Goal: Task Accomplishment & Management: Use online tool/utility

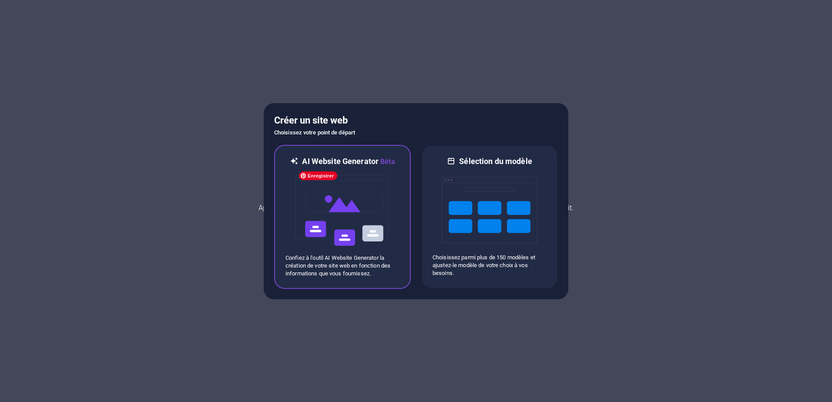
click at [365, 205] on img at bounding box center [343, 210] width 96 height 87
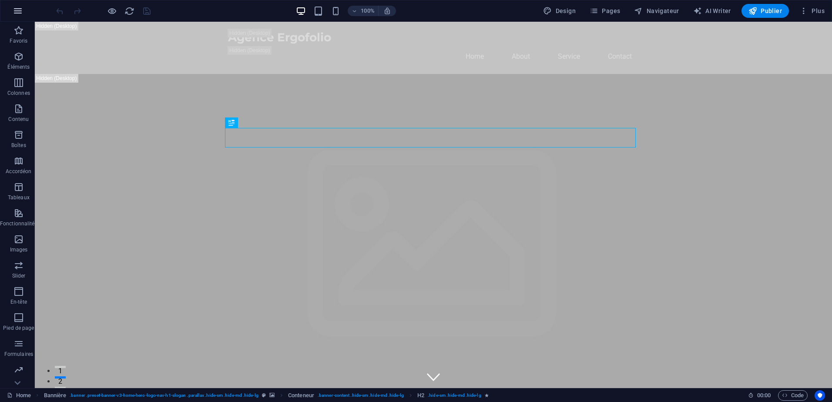
click at [14, 15] on icon "button" at bounding box center [18, 11] width 10 height 10
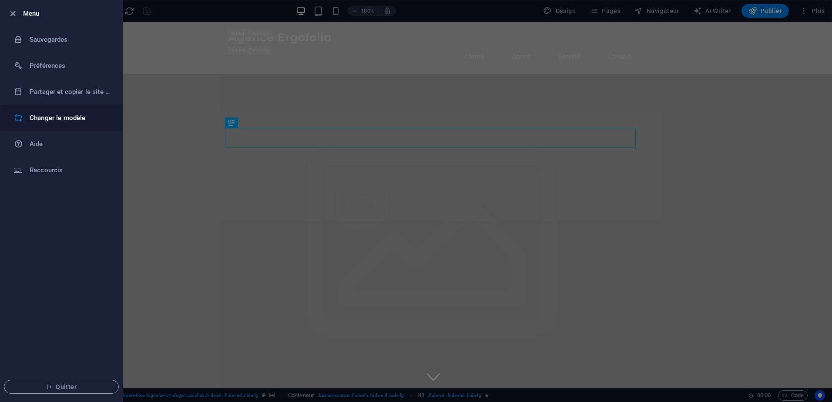
click at [46, 120] on h6 "Changer le modèle" at bounding box center [70, 118] width 81 height 10
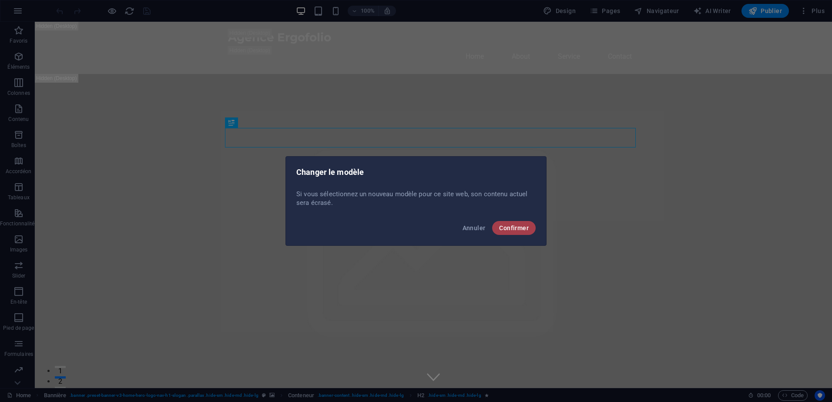
click at [514, 232] on button "Confirmer" at bounding box center [514, 228] width 44 height 14
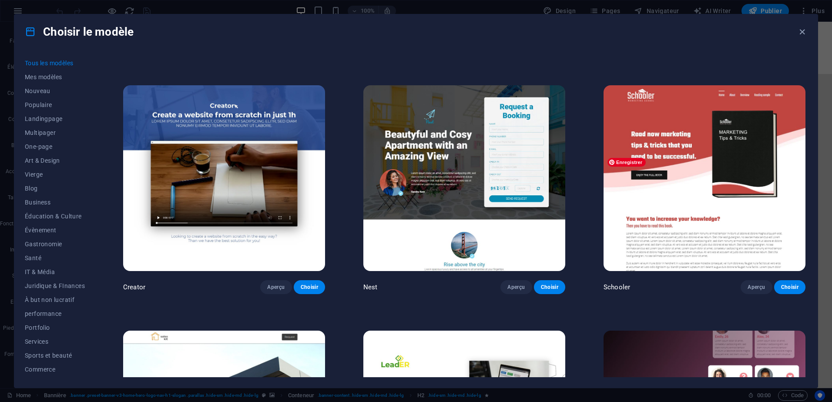
scroll to position [4136, 0]
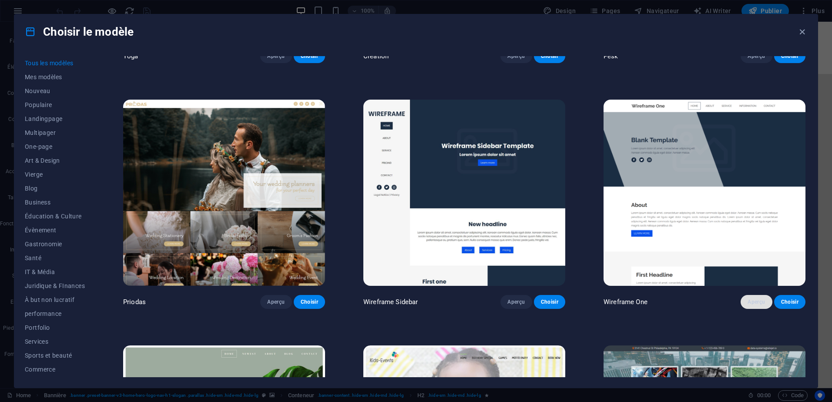
click at [754, 299] on span "Aperçu" at bounding box center [756, 302] width 17 height 7
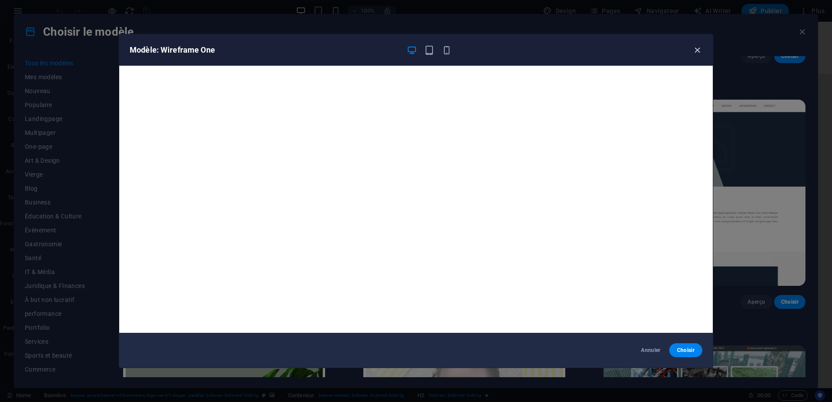
click at [702, 46] on icon "button" at bounding box center [698, 50] width 10 height 10
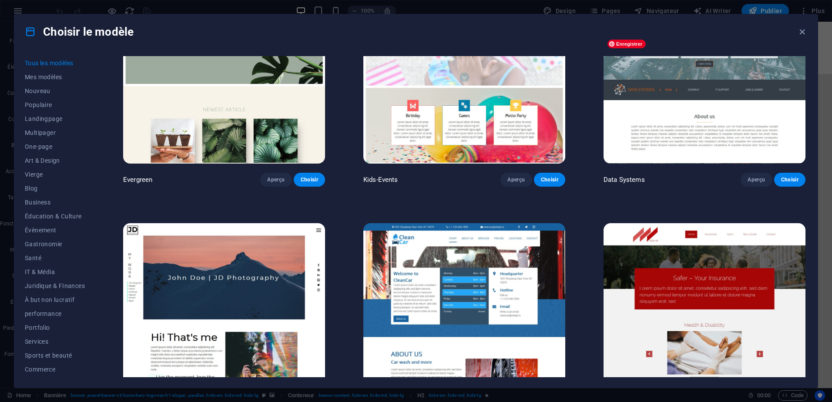
scroll to position [4571, 0]
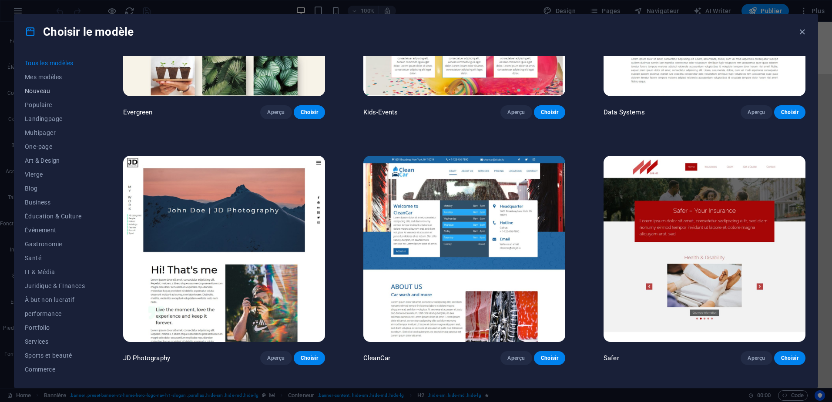
click at [46, 93] on span "Nouveau" at bounding box center [55, 91] width 60 height 7
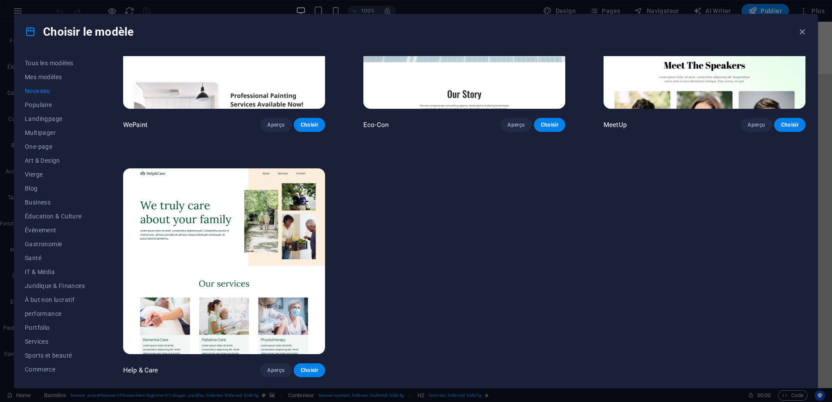
scroll to position [867, 0]
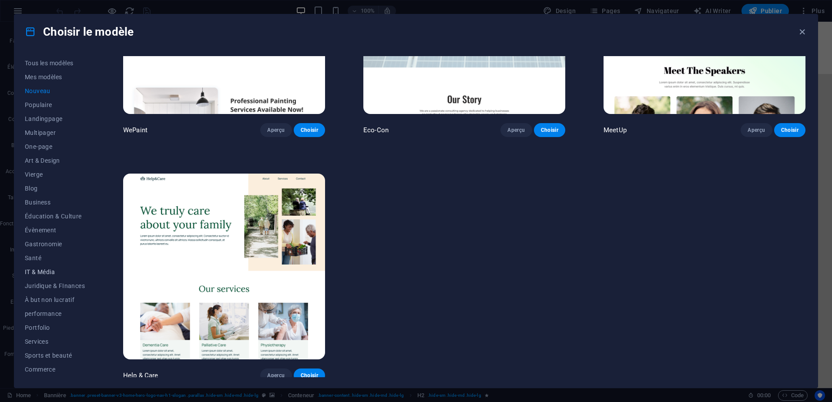
click at [48, 273] on span "IT & Média" at bounding box center [55, 272] width 60 height 7
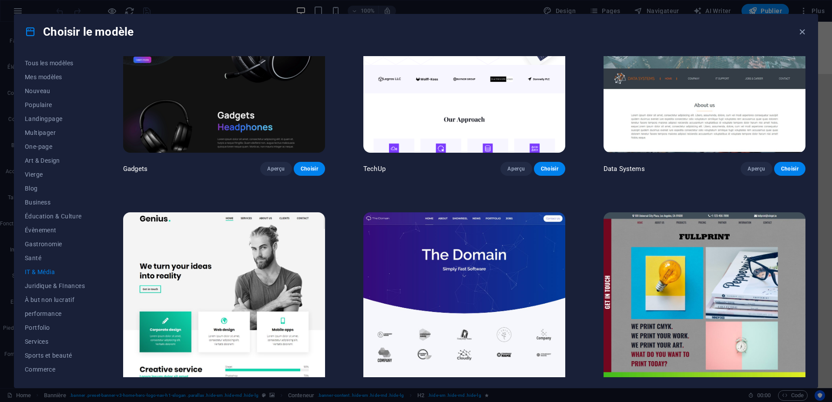
scroll to position [435, 0]
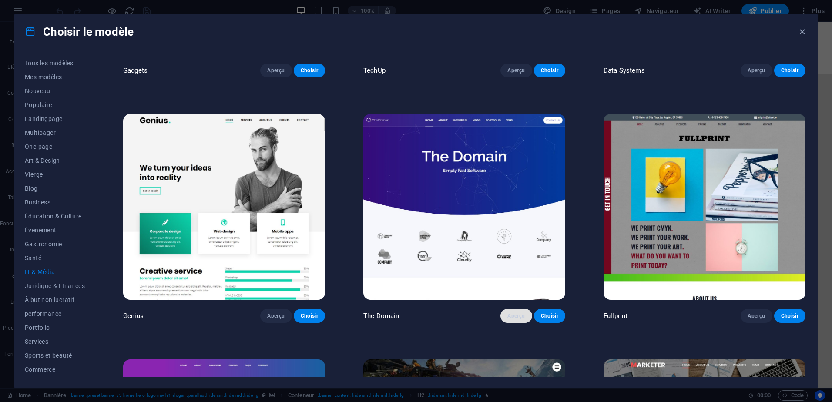
click at [515, 317] on button "Aperçu" at bounding box center [516, 316] width 31 height 14
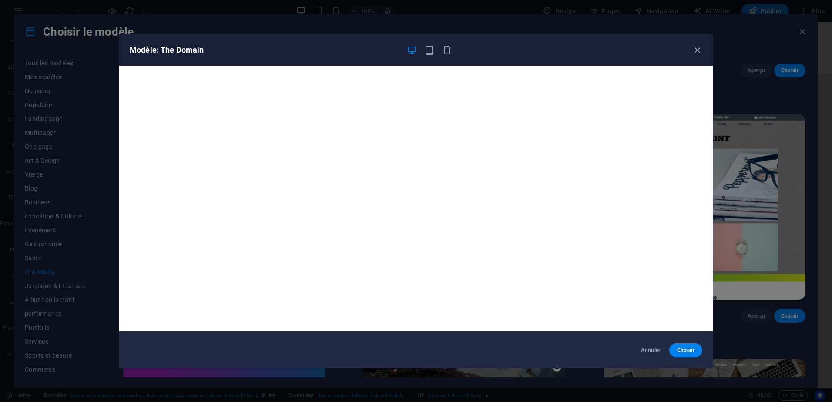
scroll to position [2, 0]
click at [702, 51] on icon "button" at bounding box center [698, 50] width 10 height 10
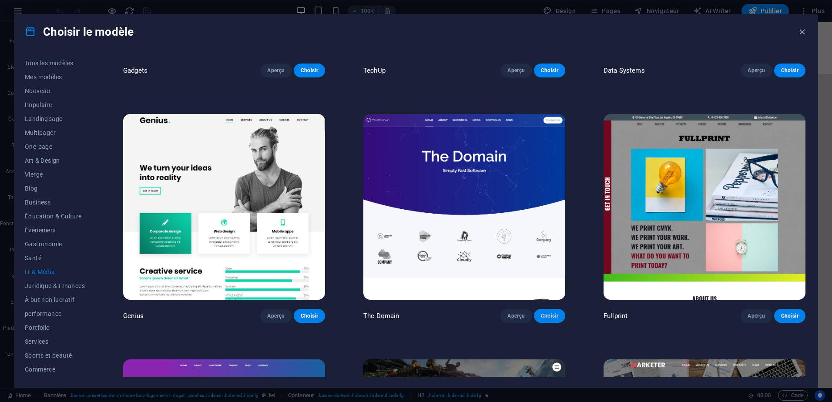
click at [548, 309] on button "Choisir" at bounding box center [549, 316] width 31 height 14
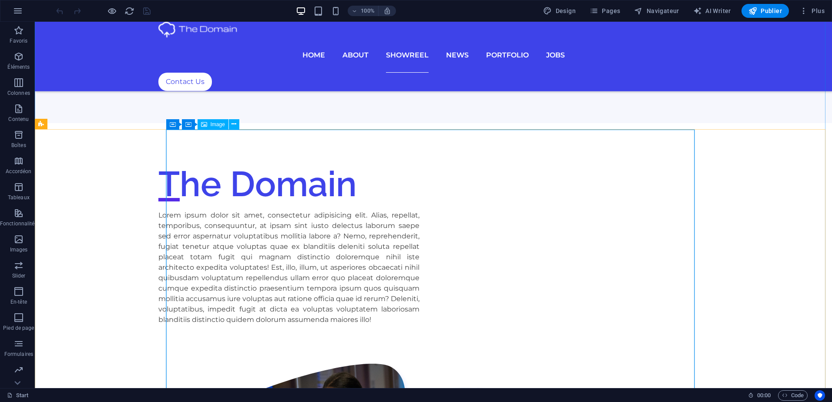
scroll to position [1379, 0]
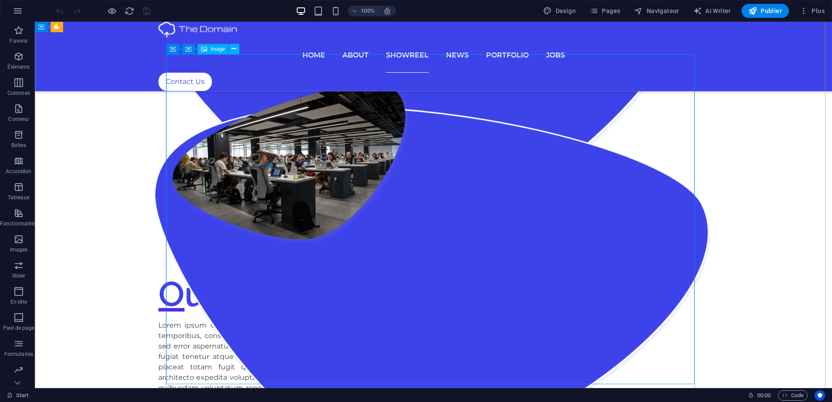
scroll to position [1741, 0]
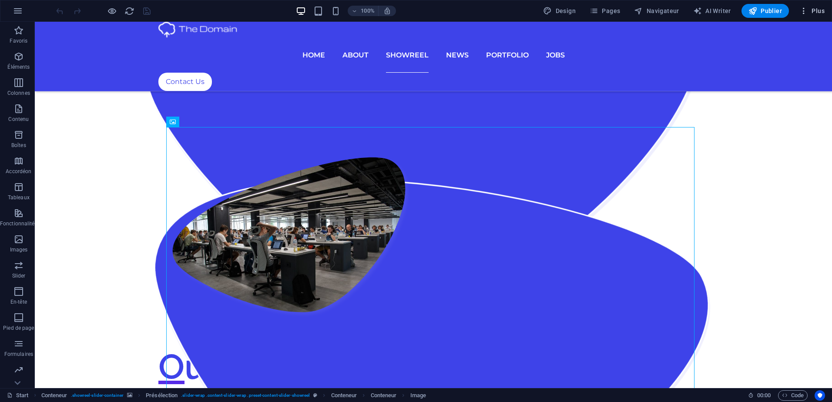
click at [824, 9] on span "Plus" at bounding box center [812, 11] width 25 height 9
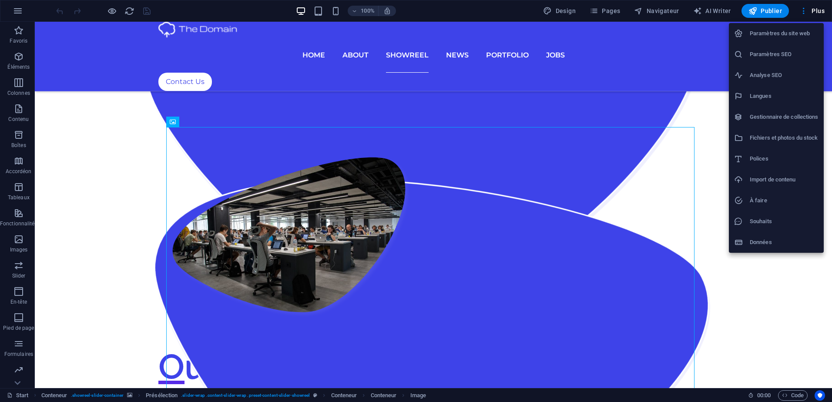
click at [300, 8] on div at bounding box center [416, 201] width 832 height 402
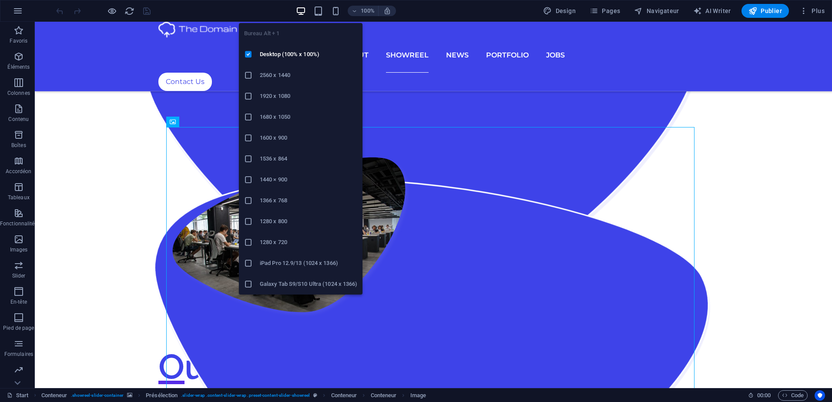
click at [300, 8] on icon "button" at bounding box center [301, 11] width 10 height 10
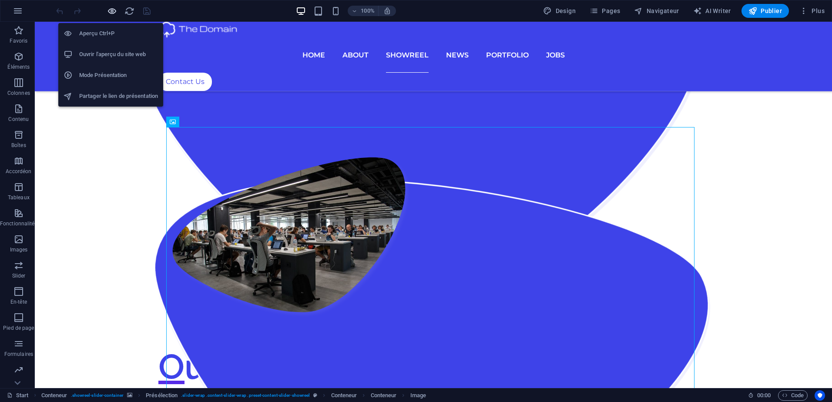
click at [113, 12] on icon "button" at bounding box center [112, 11] width 10 height 10
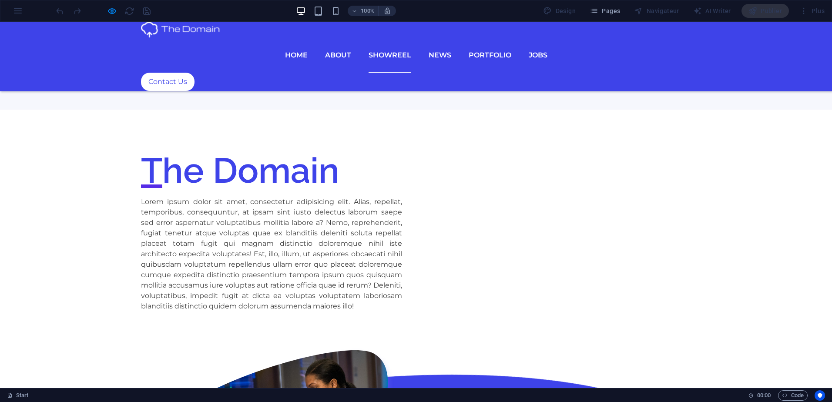
scroll to position [1379, 0]
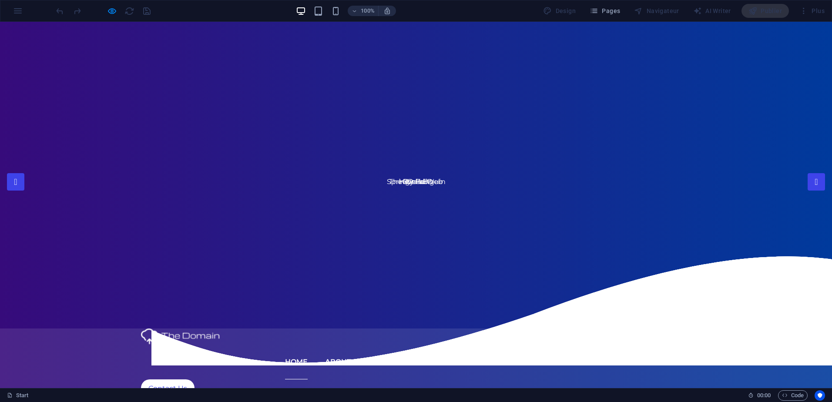
scroll to position [0, 0]
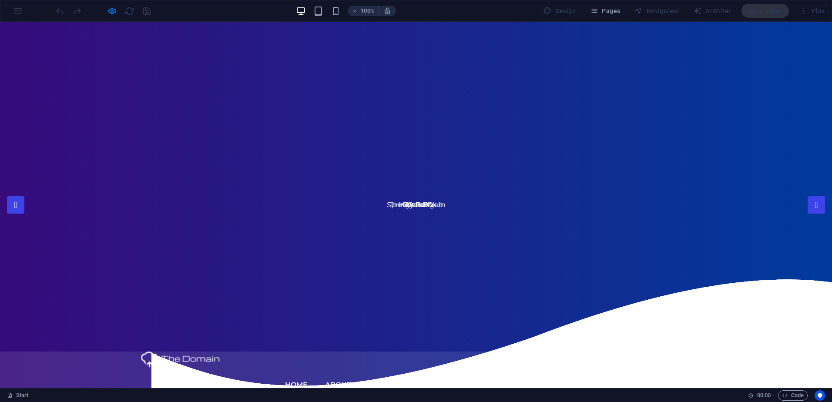
click at [351, 368] on link "About" at bounding box center [338, 385] width 26 height 35
click at [390, 368] on link "Showreel" at bounding box center [390, 385] width 43 height 35
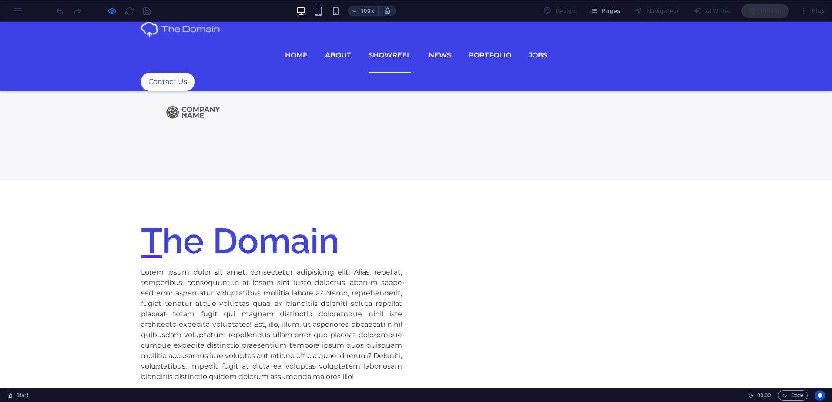
scroll to position [1225, 0]
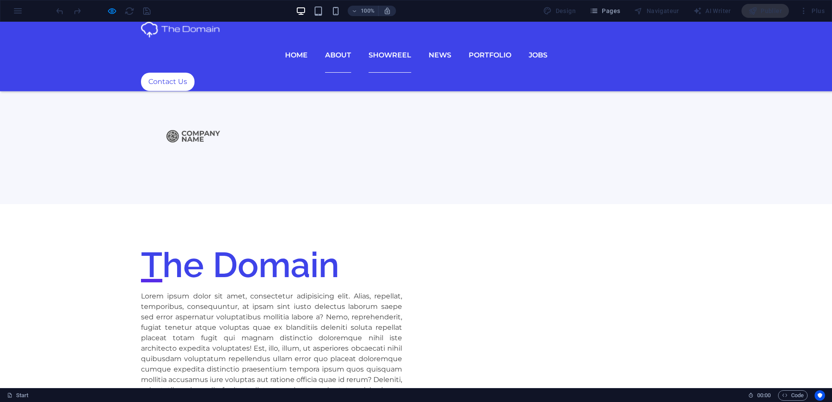
click at [351, 40] on link "About" at bounding box center [338, 55] width 26 height 35
click at [402, 44] on link "Showreel" at bounding box center [390, 55] width 43 height 35
click at [441, 40] on link "News" at bounding box center [440, 55] width 23 height 35
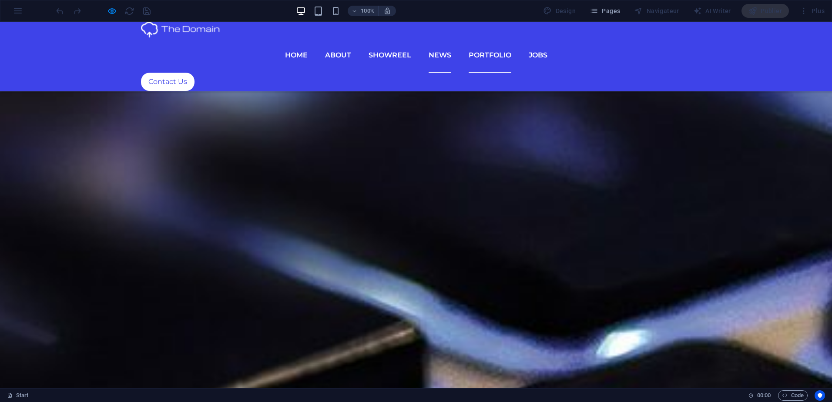
scroll to position [3627, 0]
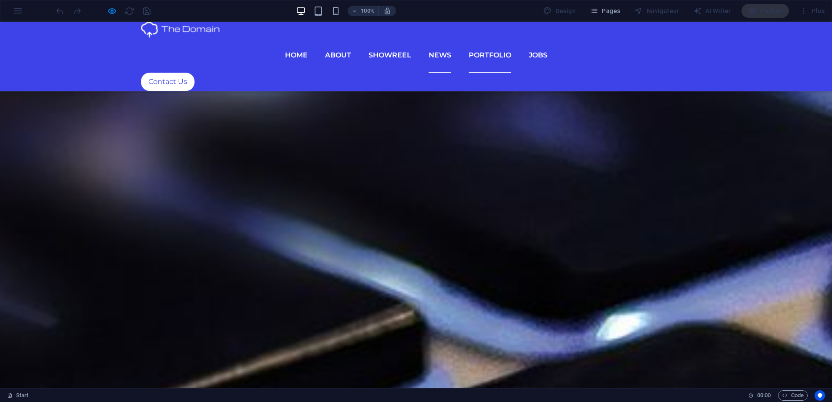
click at [491, 38] on link "Portfolio" at bounding box center [490, 55] width 43 height 35
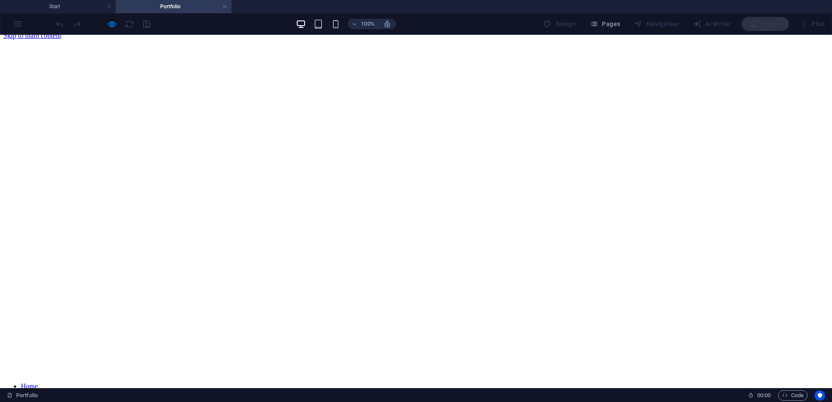
scroll to position [0, 0]
click at [224, 7] on link at bounding box center [224, 7] width 5 height 8
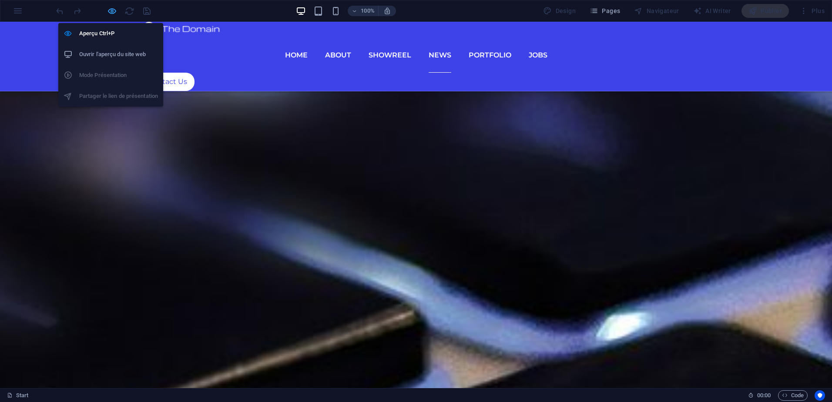
click at [110, 13] on icon "button" at bounding box center [112, 11] width 10 height 10
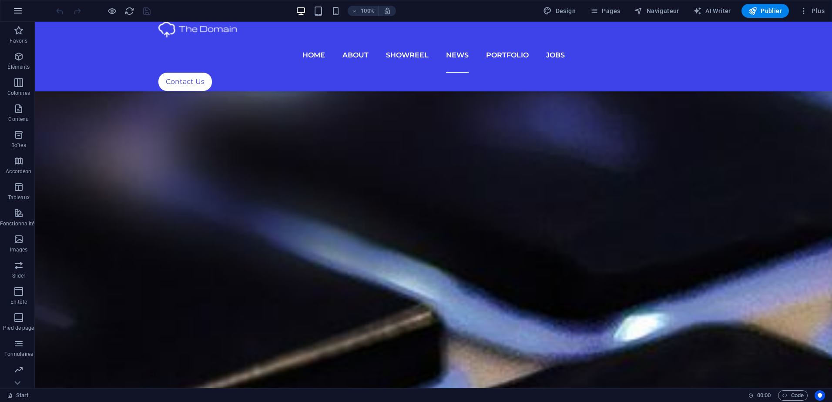
click at [16, 11] on icon "button" at bounding box center [18, 11] width 10 height 10
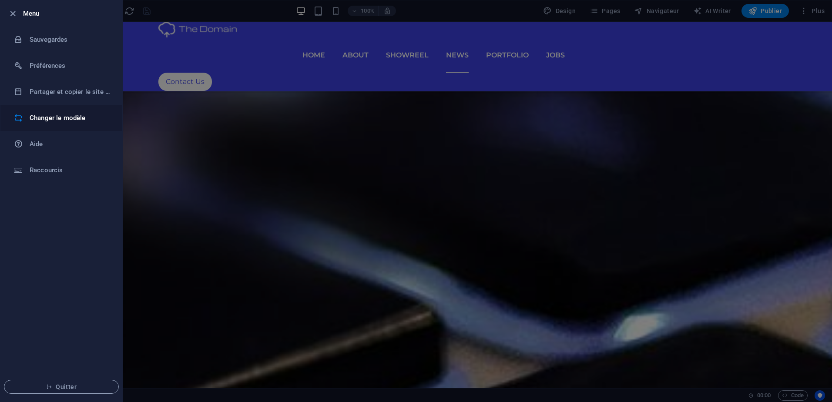
click at [41, 117] on h6 "Changer le modèle" at bounding box center [70, 118] width 81 height 10
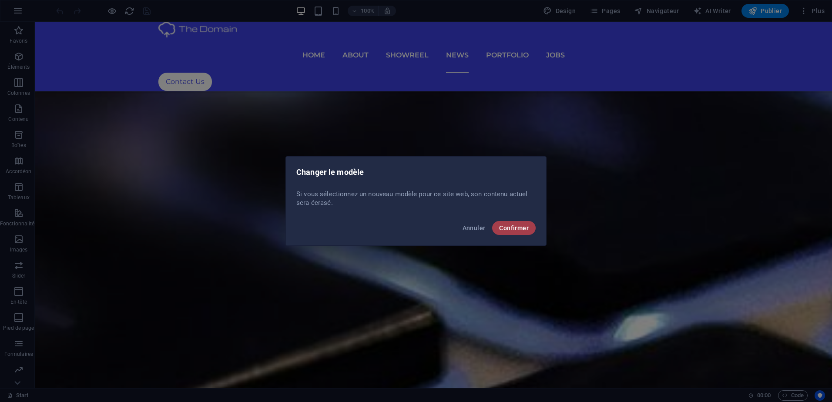
click at [525, 234] on button "Confirmer" at bounding box center [514, 228] width 44 height 14
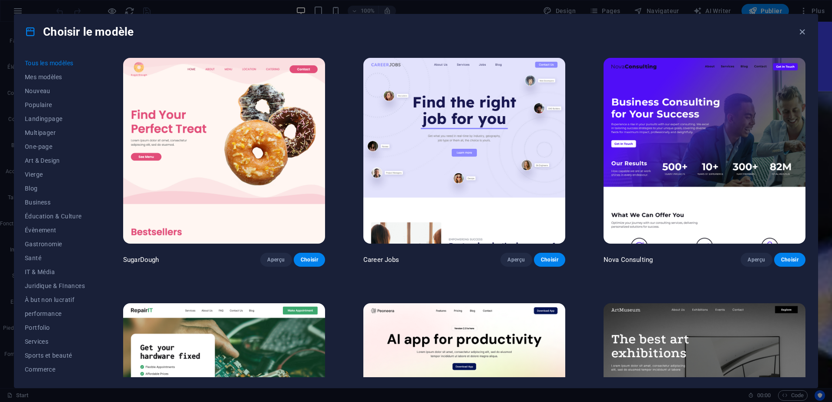
click at [44, 67] on button "Tous les modèles" at bounding box center [55, 63] width 60 height 14
click at [512, 263] on button "Aperçu" at bounding box center [516, 260] width 31 height 14
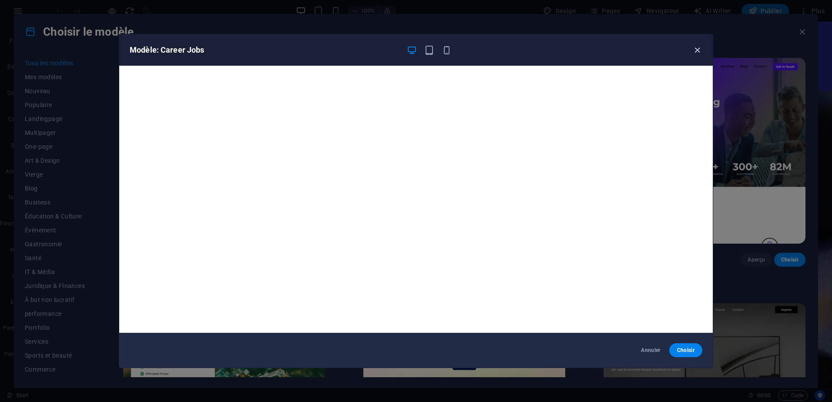
click at [693, 51] on icon "button" at bounding box center [698, 50] width 10 height 10
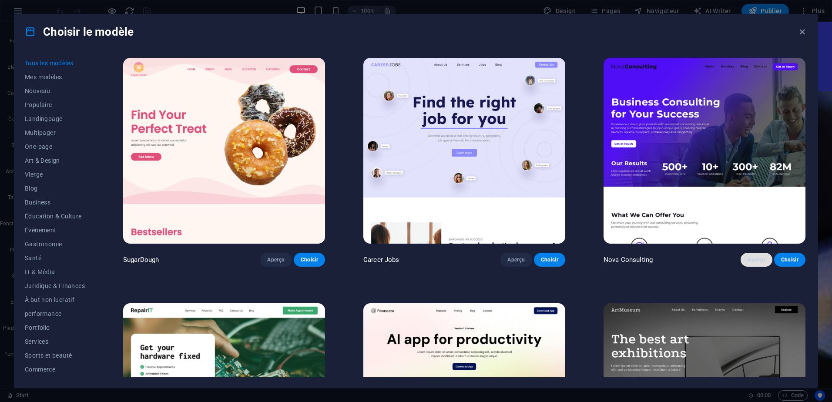
click at [754, 263] on button "Aperçu" at bounding box center [756, 260] width 31 height 14
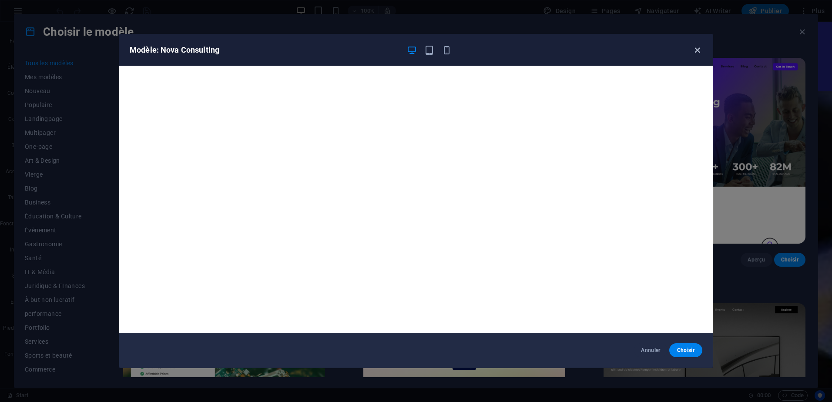
click at [697, 48] on icon "button" at bounding box center [698, 50] width 10 height 10
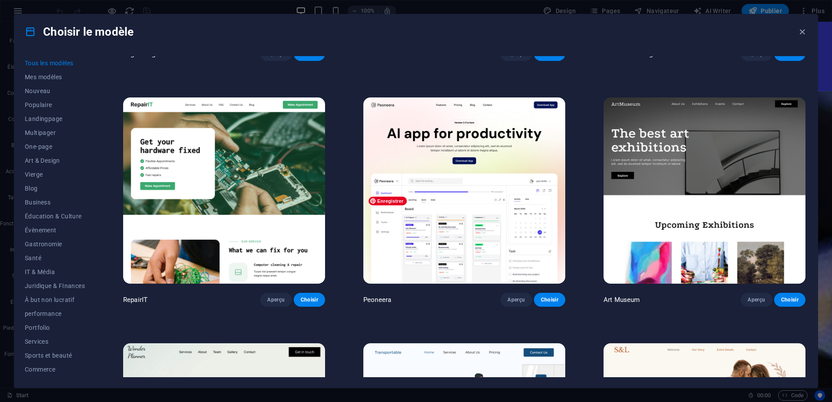
scroll to position [218, 0]
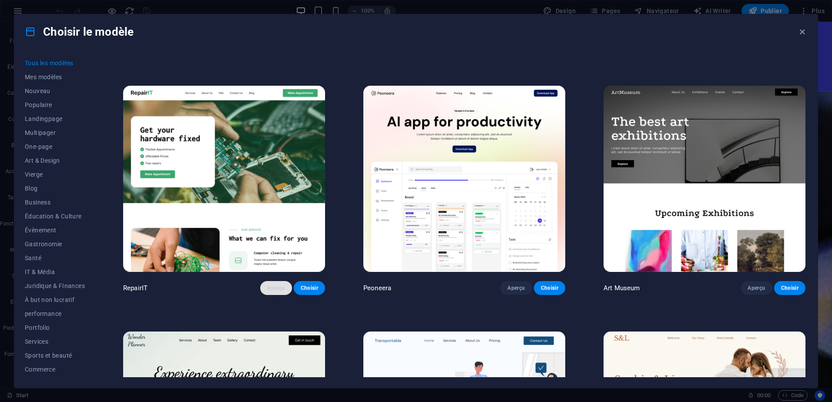
click at [281, 285] on span "Aperçu" at bounding box center [275, 288] width 17 height 7
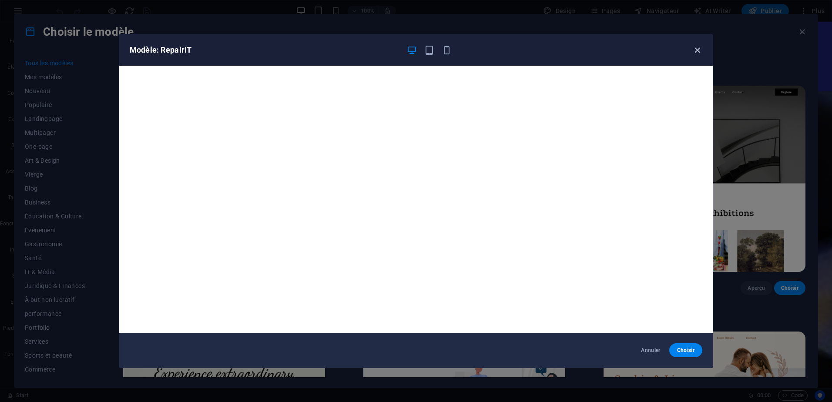
click at [701, 51] on icon "button" at bounding box center [698, 50] width 10 height 10
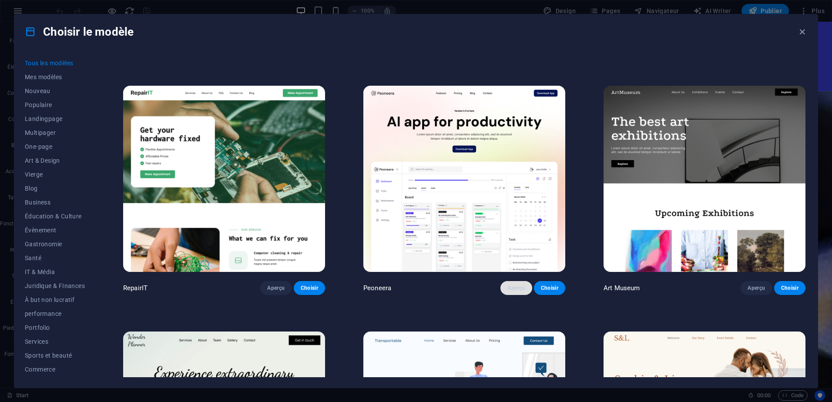
click at [514, 288] on span "Aperçu" at bounding box center [516, 288] width 17 height 7
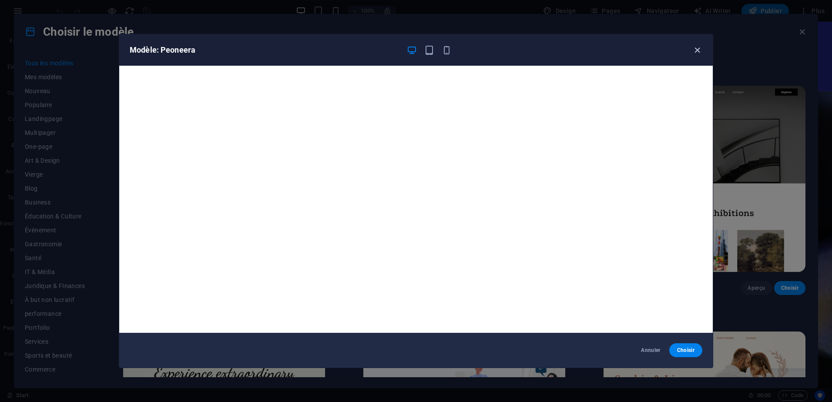
click at [694, 51] on icon "button" at bounding box center [698, 50] width 10 height 10
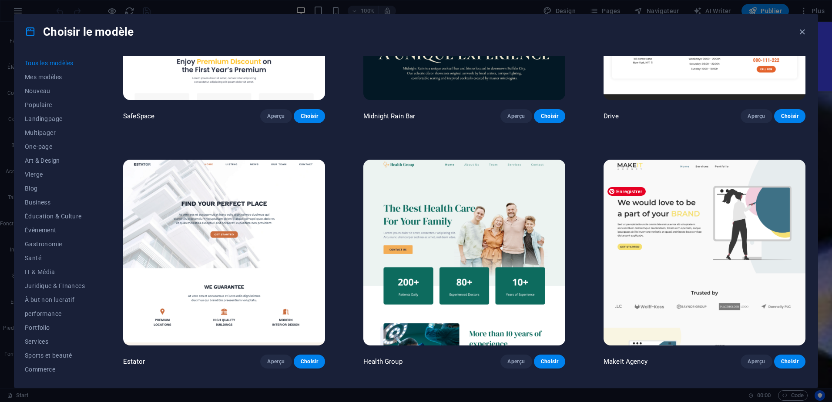
scroll to position [2395, 0]
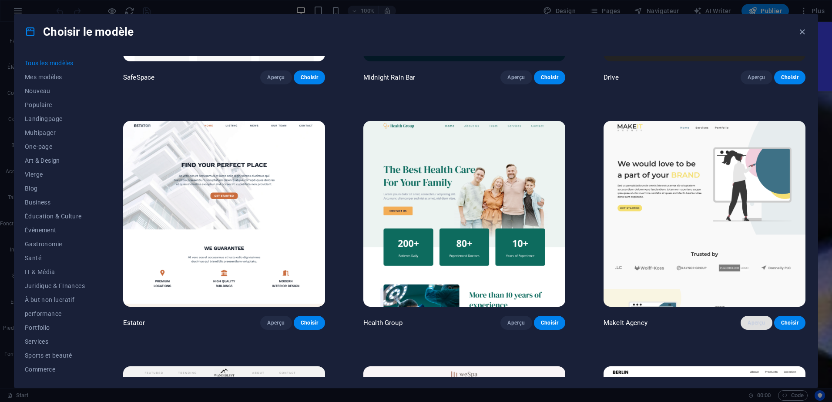
click at [751, 320] on span "Aperçu" at bounding box center [756, 323] width 17 height 7
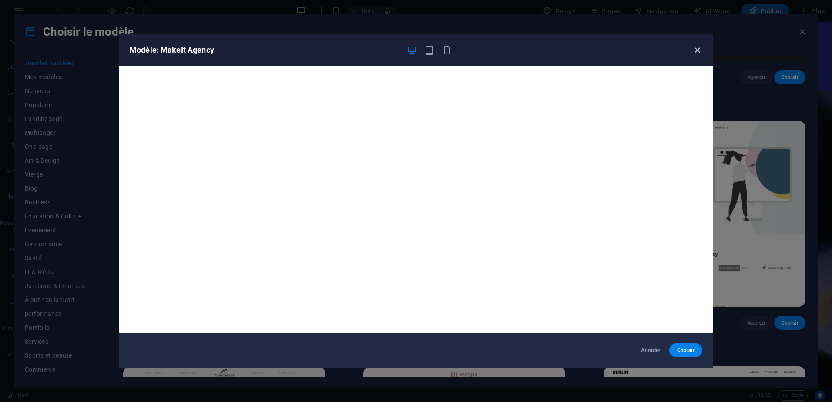
click at [699, 49] on icon "button" at bounding box center [698, 50] width 10 height 10
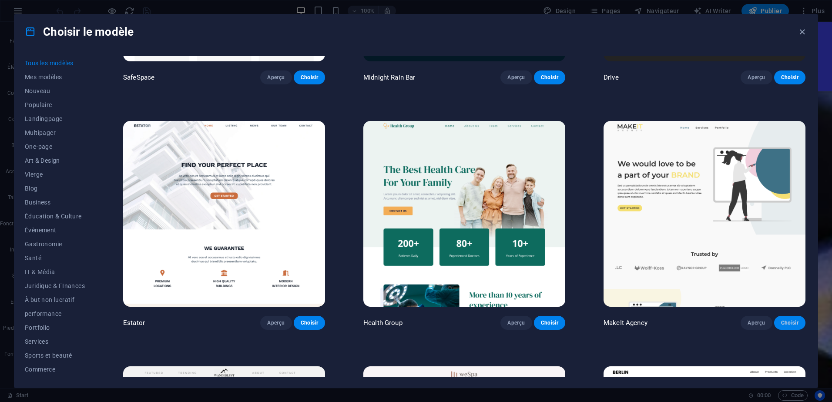
click at [792, 320] on span "Choisir" at bounding box center [789, 323] width 17 height 7
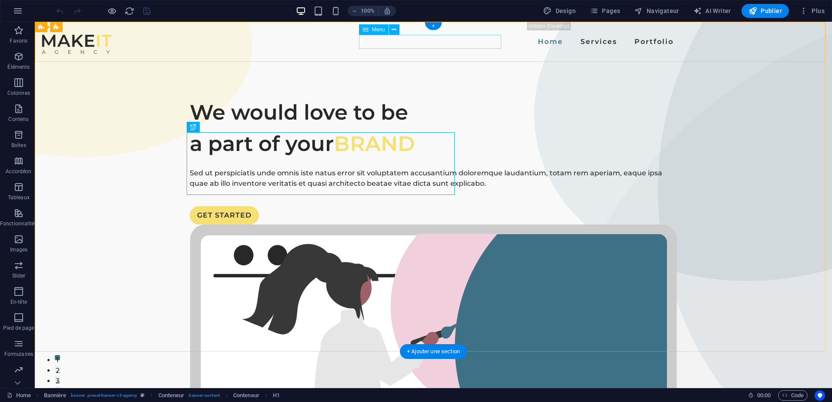
click at [425, 44] on nav "Home Services Portfolio" at bounding box center [434, 42] width 488 height 14
click at [413, 40] on nav "Home Services Portfolio" at bounding box center [434, 42] width 488 height 14
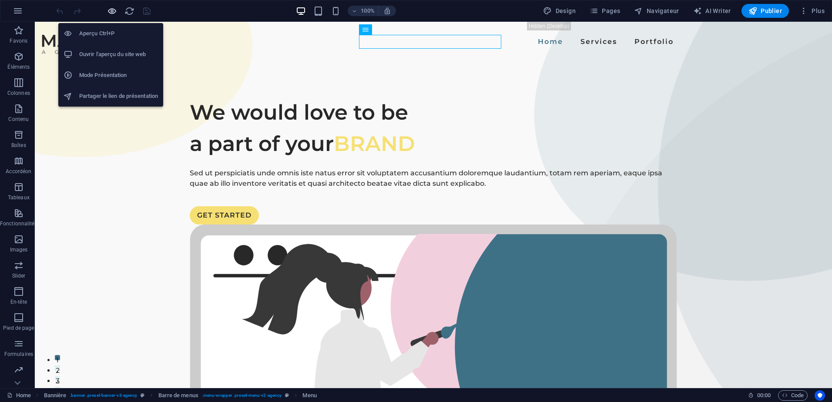
click at [108, 7] on icon "button" at bounding box center [112, 11] width 10 height 10
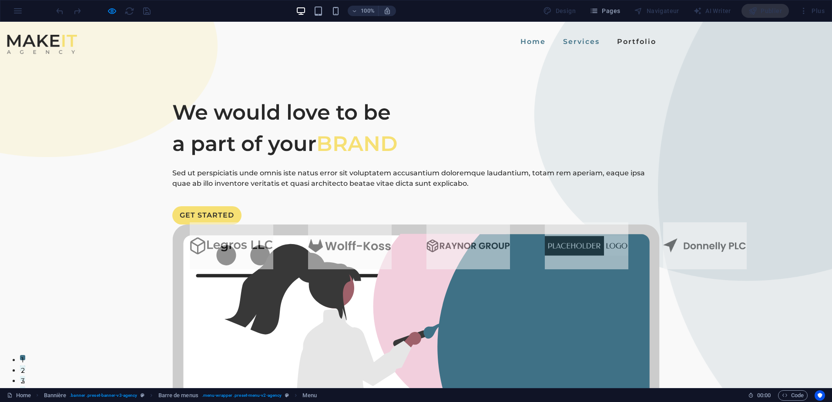
click at [560, 38] on link "Services" at bounding box center [582, 42] width 44 height 14
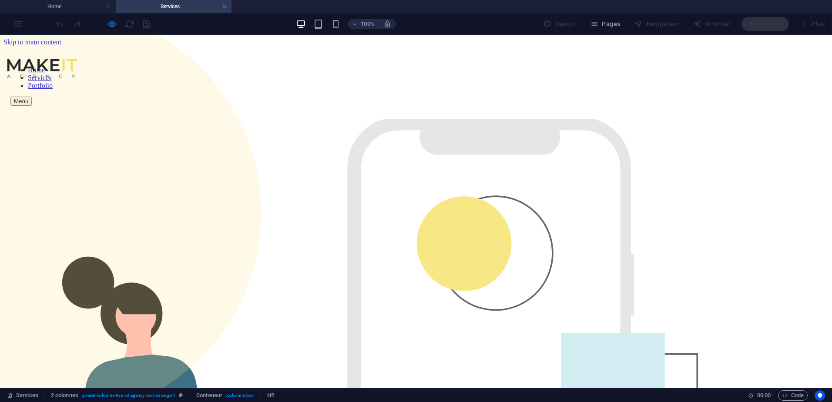
click at [471, 66] on nav "Home Services Portfolio" at bounding box center [416, 78] width 812 height 24
click at [468, 66] on nav "Home Services Portfolio" at bounding box center [416, 78] width 812 height 24
click at [455, 66] on nav "Home Services Portfolio" at bounding box center [416, 78] width 812 height 24
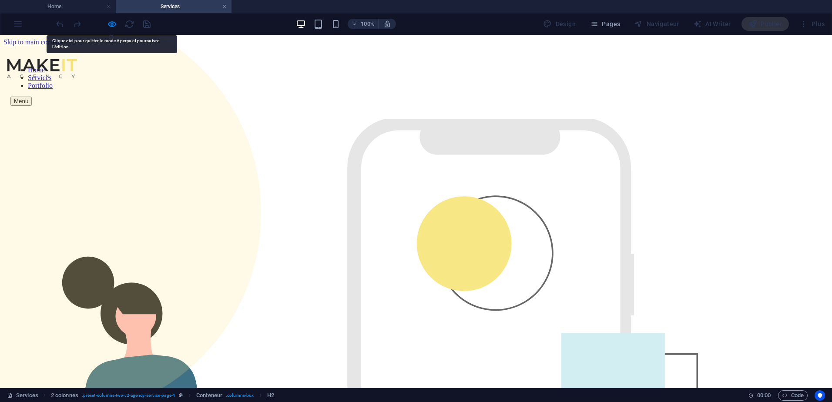
click at [369, 66] on nav "Home Services Portfolio" at bounding box center [416, 78] width 812 height 24
click at [363, 66] on nav "Home Services Portfolio" at bounding box center [416, 78] width 812 height 24
click at [222, 7] on h4 "Services" at bounding box center [174, 7] width 116 height 10
click at [225, 7] on link at bounding box center [224, 7] width 5 height 8
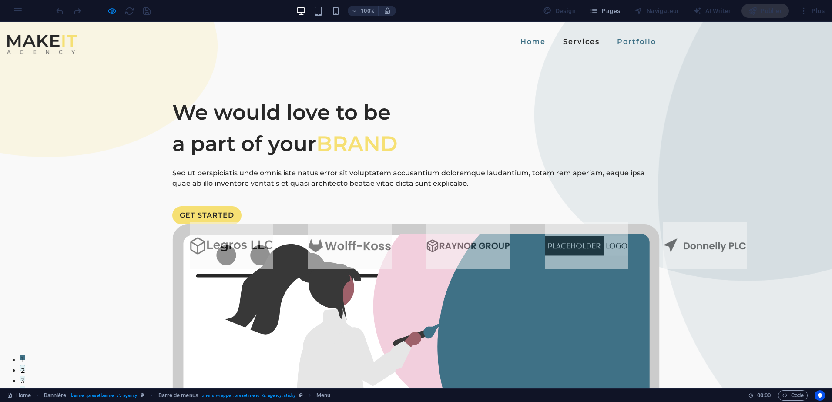
click at [614, 41] on link "Portfolio" at bounding box center [637, 42] width 46 height 14
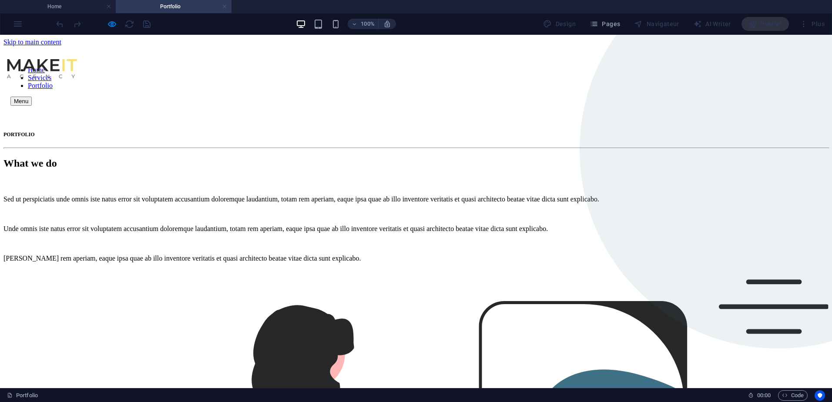
click at [224, 7] on link at bounding box center [224, 7] width 5 height 8
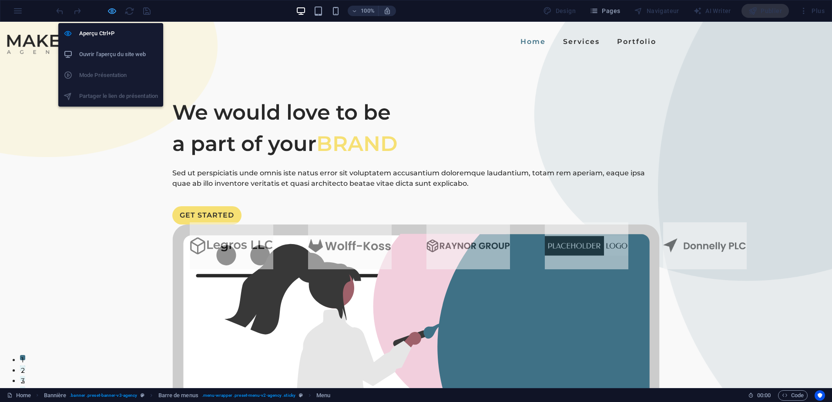
click at [115, 10] on icon "button" at bounding box center [112, 11] width 10 height 10
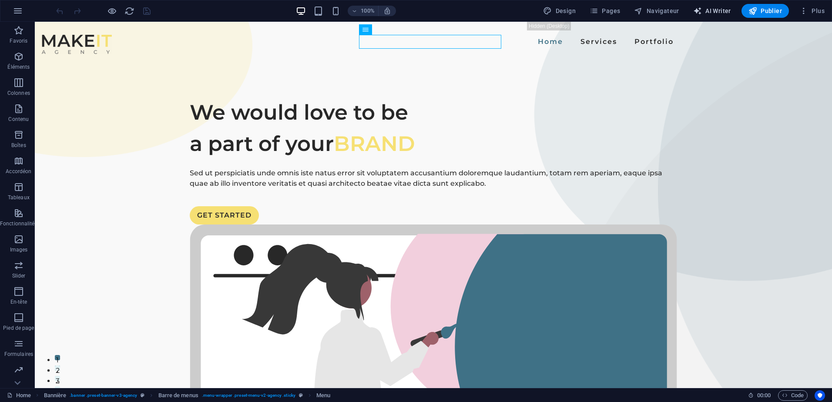
click at [720, 8] on span "AI Writer" at bounding box center [713, 11] width 38 height 9
select select "English"
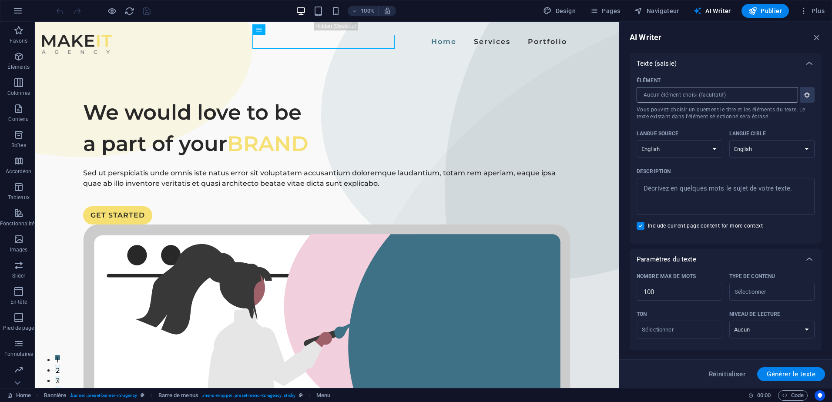
click at [717, 99] on input "Élément ​ Vous pouvez choisir uniquement le titre et les éléments du texte. Le …" at bounding box center [714, 95] width 155 height 16
click at [686, 150] on select "Albanian Arabic Armenian Awadhi Azerbaijani Bashkir Basque Belarusian Bengali B…" at bounding box center [680, 149] width 86 height 18
select select "French"
click at [637, 140] on select "Albanian Arabic Armenian Awadhi Azerbaijani Bashkir Basque Belarusian Bengali B…" at bounding box center [680, 149] width 86 height 18
click at [764, 146] on select "Albanian Arabic Armenian Awadhi Azerbaijani Bashkir Basque Belarusian Bengali B…" at bounding box center [773, 149] width 86 height 18
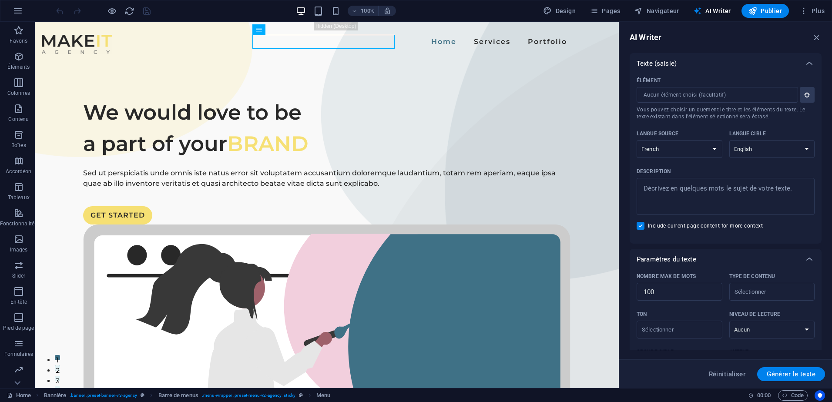
select select "French"
click at [730, 140] on select "Albanian Arabic Armenian Awadhi Azerbaijani Bashkir Basque Belarusian Bengali B…" at bounding box center [773, 149] width 86 height 18
type textarea "x"
click at [701, 196] on textarea "Description x ​" at bounding box center [725, 196] width 169 height 28
type textarea "A"
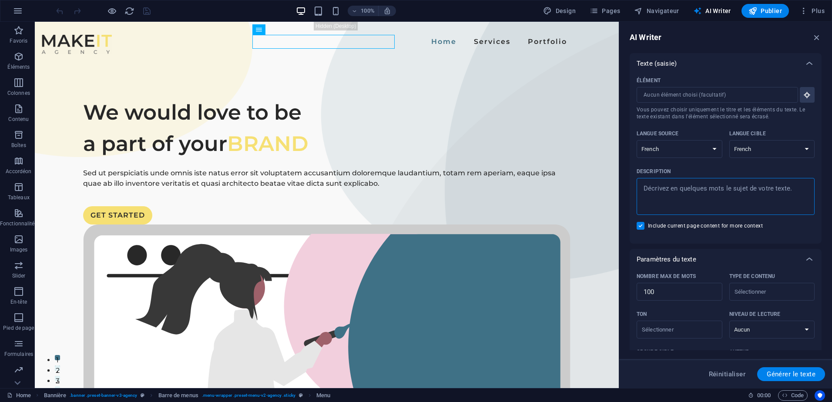
type textarea "x"
type textarea "Ag"
type textarea "x"
type textarea "Age"
type textarea "x"
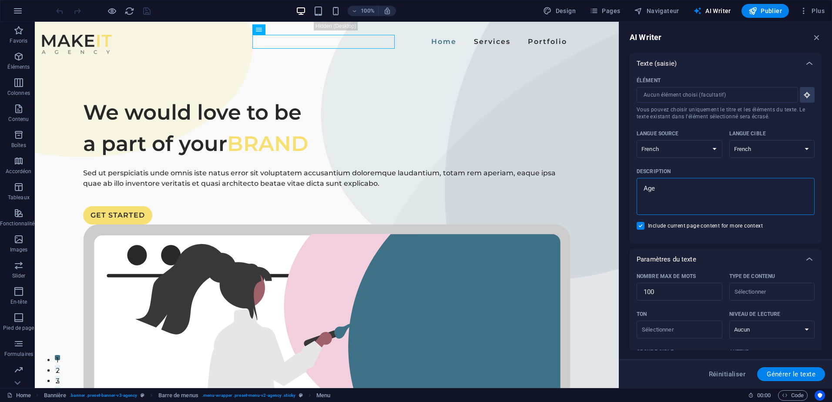
type textarea "Agen"
type textarea "x"
type textarea "Agenc"
type textarea "x"
type textarea "Agence"
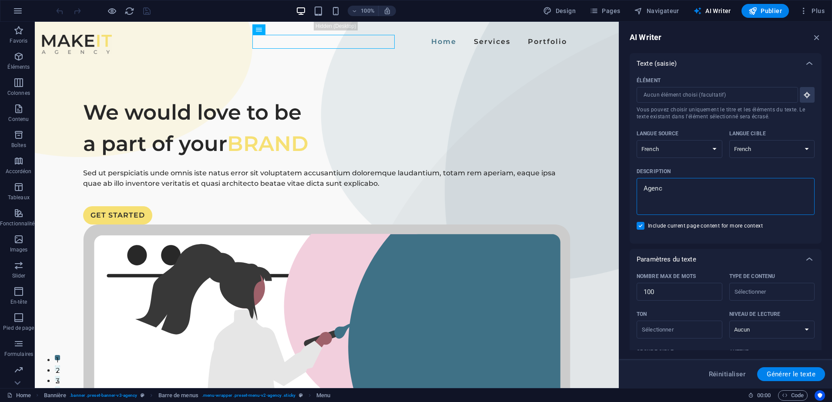
type textarea "x"
type textarea "Agence"
type textarea "x"
type textarea "Agence E"
type textarea "x"
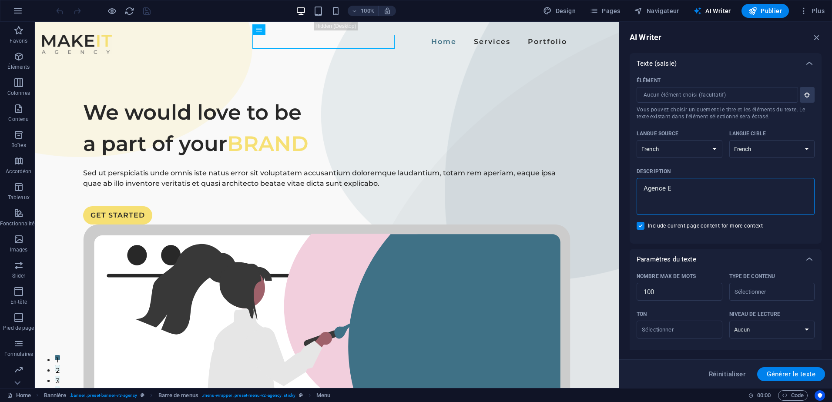
type textarea "Agence Er"
type textarea "x"
type textarea "Agence Erg"
type textarea "x"
type textarea "Agence Ergo"
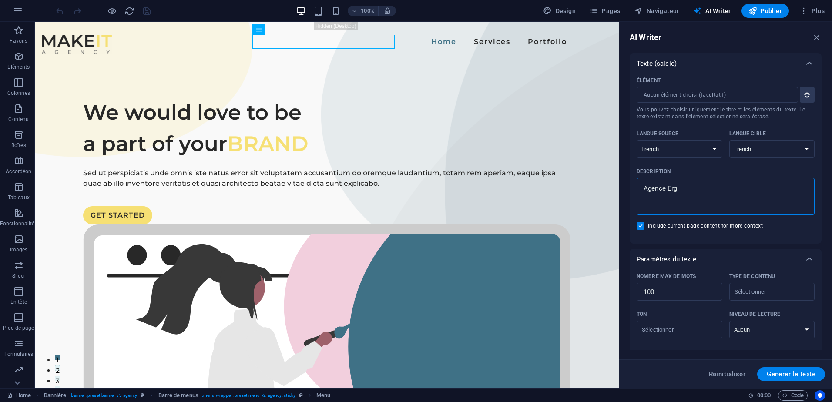
type textarea "x"
type textarea "Agence Ergof"
type textarea "x"
type textarea "Agence Ergofo"
type textarea "x"
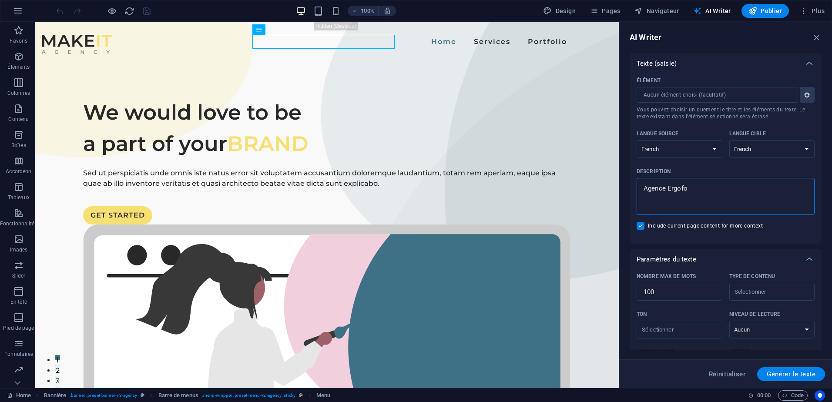
type textarea "Agence Ergofol"
type textarea "x"
type textarea "Agence Ergofoli"
type textarea "x"
type textarea "Agence Ergofolio"
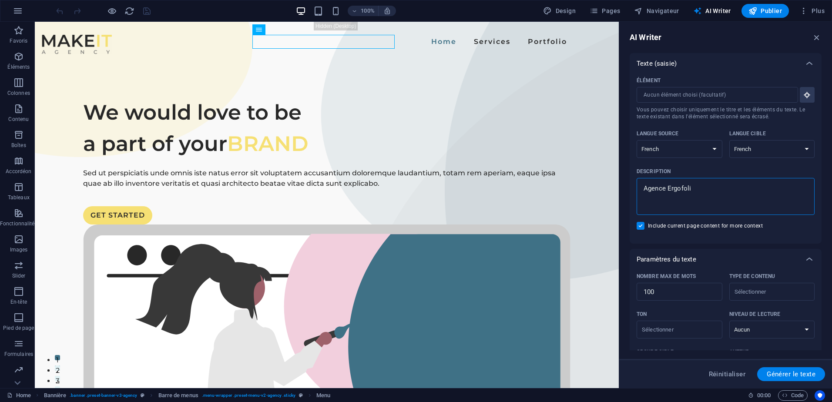
type textarea "x"
type textarea "Agence Ergofolio,"
type textarea "x"
type textarea "Agence Ergofolio,"
type textarea "x"
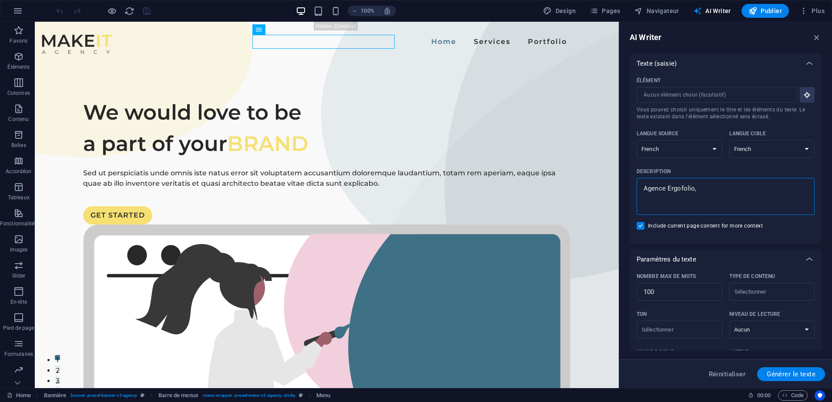
type textarea "Agence Ergofolio, c"
type textarea "x"
type textarea "Agence Ergofolio, cr"
type textarea "x"
type textarea "Agence Ergofolio, cré"
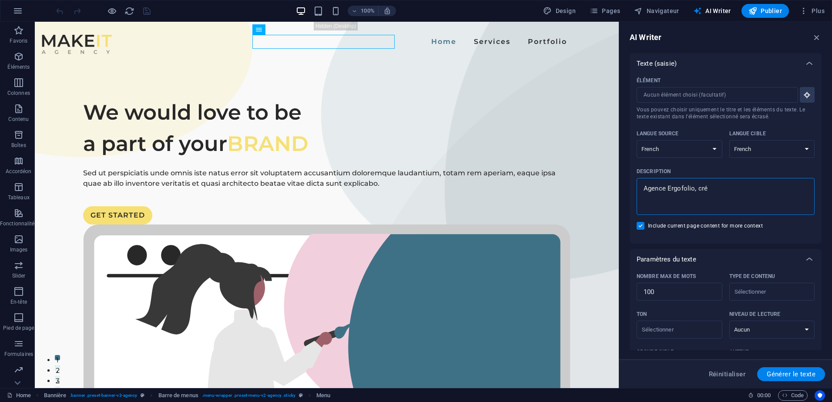
type textarea "x"
type textarea "Agence Ergofolio, créa"
type textarea "x"
type textarea "Agence Ergofolio, créat"
type textarea "x"
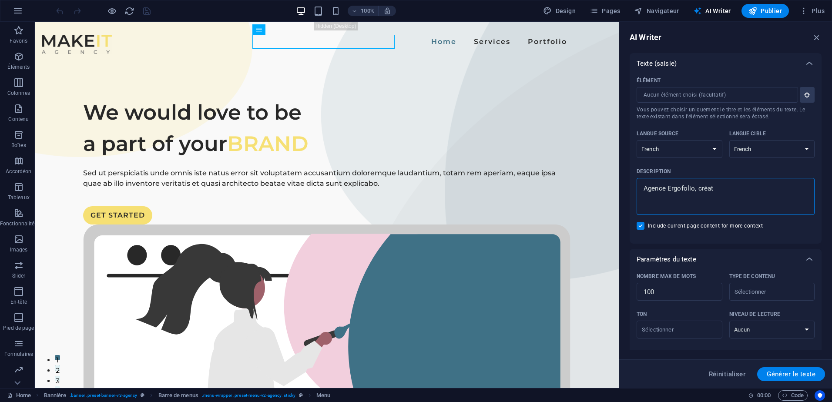
type textarea "Agence Ergofolio, créati"
type textarea "x"
type textarea "Agence Ergofolio, créatio"
type textarea "x"
type textarea "Agence Ergofolio, création"
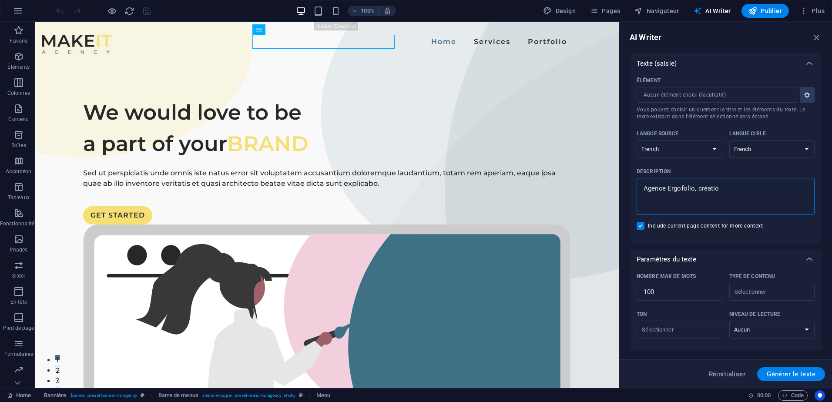
type textarea "x"
type textarea "Agence Ergofolio, création"
type textarea "x"
type textarea "Agence Ergofolio, création d"
type textarea "x"
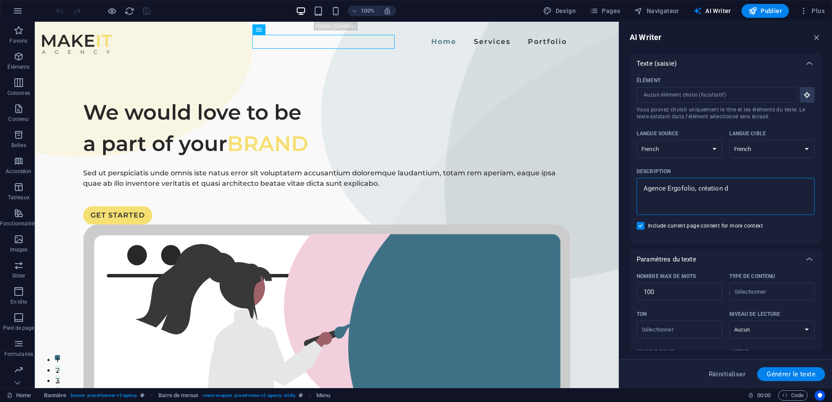
type textarea "Agence Ergofolio, création de"
type textarea "x"
type textarea "Agence Ergofolio, création de"
type textarea "x"
type textarea "Agence Ergofolio, création de s"
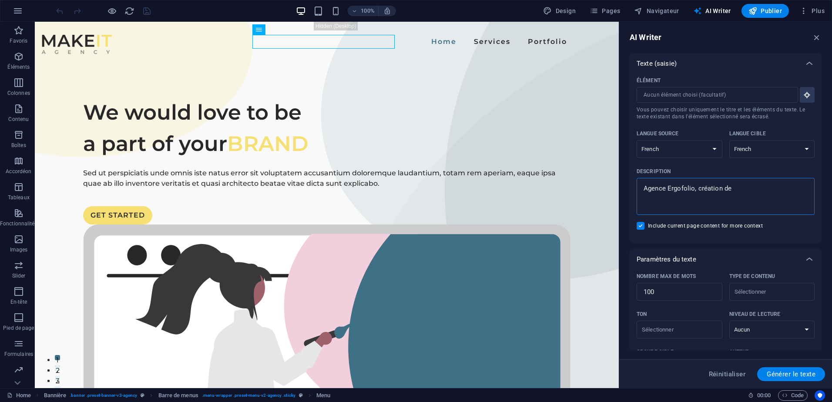
type textarea "x"
type textarea "Agence Ergofolio, création de si"
type textarea "x"
type textarea "Agence Ergofolio, création de sit"
type textarea "x"
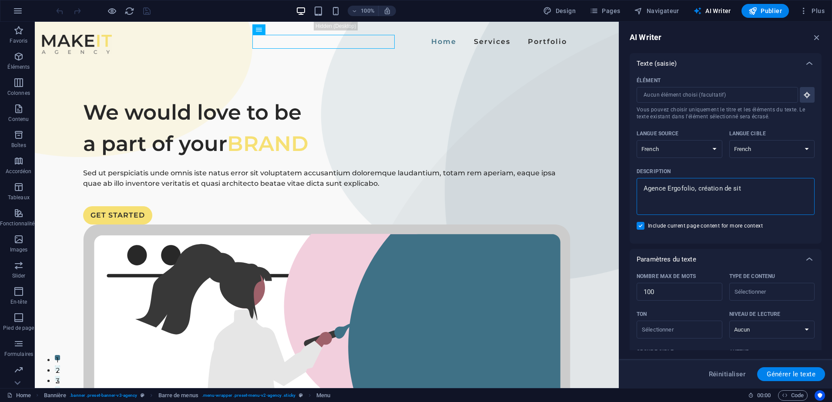
type textarea "Agence Ergofolio, création de site"
type textarea "x"
type textarea "Agence Ergofolio, création de site"
type textarea "x"
type textarea "Agence Ergofolio, création de site i"
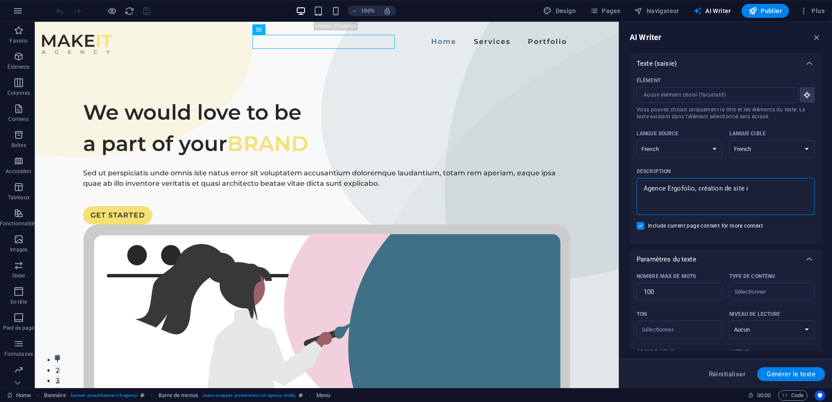
type textarea "x"
type textarea "Agence Ergofolio, création de site in"
type textarea "x"
type textarea "Agence Ergofolio, création de site int"
type textarea "x"
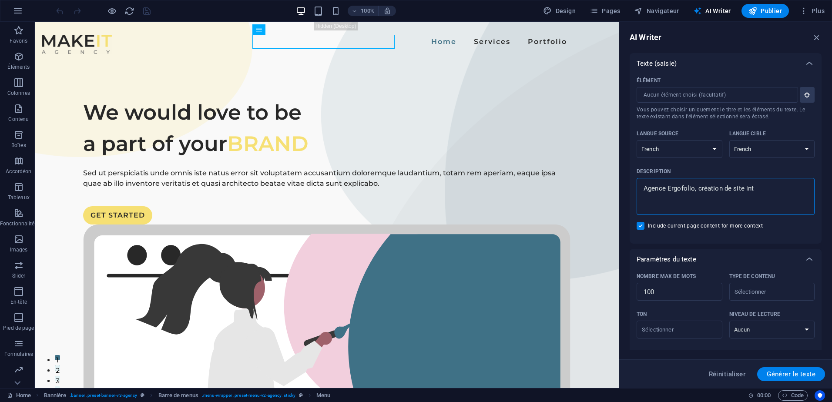
type textarea "Agence Ergofolio, création de site inte"
type textarea "x"
type textarea "Agence Ergofolio, création de site inter"
type textarea "x"
type textarea "Agence Ergofolio, création de site intern"
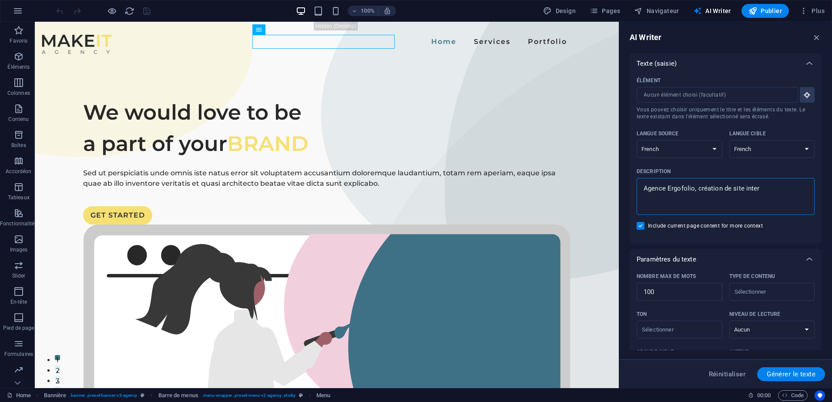
type textarea "x"
type textarea "Agence Ergofolio, création de site interne"
type textarea "x"
type textarea "Agence Ergofolio, création de site internet"
type textarea "x"
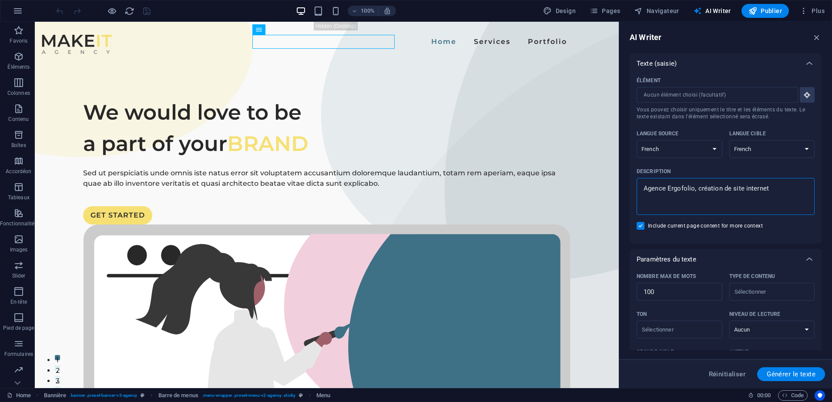
type textarea "Agence Ergofolio, création de site internet"
type textarea "x"
type textarea "Agence Ergofolio, création de site internet W"
type textarea "x"
type textarea "Agence Ergofolio, création de site internet Wo"
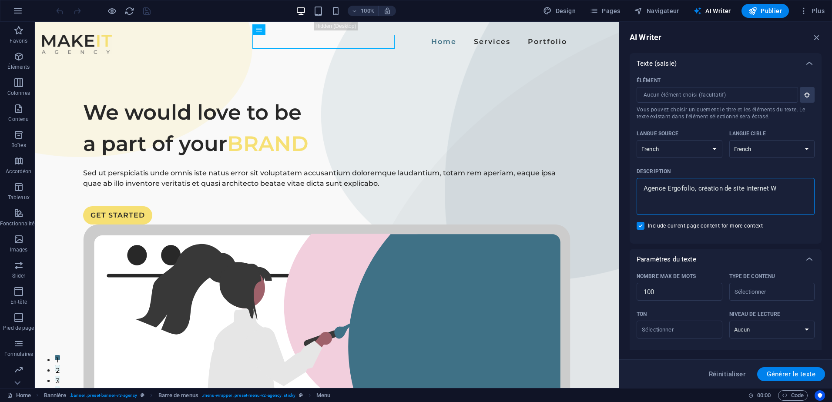
type textarea "x"
type textarea "Agence Ergofolio, création de site internet Wor"
type textarea "x"
type textarea "Agence Ergofolio, création de site internet Word"
type textarea "x"
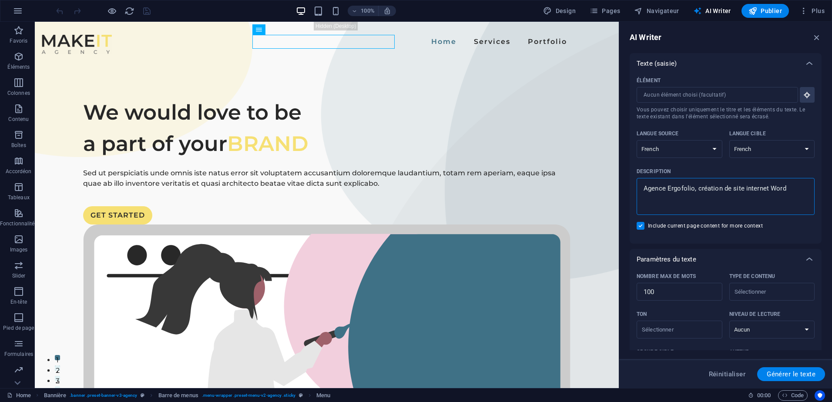
type textarea "Agence Ergofolio, création de site internet Wordp"
type textarea "x"
type textarea "Agence Ergofolio, création de site internet Wordpr"
type textarea "x"
type textarea "Agence Ergofolio, création de site internet Wordpre"
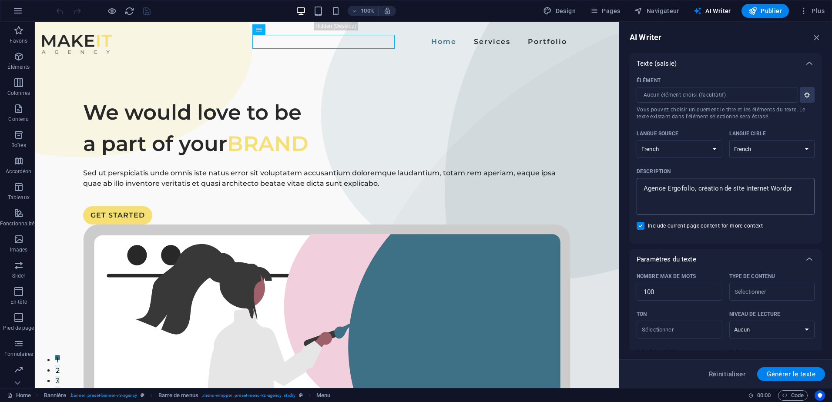
type textarea "x"
type textarea "Agence Ergofolio, création de site internet Wordpres"
type textarea "x"
type textarea "Agence Ergofolio, création de site internet Wordpress"
type textarea "x"
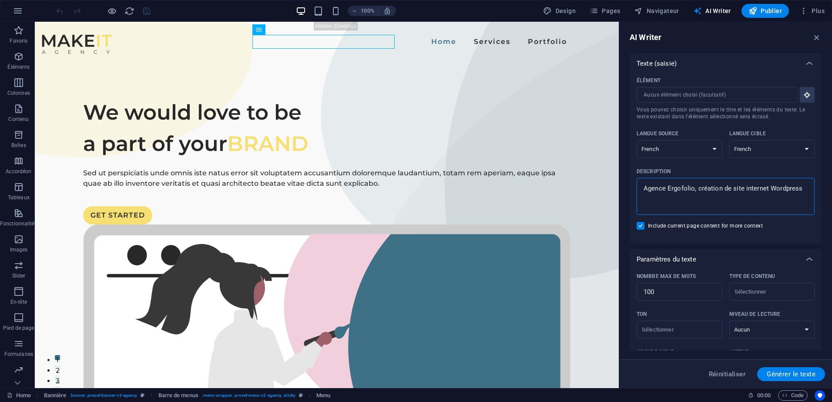
type textarea "Agence Ergofolio, création de site internet Wordpress,"
type textarea "x"
type textarea "Agence Ergofolio, création de site internet Wordpress,"
type textarea "x"
type textarea "Agence Ergofolio, création de site internet Wordpress, h"
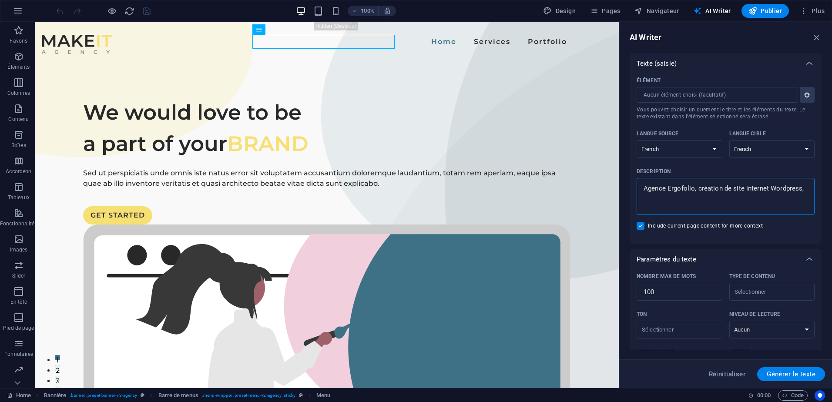
type textarea "x"
type textarea "Agence Ergofolio, création de site internet Wordpress, hé"
type textarea "x"
type textarea "Agence Ergofolio, création de site internet Wordpress, héb"
type textarea "x"
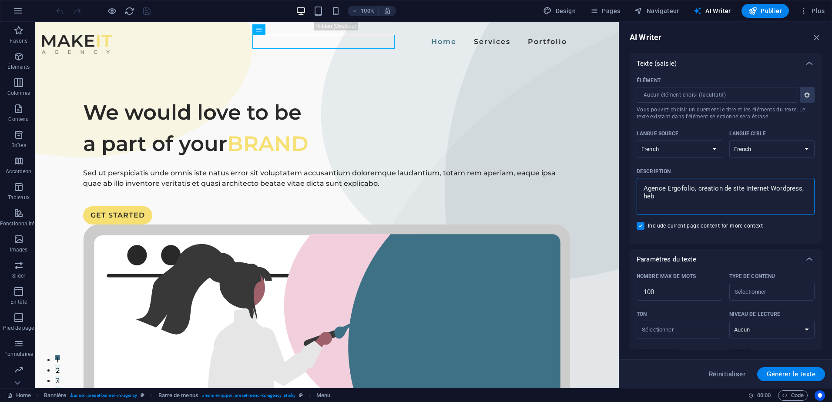
type textarea "Agence Ergofolio, création de site internet Wordpress, hébe"
type textarea "x"
type textarea "Agence Ergofolio, création de site internet Wordpress, héber"
type textarea "x"
type textarea "Agence Ergofolio, création de site internet Wordpress, héberg"
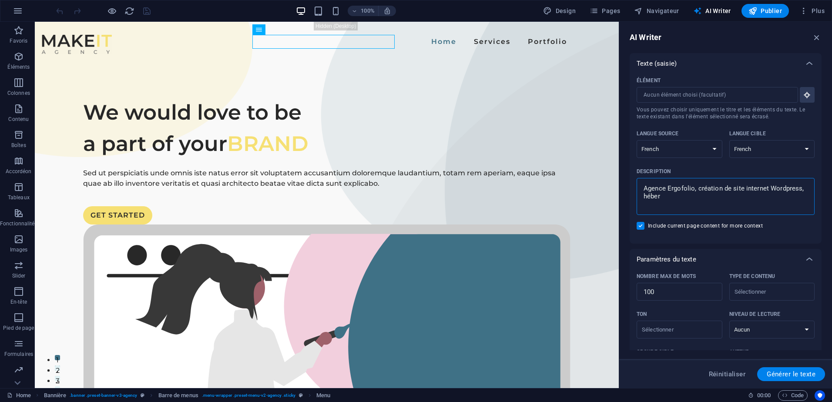
type textarea "x"
type textarea "Agence Ergofolio, création de site internet Wordpress, héberge"
type textarea "x"
type textarea "Agence Ergofolio, création de site internet Wordpress, hébergem"
type textarea "x"
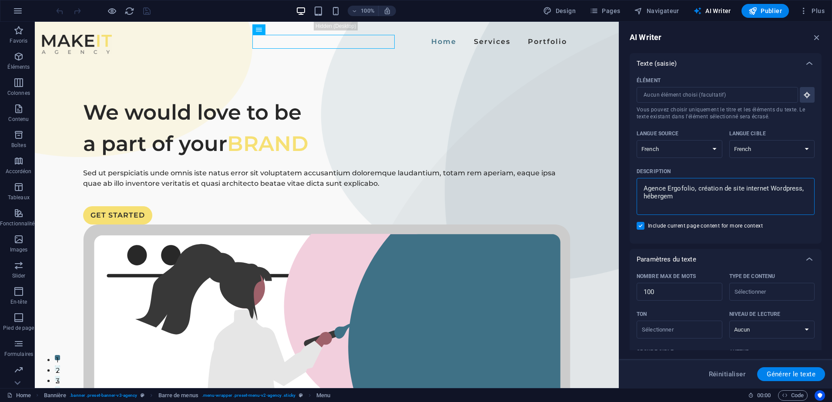
type textarea "Agence Ergofolio, création de site internet Wordpress, hébergeme"
type textarea "x"
type textarea "Agence Ergofolio, création de site internet Wordpress, hébergemen"
type textarea "x"
type textarea "Agence Ergofolio, création de site internet Wordpress, hébergement"
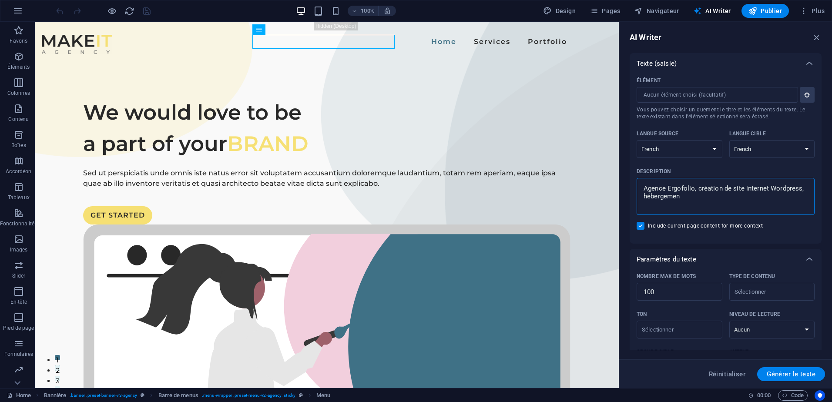
type textarea "x"
type textarea "Agence Ergofolio, création de site internet Wordpress, hébergement"
type textarea "x"
type textarea "Agence Ergofolio, création de site internet Wordpress, hébergement V"
type textarea "x"
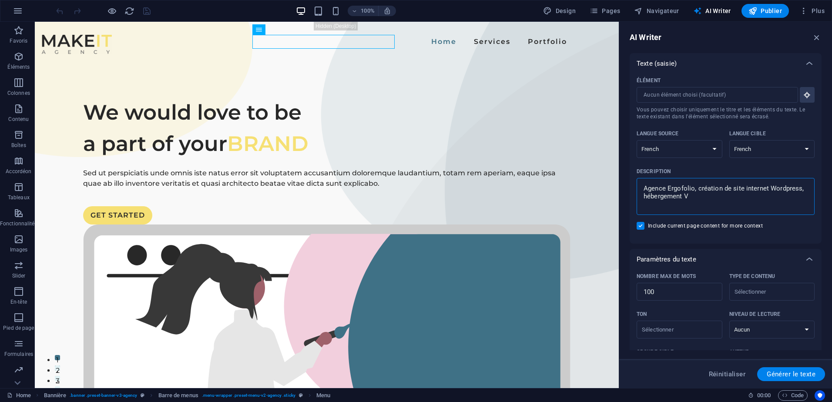
type textarea "Agence Ergofolio, création de site internet Wordpress, hébergement VP"
type textarea "x"
type textarea "Agence Ergofolio, création de site internet Wordpress, hébergement VPS"
type textarea "x"
type textarea "Agence Ergofolio, création de site internet Wordpress, hébergement VPS,"
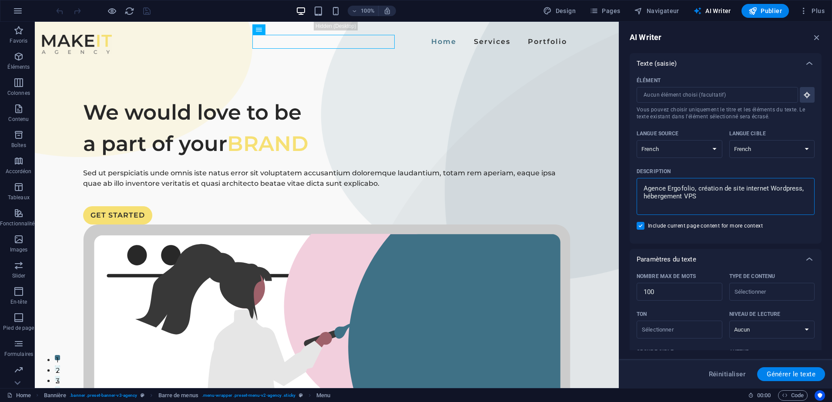
type textarea "x"
type textarea "Agence Ergofolio, création de site internet Wordpress, hébergement VPS,"
type textarea "x"
type textarea "Agence Ergofolio, création de site internet Wordpress, hébergement VPS, D"
type textarea "x"
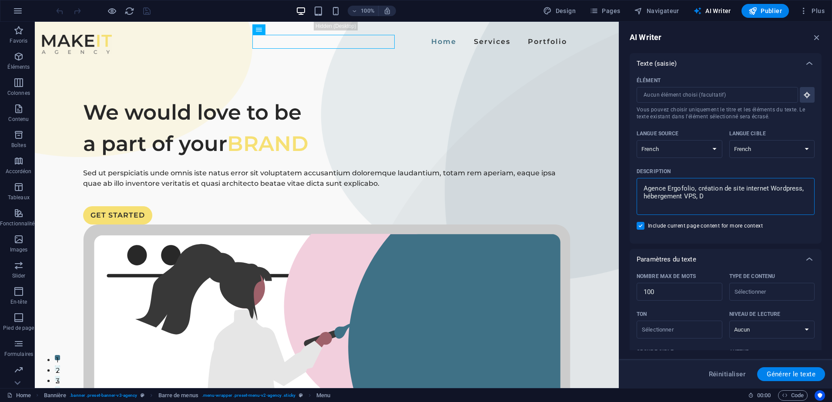
type textarea "Agence Ergofolio, création de site internet Wordpress, hébergement VPS, Do"
type textarea "x"
type textarea "Agence Ergofolio, création de site internet Wordpress, hébergement VPS, Dom"
type textarea "x"
type textarea "Agence Ergofolio, création de site internet Wordpress, hébergement VPS, Doma"
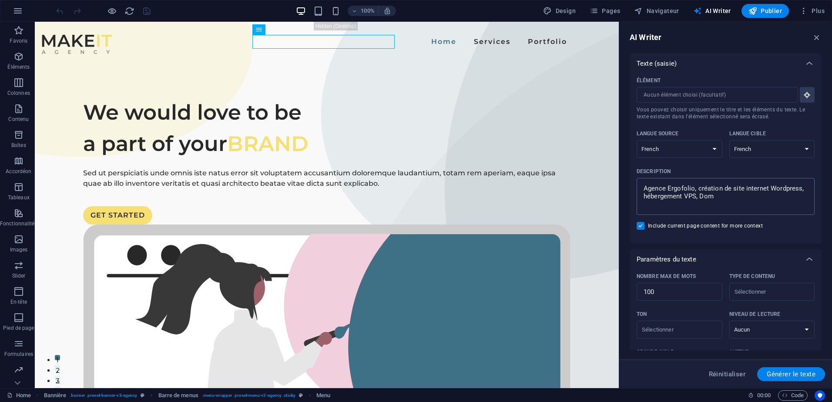
type textarea "x"
type textarea "Agence Ergofolio, création de site internet Wordpress, hébergement VPS, Domai"
type textarea "x"
type textarea "Agence Ergofolio, création de site internet Wordpress, hébergement VPS, Domain"
type textarea "x"
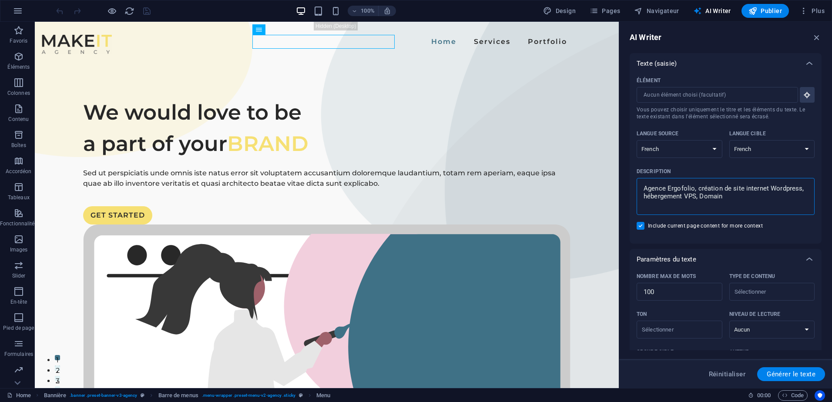
type textarea "Agence Ergofolio, création de site internet Wordpress, hébergement VPS, Domaine"
type textarea "x"
type textarea "Agence Ergofolio, création de site internet Wordpress, hébergement VPS, Domaine"
type textarea "x"
type textarea "Agence Ergofolio, création de site internet Wordpress, hébergement VPS, Domaine…"
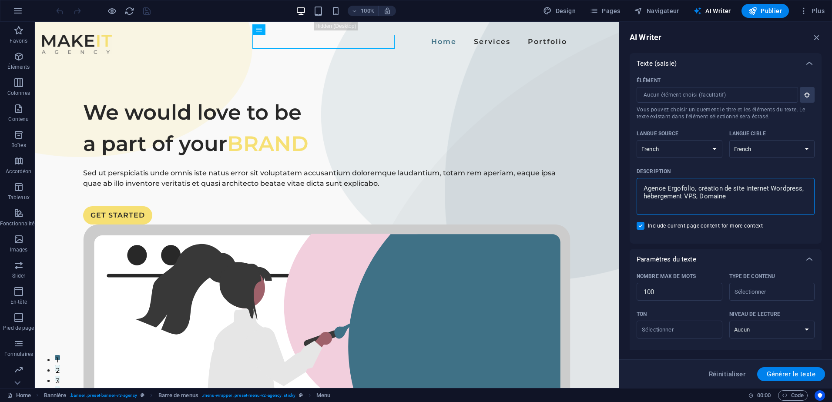
type textarea "x"
type textarea "Agence Ergofolio, création de site internet Wordpress, hébergement VPS, Domaine…"
type textarea "x"
type textarea "Agence Ergofolio, création de site internet Wordpress, hébergement VPS, Domaine…"
type textarea "x"
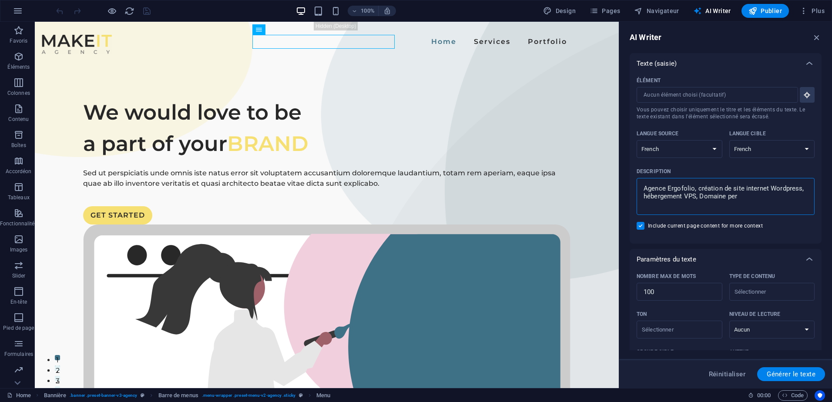
type textarea "Agence Ergofolio, création de site internet Wordpress, hébergement VPS, Domaine…"
type textarea "x"
type textarea "Agence Ergofolio, création de site internet Wordpress, hébergement VPS, Domaine…"
type textarea "x"
type textarea "Agence Ergofolio, création de site internet Wordpress, hébergement VPS, Domaine…"
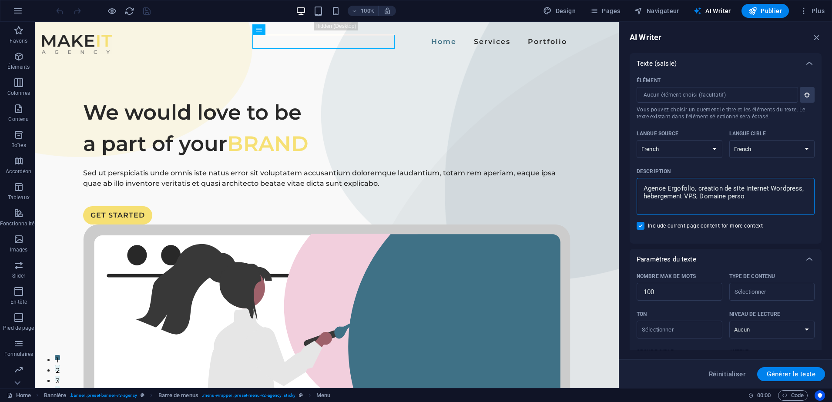
type textarea "x"
type textarea "Agence Ergofolio, création de site internet Wordpress, hébergement VPS, Domaine…"
type textarea "x"
type textarea "Agence Ergofolio, création de site internet Wordpress, hébergement VPS, Domaine…"
type textarea "x"
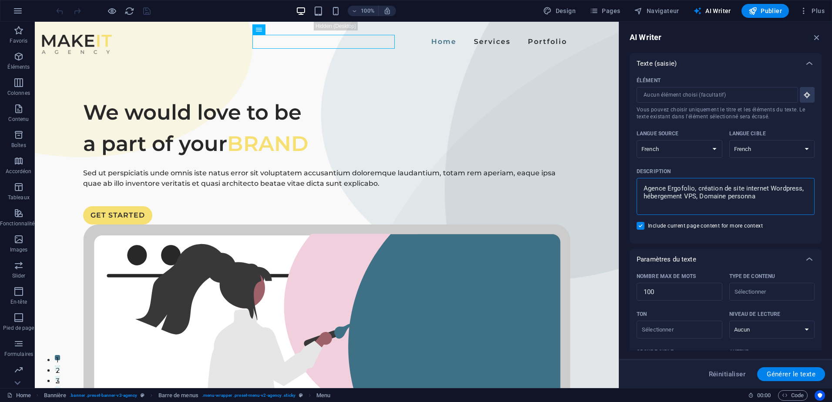
type textarea "Agence Ergofolio, création de site internet Wordpress, hébergement VPS, Domaine…"
type textarea "x"
type textarea "Agence Ergofolio, création de site internet Wordpress, hébergement VPS, Domaine…"
type textarea "x"
type textarea "Agence Ergofolio, création de site internet Wordpress, hébergement VPS, Domaine…"
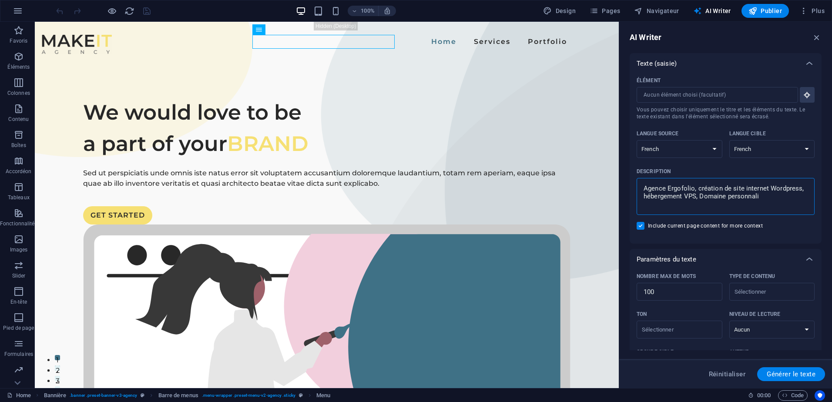
type textarea "x"
type textarea "Agence Ergofolio, création de site internet Wordpress, hébergement VPS, Domaine…"
type textarea "x"
type textarea "Agence Ergofolio, création de site internet Wordpress, hébergement VPS, Domaine…"
type textarea "x"
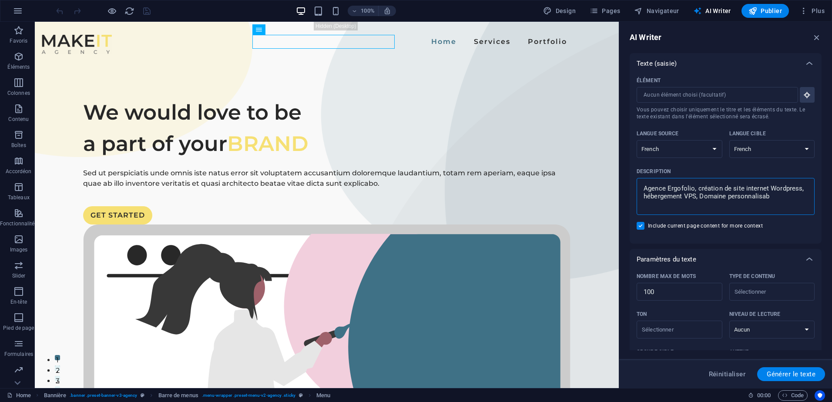
type textarea "Agence Ergofolio, création de site internet Wordpress, hébergement VPS, Domaine…"
type textarea "x"
type textarea "Agence Ergofolio, création de site internet Wordpress, hébergement VPS, Domaine…"
type textarea "x"
type textarea "Agence Ergofolio, création de site internet Wordpress, hébergement VPS, Domaine…"
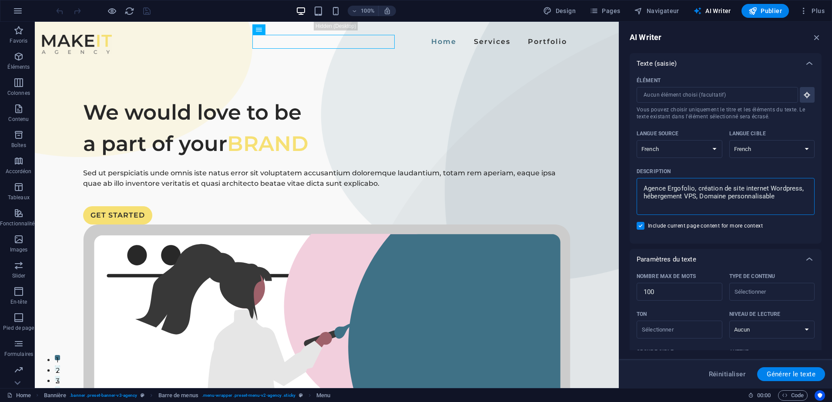
type textarea "x"
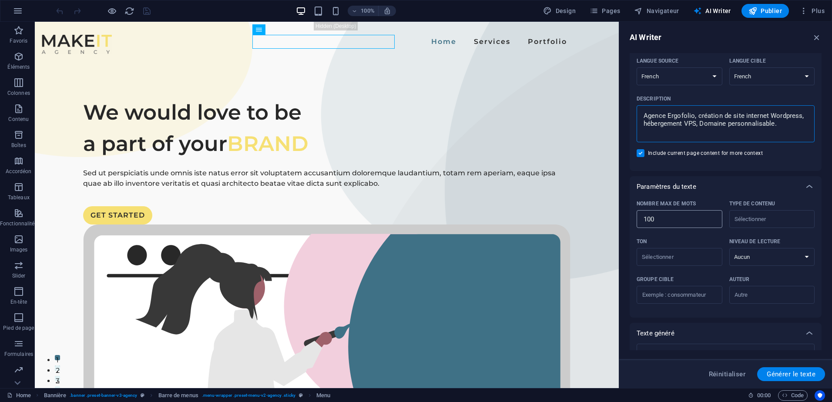
type textarea "Agence Ergofolio, création de site internet Wordpress, hébergement VPS, Domaine…"
drag, startPoint x: 671, startPoint y: 216, endPoint x: 632, endPoint y: 222, distance: 40.1
click at [632, 222] on div "Nombre max de mots 100 ​ Type de contenu ​ Ton ​ Niveau de lecture Aucun Univer…" at bounding box center [726, 257] width 192 height 121
type textarea "x"
type input "6"
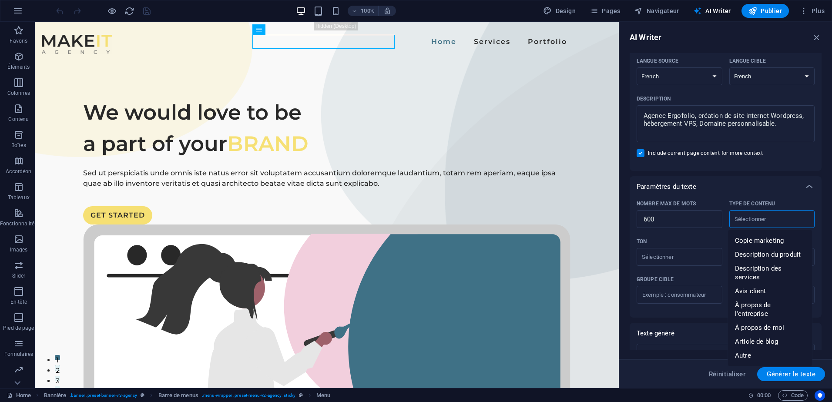
click at [763, 222] on input "Type de contenu ​" at bounding box center [765, 219] width 66 height 13
click at [795, 349] on li "Autre" at bounding box center [770, 356] width 84 height 14
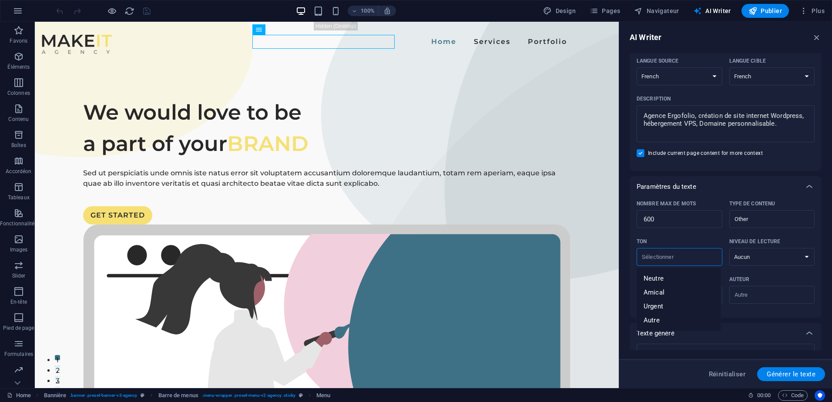
click at [690, 262] on input "Ton ​" at bounding box center [673, 257] width 66 height 13
click at [669, 281] on li "Neutre" at bounding box center [679, 279] width 84 height 14
click at [747, 261] on select "Aucun Universitaire Adulte Ado Enfant" at bounding box center [773, 257] width 86 height 18
click at [730, 248] on select "Aucun Universitaire Adulte Ado Enfant" at bounding box center [773, 257] width 86 height 18
click at [696, 301] on input "Groupe cible ​" at bounding box center [680, 295] width 86 height 14
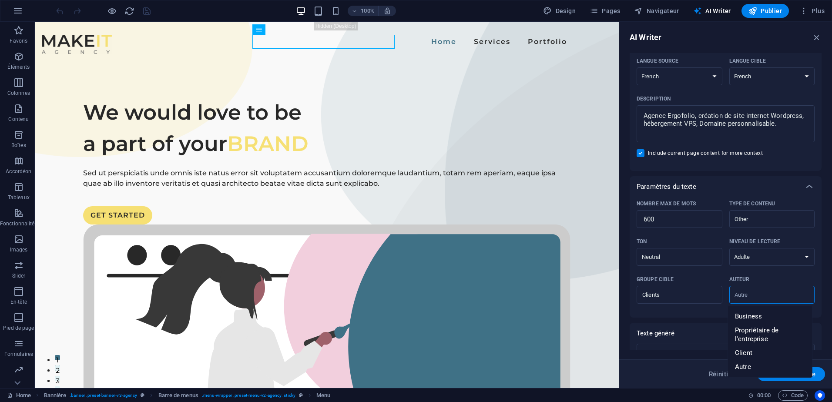
click at [750, 301] on input "Auteur ​" at bounding box center [765, 295] width 66 height 13
click at [753, 318] on span "Business" at bounding box center [748, 316] width 27 height 9
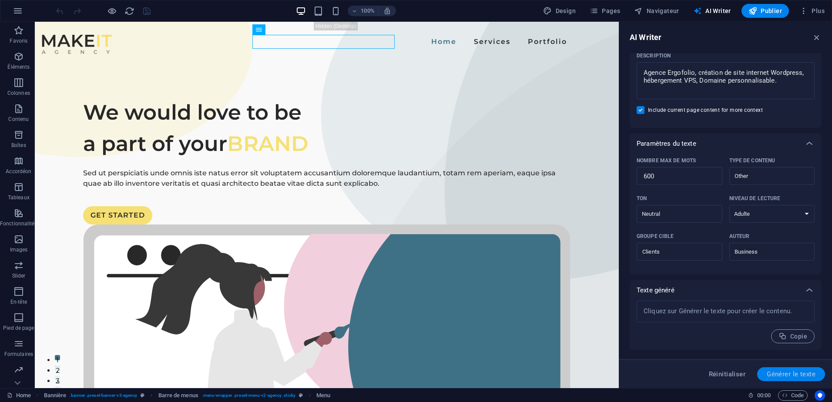
click at [780, 375] on span "Générer le texte" at bounding box center [791, 374] width 49 height 7
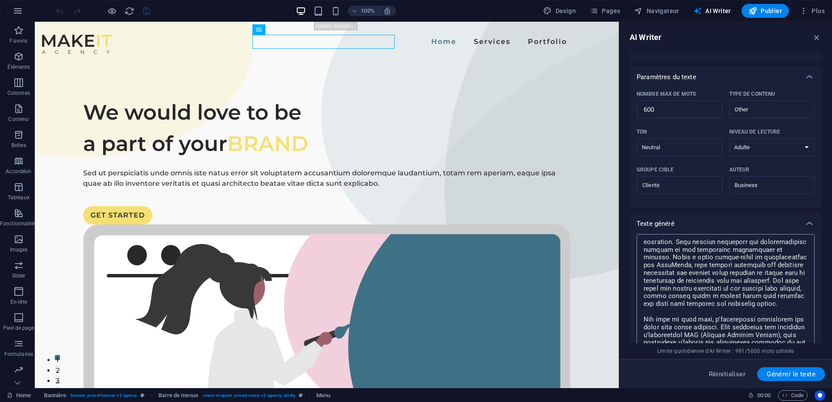
scroll to position [0, 0]
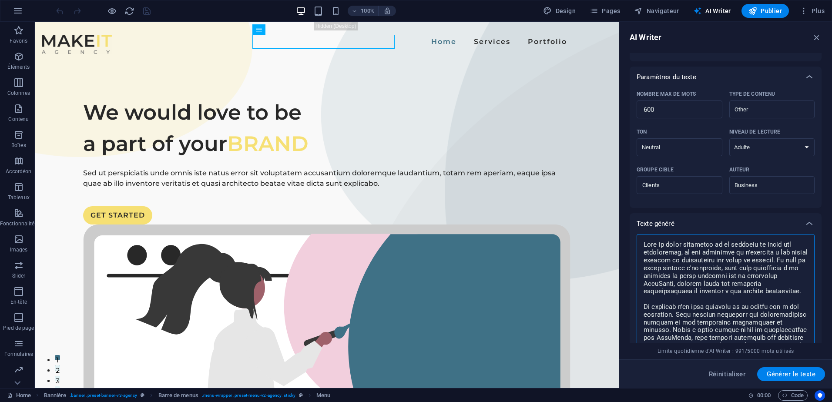
drag, startPoint x: 643, startPoint y: 241, endPoint x: 748, endPoint y: 292, distance: 116.6
click at [764, 292] on textarea at bounding box center [725, 320] width 169 height 162
click at [179, 189] on div "Sed ut perspiciatis unde omnis iste natus error sit voluptatem accusantium dolo…" at bounding box center [327, 178] width 488 height 21
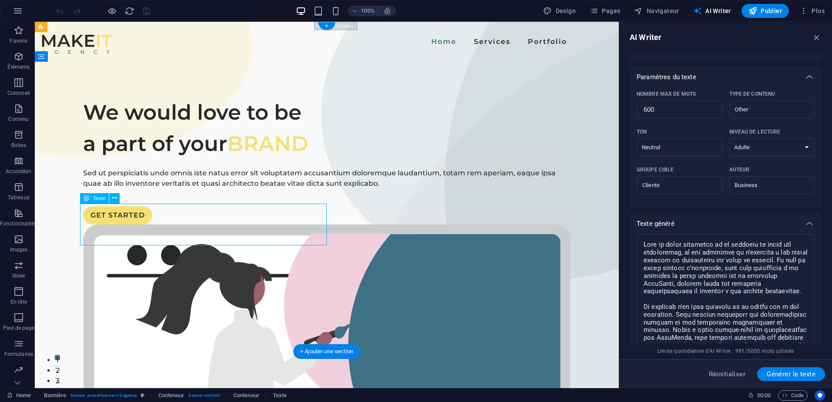
click at [179, 189] on div "Sed ut perspiciatis unde omnis iste natus error sit voluptatem accusantium dolo…" at bounding box center [327, 178] width 488 height 21
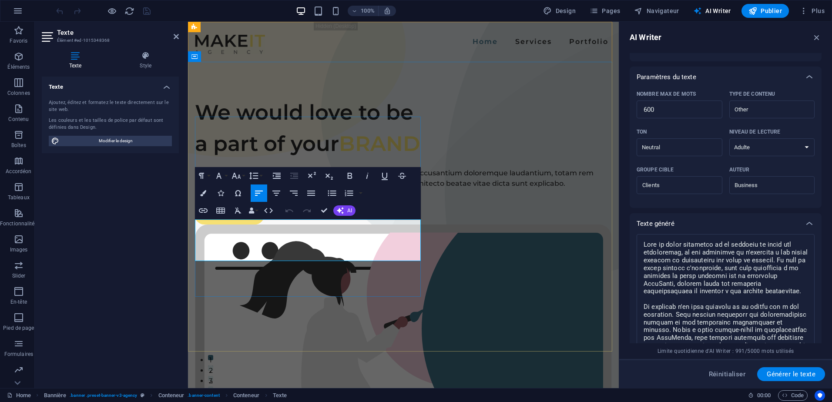
drag, startPoint x: 195, startPoint y: 221, endPoint x: 368, endPoint y: 256, distance: 175.9
click at [368, 189] on p "Sed ut perspiciatis unde omnis iste natus error sit voluptatem accusantium dolo…" at bounding box center [403, 178] width 417 height 21
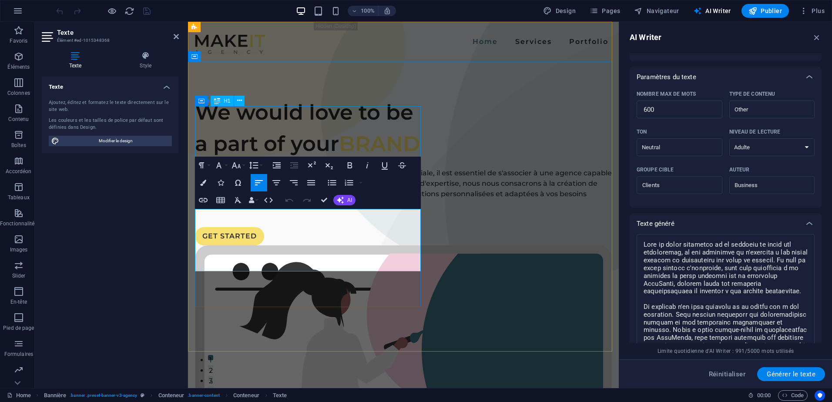
scroll to position [2559, 1]
click at [460, 95] on div "We would love to be a part of your BRAND Dans un monde numérique où la présence…" at bounding box center [403, 369] width 431 height 615
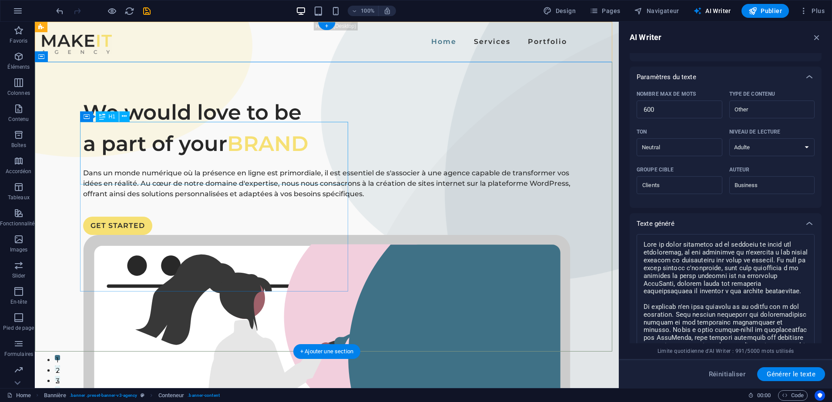
click at [234, 147] on div "We would love to be a part of your BRAND" at bounding box center [327, 128] width 488 height 63
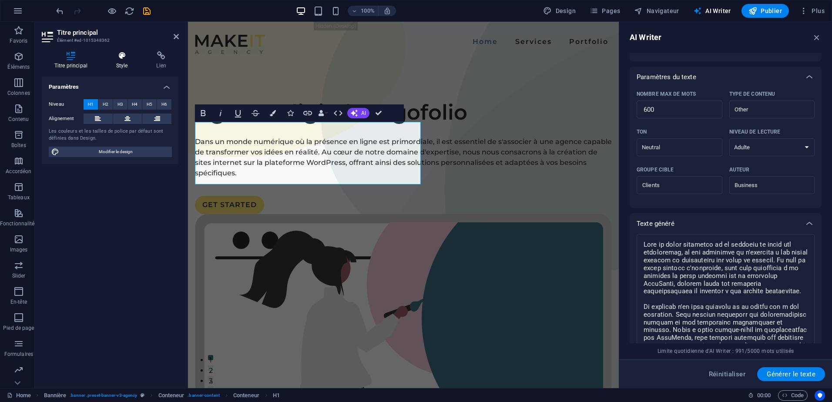
click at [128, 60] on h4 "Style" at bounding box center [124, 60] width 40 height 18
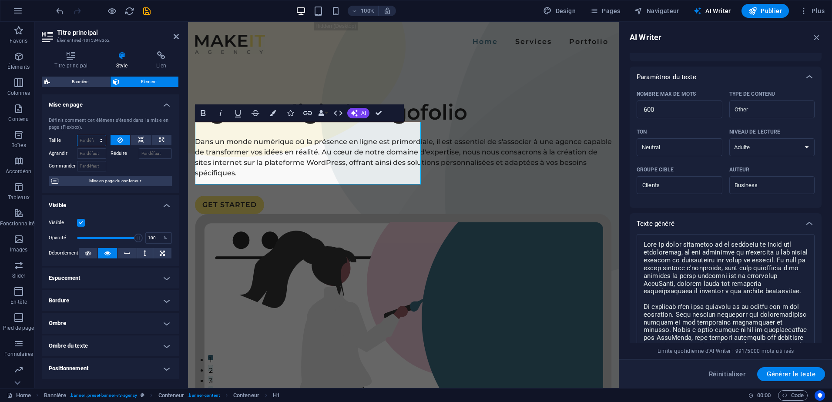
click at [92, 138] on select "Par défaut auto px % 1/1 1/2 1/3 1/4 1/5 1/6 1/7 1/8 1/9 1/10" at bounding box center [91, 140] width 28 height 10
click at [92, 135] on select "Par défaut auto px % 1/1 1/2 1/3 1/4 1/5 1/6 1/7 1/8 1/9 1/10" at bounding box center [91, 140] width 28 height 10
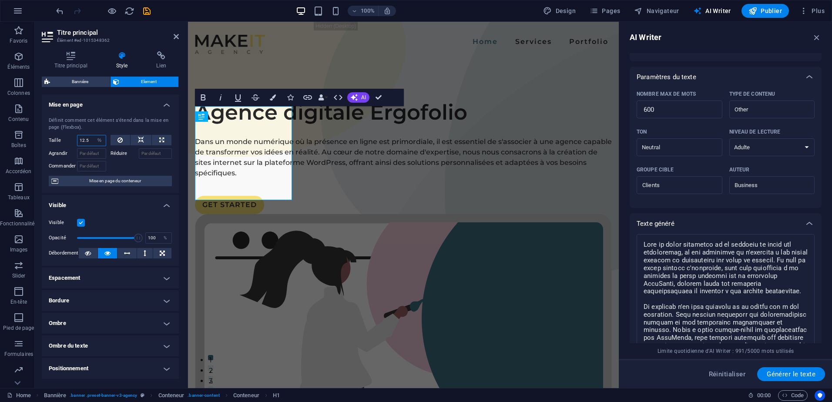
click at [84, 141] on input "12.5" at bounding box center [91, 140] width 28 height 10
drag, startPoint x: 91, startPoint y: 141, endPoint x: 78, endPoint y: 141, distance: 13.1
click at [78, 141] on input "12.5" at bounding box center [91, 140] width 28 height 10
click at [102, 125] on div "Définit comment cet élément s'étend dans la mise en page (Flexbox)." at bounding box center [110, 124] width 123 height 14
click at [282, 128] on h1 "Agence digitale Ergofolio" at bounding box center [403, 112] width 417 height 31
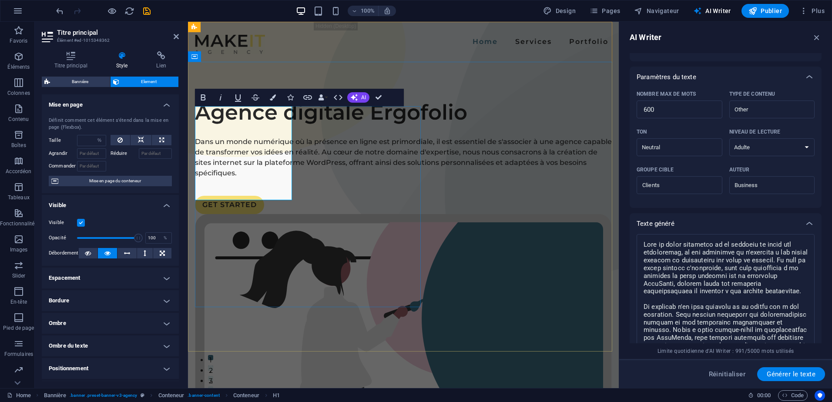
click at [290, 128] on h1 "Agence digitale Ergofolio" at bounding box center [403, 112] width 417 height 31
click at [322, 149] on div "Agence digitale Ergofolio Dans un monde numérique où la présence en ligne est p…" at bounding box center [403, 156] width 417 height 118
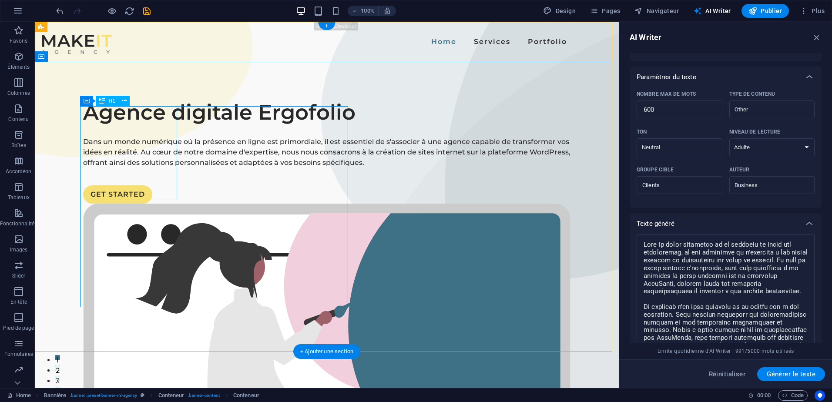
click at [162, 128] on div "Agence digitale Ergofolio" at bounding box center [327, 112] width 488 height 31
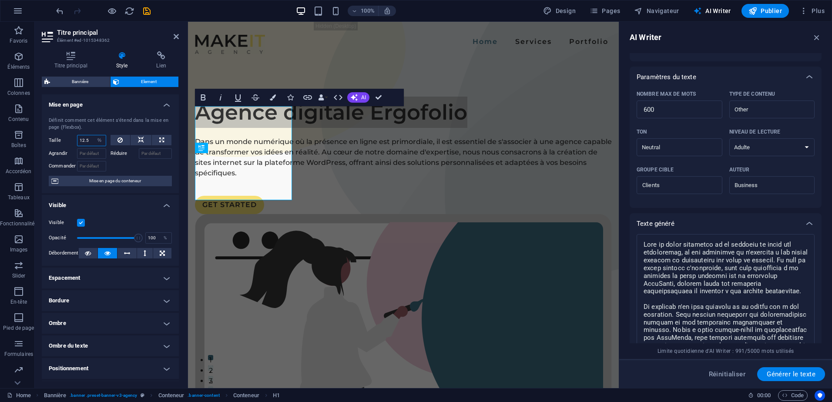
click at [87, 136] on input "12.5" at bounding box center [91, 140] width 28 height 10
drag, startPoint x: 91, startPoint y: 139, endPoint x: 65, endPoint y: 143, distance: 26.4
click at [65, 143] on div "Taille 12.5 Par défaut auto px % 1/1 1/2 1/3 1/4 1/5 1/6 1/7 1/8 1/9 1/10" at bounding box center [77, 140] width 57 height 11
click at [90, 130] on div "Définit comment cet élément s'étend dans la mise en page (Flexbox)." at bounding box center [110, 124] width 123 height 14
click at [94, 139] on select "Par défaut auto px % 1/1 1/2 1/3 1/4 1/5 1/6 1/7 1/8 1/9 1/10" at bounding box center [100, 140] width 12 height 10
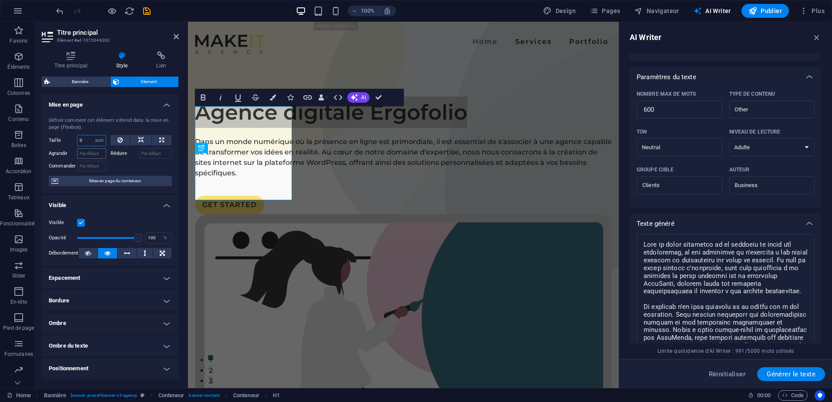
click at [94, 135] on select "Par défaut auto px % 1/1 1/2 1/3 1/4 1/5 1/6 1/7 1/8 1/9 1/10" at bounding box center [100, 140] width 12 height 10
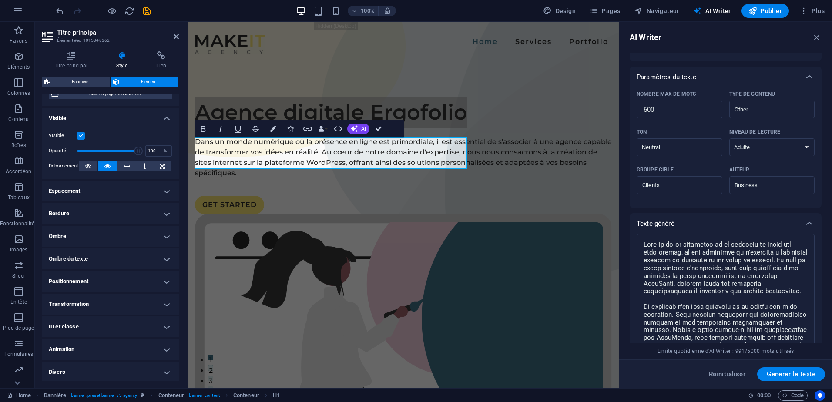
scroll to position [88, 0]
click at [327, 179] on div "Dans un monde numérique où la présence en ligne est primordiale, il est essenti…" at bounding box center [403, 158] width 417 height 42
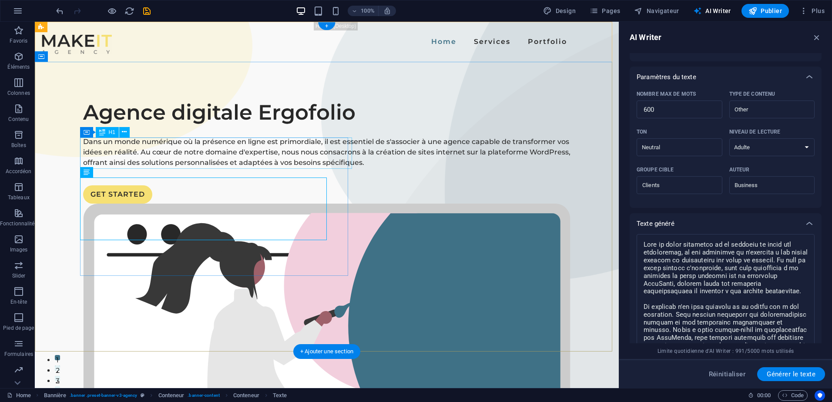
click at [306, 128] on div "Agence digitale Ergofolio" at bounding box center [327, 112] width 488 height 31
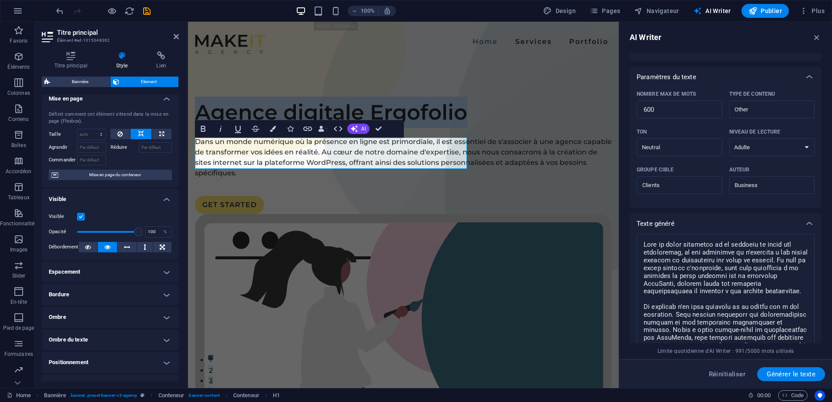
scroll to position [0, 0]
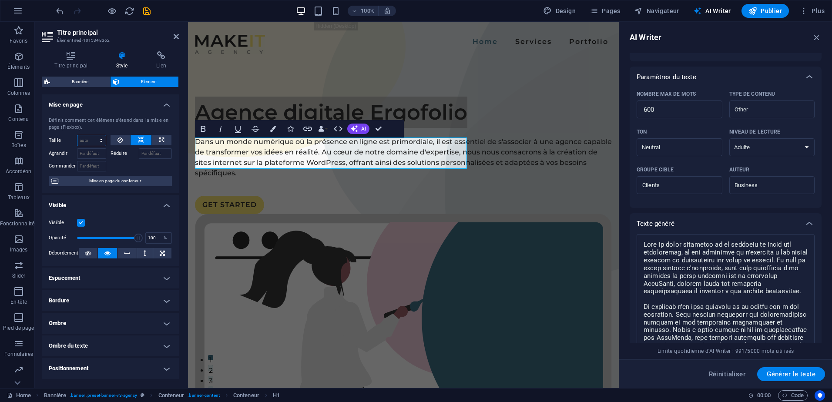
click at [94, 141] on select "Par défaut auto px % 1/1 1/2 1/3 1/4 1/5 1/6 1/7 1/8 1/9 1/10" at bounding box center [91, 140] width 28 height 10
click at [92, 135] on select "Par défaut auto px % 1/1 1/2 1/3 1/4 1/5 1/6 1/7 1/8 1/9 1/10" at bounding box center [91, 140] width 28 height 10
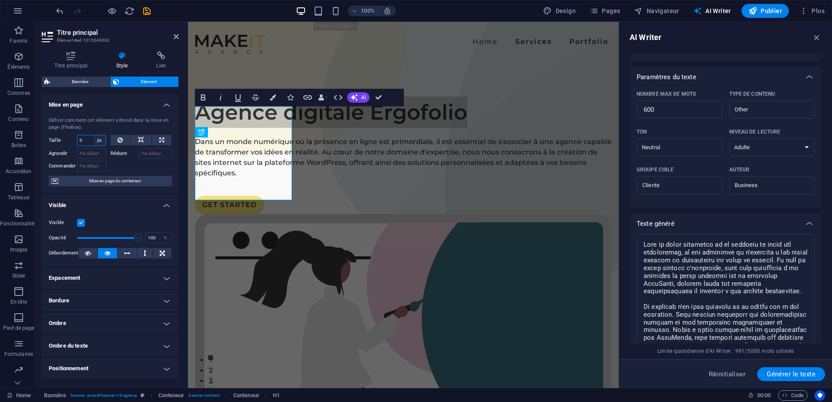
click at [94, 142] on select "Par défaut auto px % 1/1 1/2 1/3 1/4 1/5 1/6 1/7 1/8 1/9 1/10" at bounding box center [100, 140] width 12 height 10
click at [94, 135] on select "Par défaut auto px % 1/1 1/2 1/3 1/4 1/5 1/6 1/7 1/8 1/9 1/10" at bounding box center [100, 140] width 12 height 10
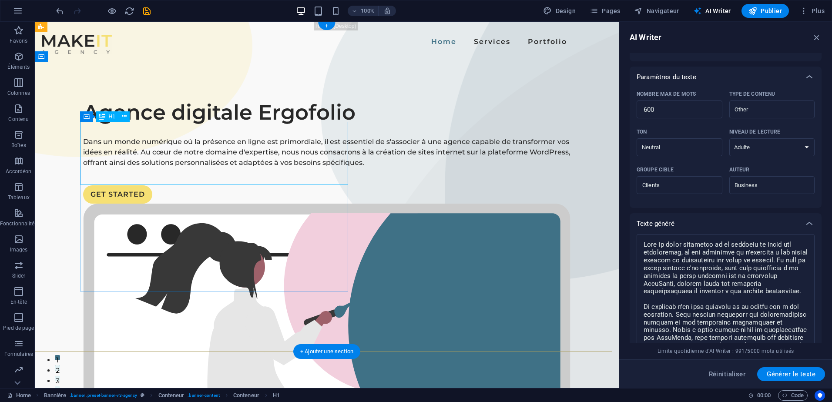
click at [320, 128] on div "Agence digitale Ergofolio" at bounding box center [327, 112] width 488 height 31
click at [270, 128] on div "Agence digitale Ergofolio" at bounding box center [327, 112] width 488 height 31
click at [238, 128] on div "Agence digitale Ergofolio" at bounding box center [327, 112] width 488 height 31
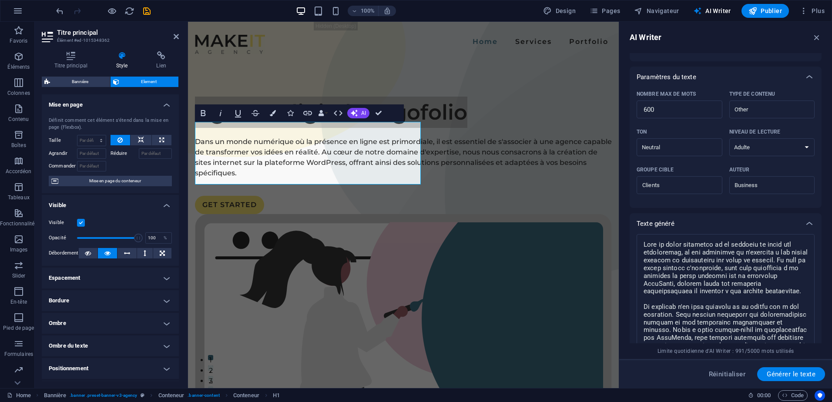
click at [71, 70] on div "Titre principal Style Lien Paramètres Niveau H1 H2 H3 H4 H5 H6 Alignement Les c…" at bounding box center [110, 216] width 137 height 330
click at [68, 63] on h4 "Titre principal" at bounding box center [73, 60] width 62 height 18
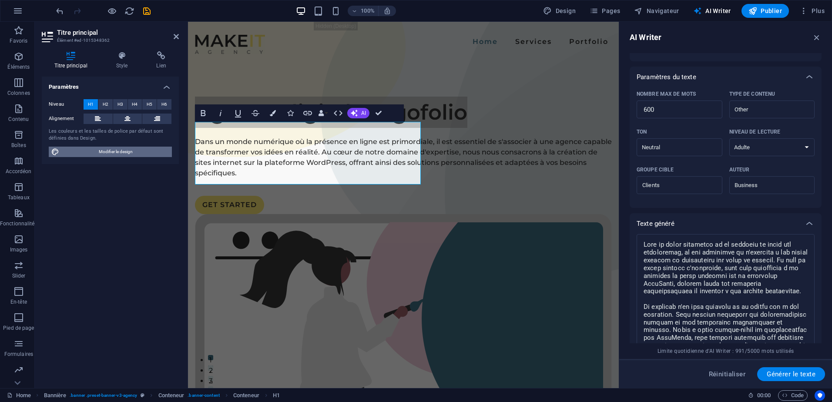
click at [92, 150] on span "Modifier le design" at bounding box center [116, 152] width 108 height 10
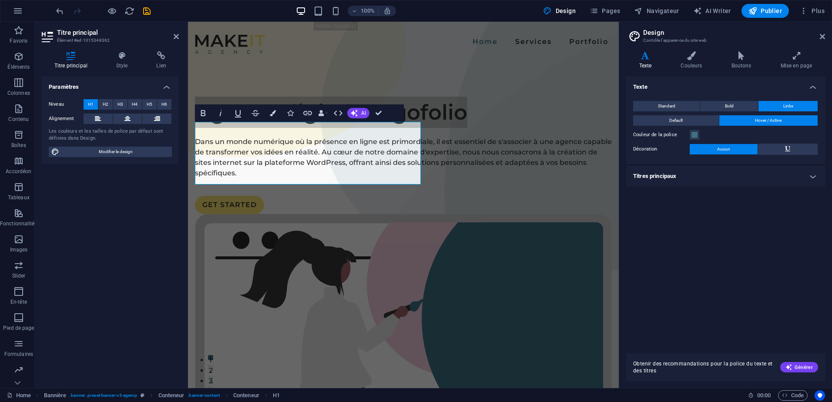
click at [799, 179] on h4 "Titres principaux" at bounding box center [725, 176] width 199 height 21
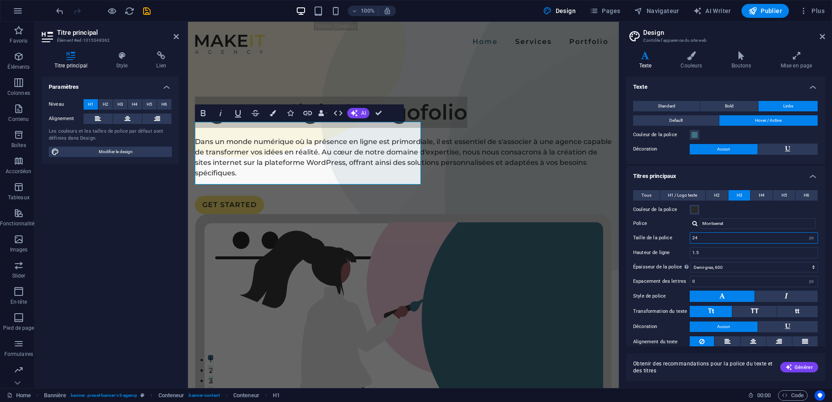
click at [755, 238] on input "24" at bounding box center [754, 238] width 128 height 10
drag, startPoint x: 755, startPoint y: 238, endPoint x: 689, endPoint y: 237, distance: 65.8
click at [689, 237] on div "Taille de la police 24 rem px em %" at bounding box center [725, 237] width 185 height 11
click at [730, 217] on div "Tous H1 / Logo texte H2 H3 H4 H5 H6 Couleur de la police Police Montserrat Haut…" at bounding box center [726, 277] width 202 height 190
click at [695, 210] on span at bounding box center [694, 209] width 7 height 7
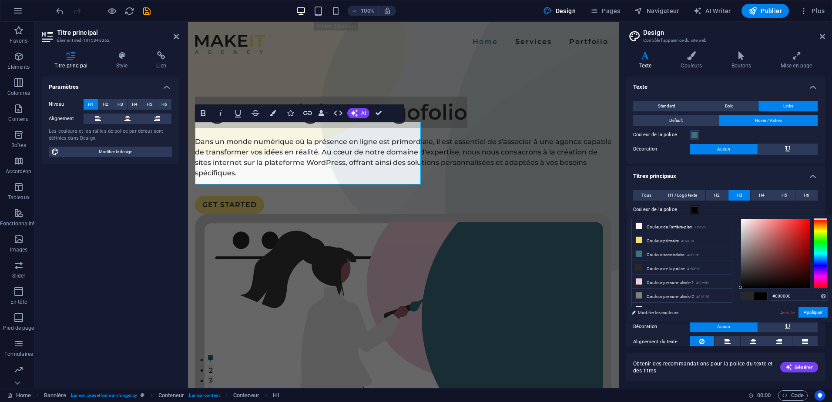
drag, startPoint x: 748, startPoint y: 266, endPoint x: 738, endPoint y: 290, distance: 26.9
click at [738, 290] on div "#000000 Formats pris en charge #0852ed rgb(8, 82, 237) rgba(8, 82, 237, 90%) hs…" at bounding box center [784, 332] width 96 height 234
click at [811, 309] on button "Appliquer" at bounding box center [813, 312] width 29 height 10
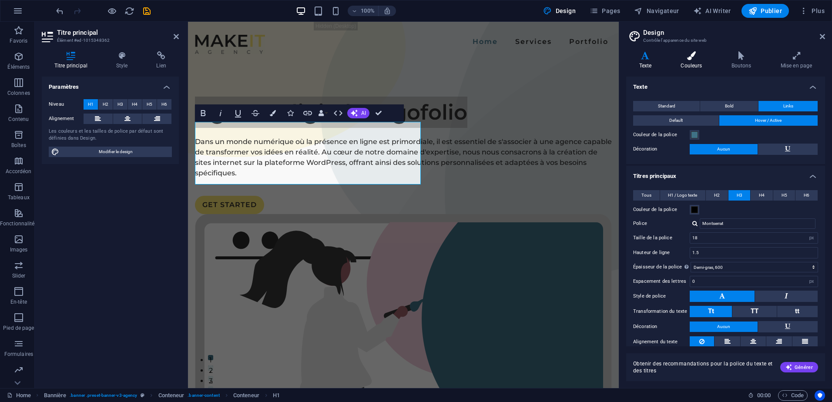
click at [694, 61] on h4 "Couleurs" at bounding box center [693, 60] width 51 height 18
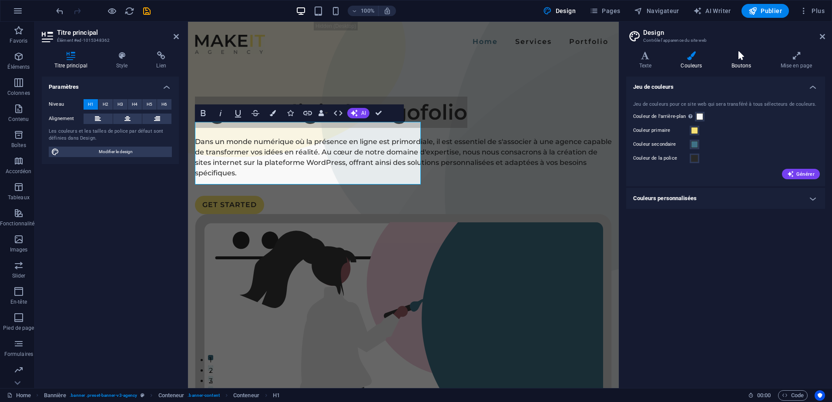
click at [732, 63] on h4 "Boutons" at bounding box center [743, 60] width 49 height 18
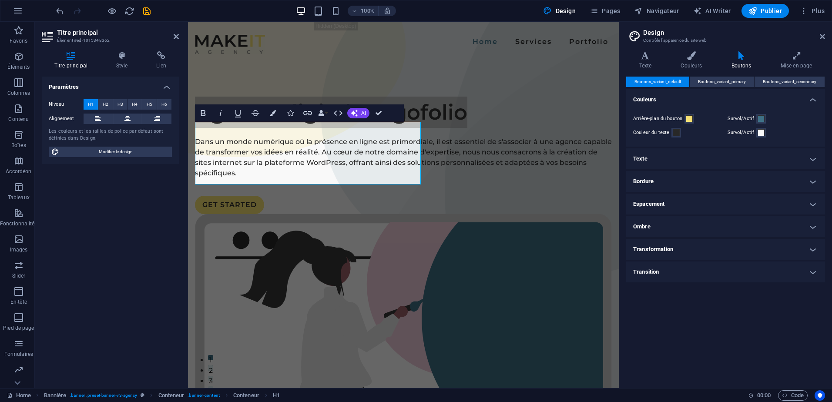
click at [718, 166] on h4 "Texte" at bounding box center [725, 158] width 199 height 21
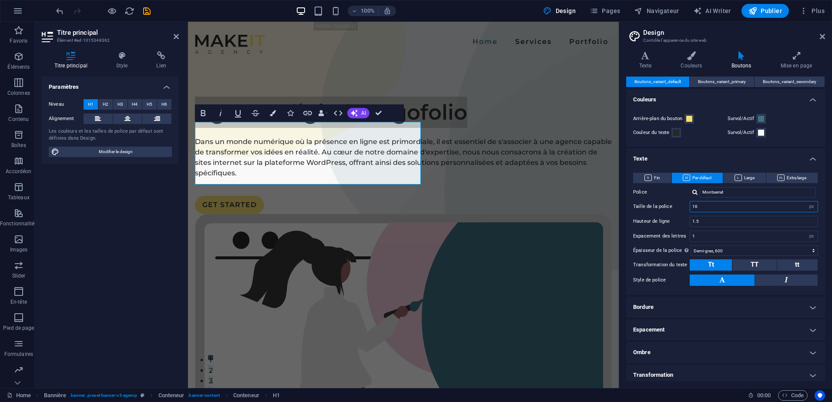
drag, startPoint x: 707, startPoint y: 202, endPoint x: 678, endPoint y: 202, distance: 28.7
click at [678, 202] on div "Taille de la police 16 rem px em %" at bounding box center [725, 206] width 185 height 11
click at [798, 110] on div "Arrière-plan du bouton Survol/Actif Couleur du texte Survol/Actif" at bounding box center [726, 126] width 202 height 42
click at [821, 38] on icon at bounding box center [822, 36] width 5 height 7
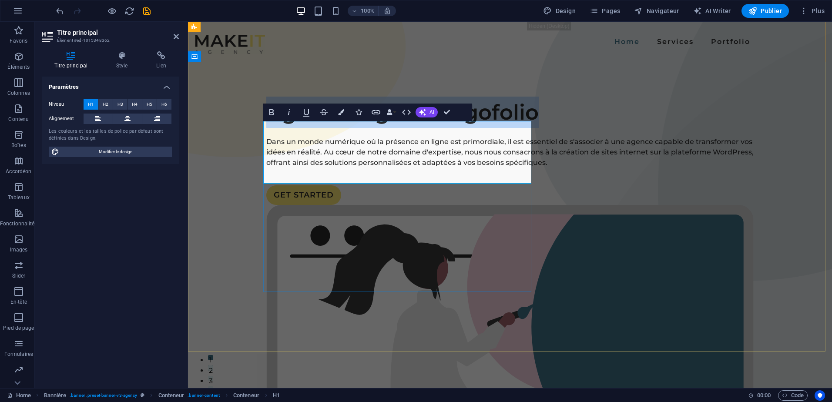
click at [399, 128] on h1 "Agence digitale Ergofolio" at bounding box center [510, 112] width 488 height 31
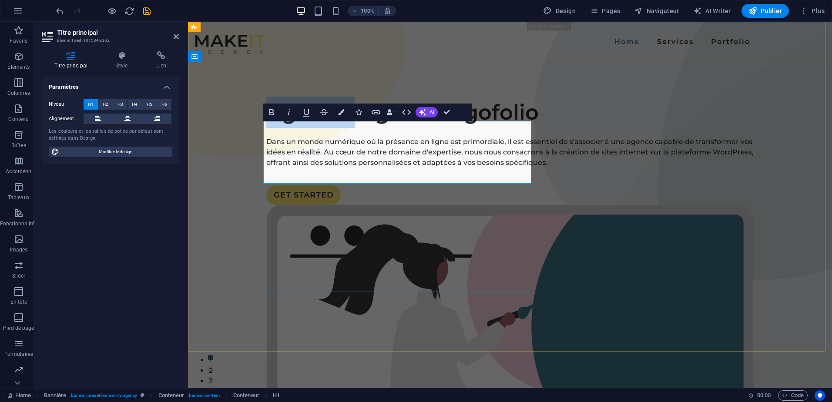
drag, startPoint x: 266, startPoint y: 132, endPoint x: 349, endPoint y: 152, distance: 84.7
click at [349, 128] on h1 "Agence digitale Ergofolio" at bounding box center [510, 112] width 488 height 31
click at [455, 75] on div "Agence digitale Ergofolio Dans un monde numérique où la présence en ligne est p…" at bounding box center [510, 382] width 644 height 641
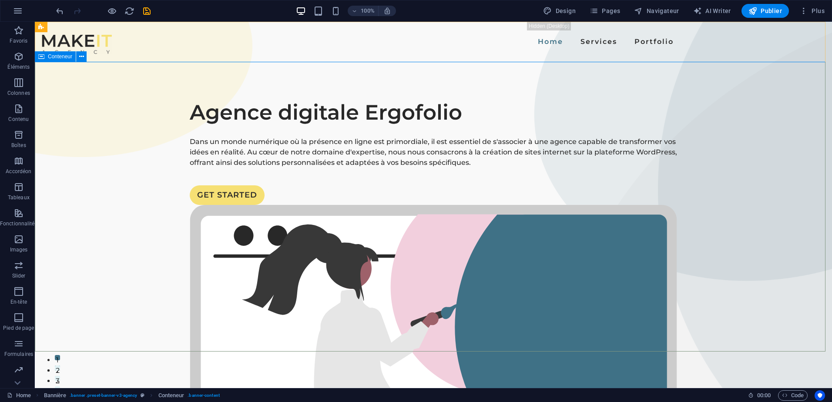
click at [47, 60] on div "Conteneur" at bounding box center [55, 56] width 41 height 10
click at [65, 59] on span "Conteneur" at bounding box center [60, 56] width 24 height 5
click at [83, 55] on icon at bounding box center [81, 56] width 5 height 9
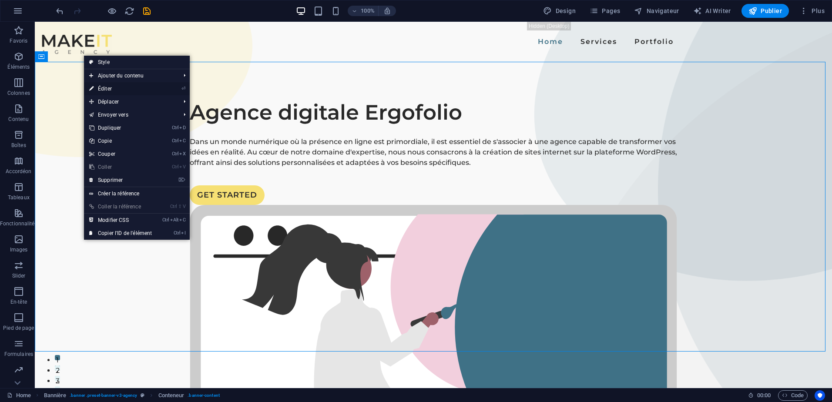
click at [104, 87] on link "⏎ Éditer" at bounding box center [120, 88] width 73 height 13
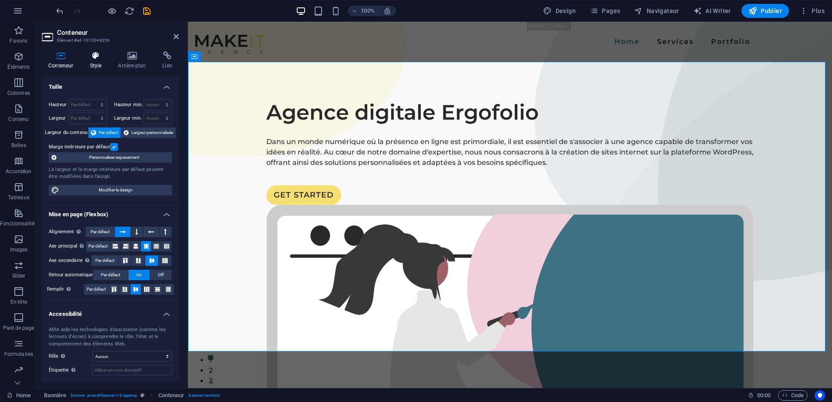
click at [101, 54] on icon at bounding box center [95, 55] width 25 height 9
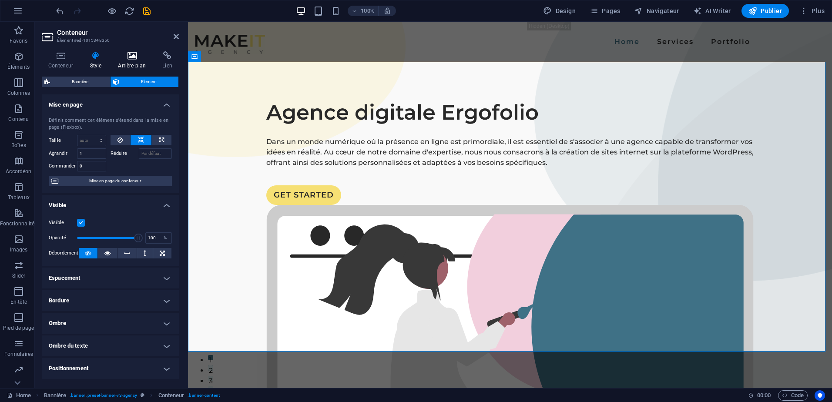
click at [134, 55] on icon at bounding box center [131, 55] width 41 height 9
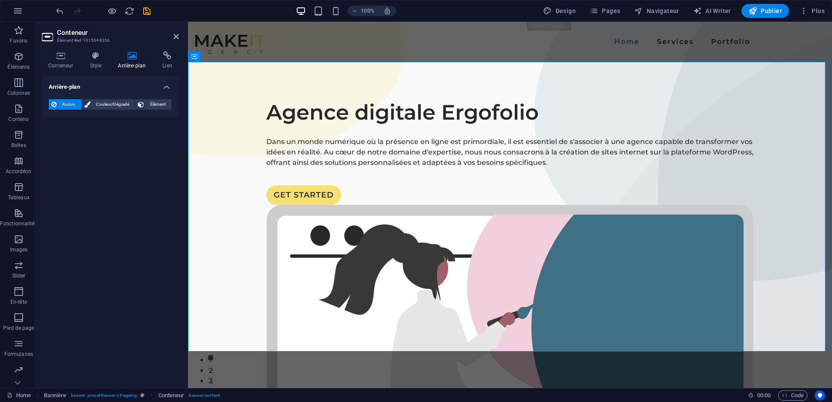
click at [172, 35] on h2 "Conteneur" at bounding box center [118, 33] width 122 height 8
click at [177, 36] on icon at bounding box center [176, 36] width 5 height 7
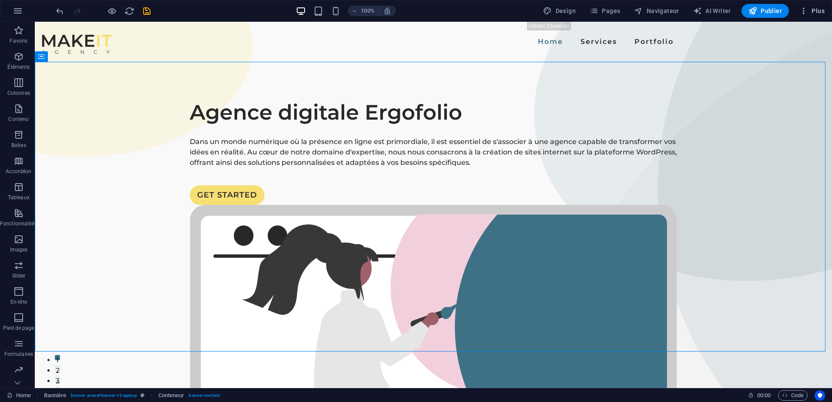
click at [817, 13] on span "Plus" at bounding box center [812, 11] width 25 height 9
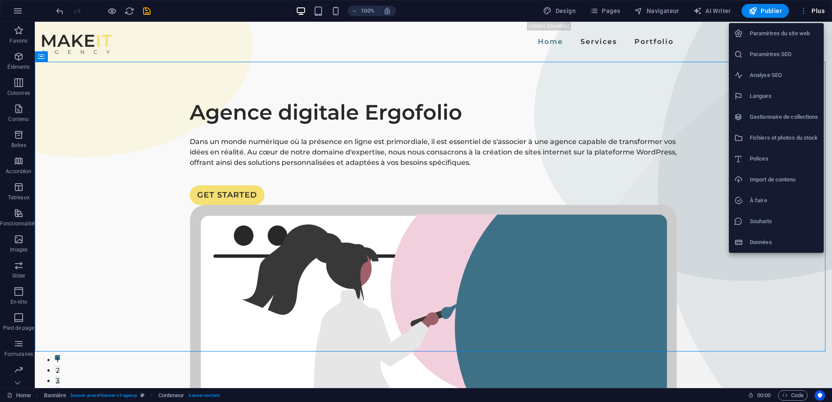
click at [782, 35] on h6 "Paramètres du site web" at bounding box center [784, 33] width 69 height 10
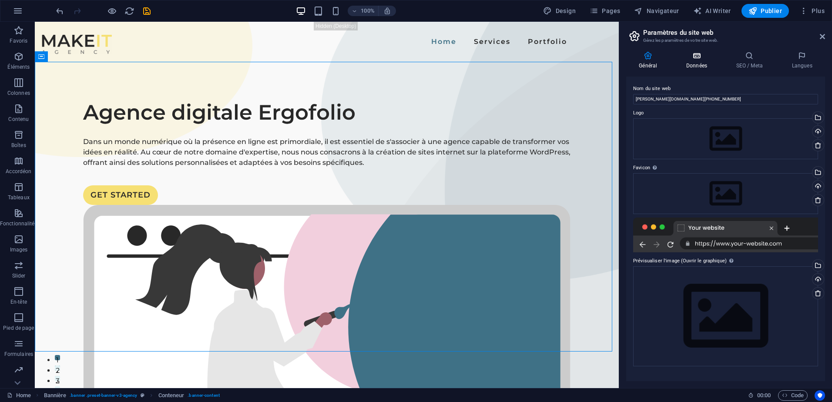
click at [708, 65] on h4 "Données" at bounding box center [699, 60] width 50 height 18
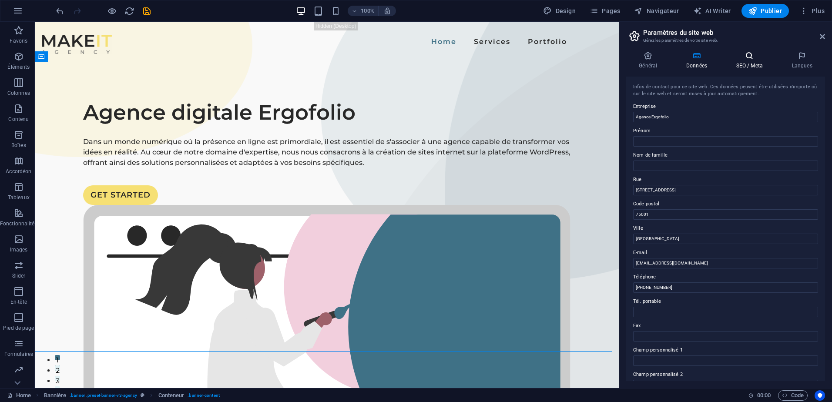
click at [733, 63] on h4 "SEO / Meta" at bounding box center [752, 60] width 56 height 18
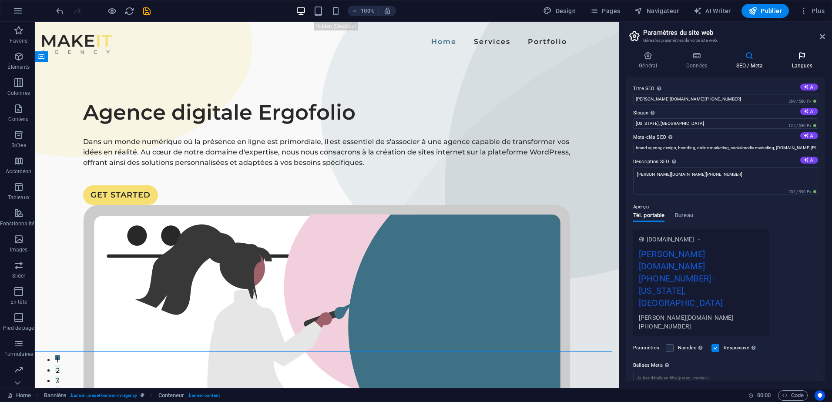
click at [808, 58] on icon at bounding box center [802, 55] width 46 height 9
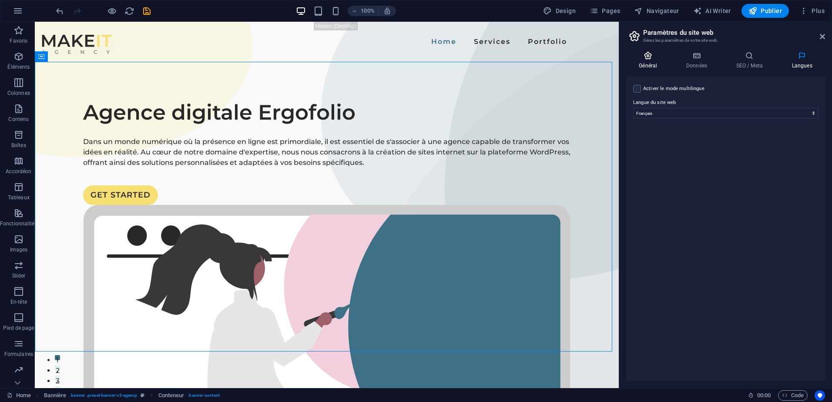
click at [657, 63] on h4 "Général" at bounding box center [649, 60] width 47 height 18
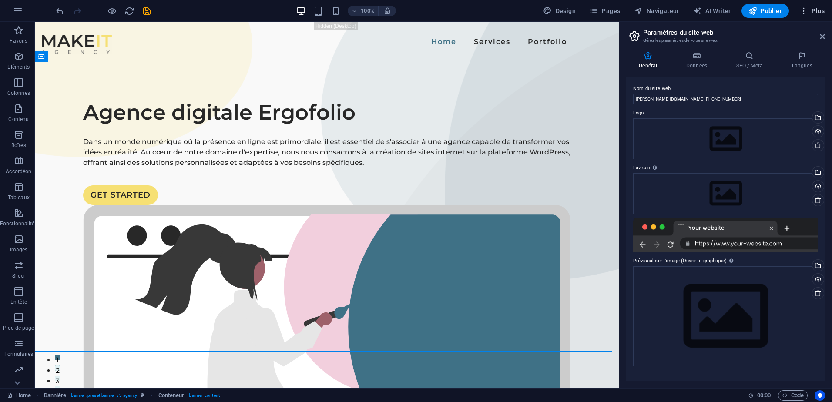
click at [814, 13] on span "Plus" at bounding box center [812, 11] width 25 height 9
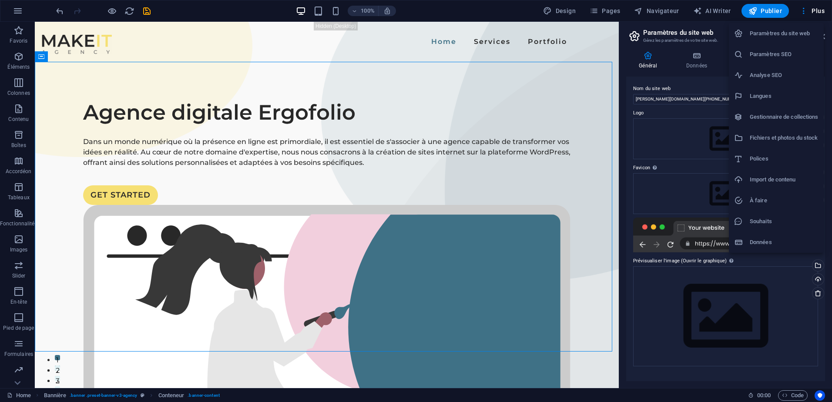
click at [801, 13] on div at bounding box center [416, 201] width 832 height 402
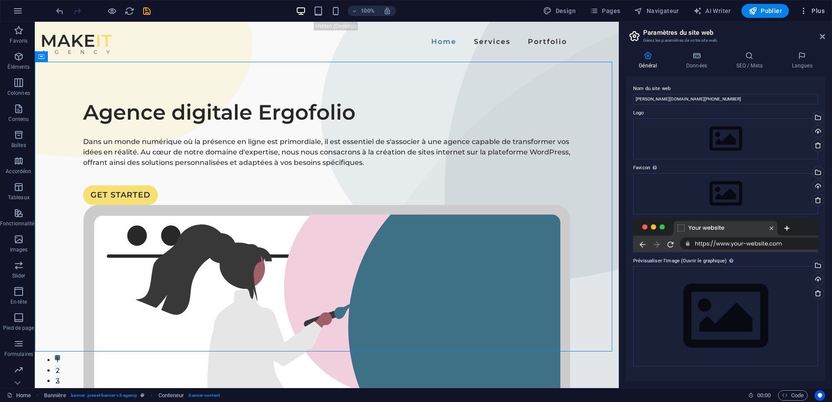
click at [802, 10] on icon "button" at bounding box center [804, 11] width 9 height 9
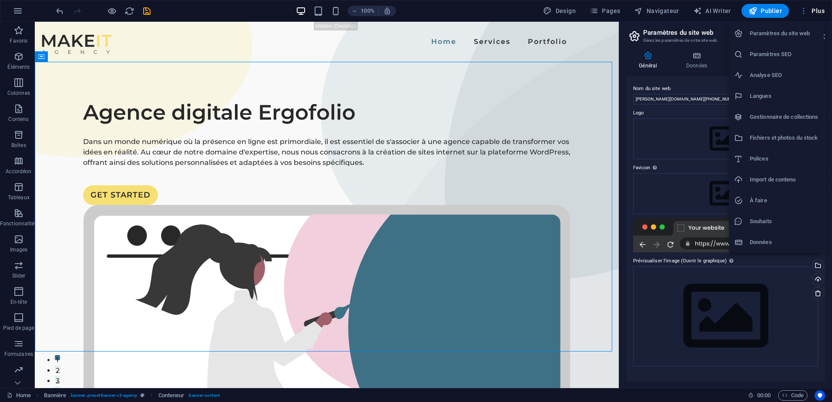
click at [816, 10] on div at bounding box center [416, 201] width 832 height 402
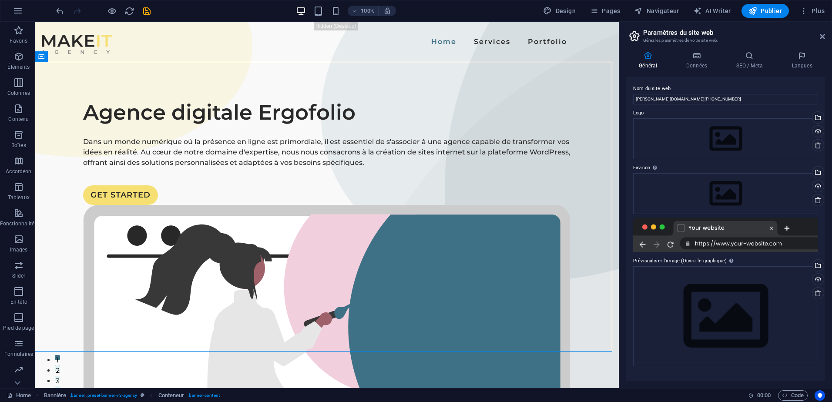
click at [816, 10] on span "Plus" at bounding box center [812, 11] width 25 height 9
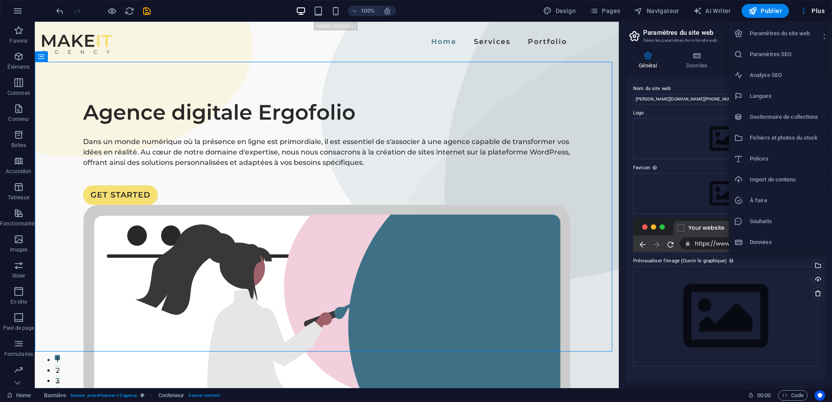
click at [816, 10] on div at bounding box center [416, 201] width 832 height 402
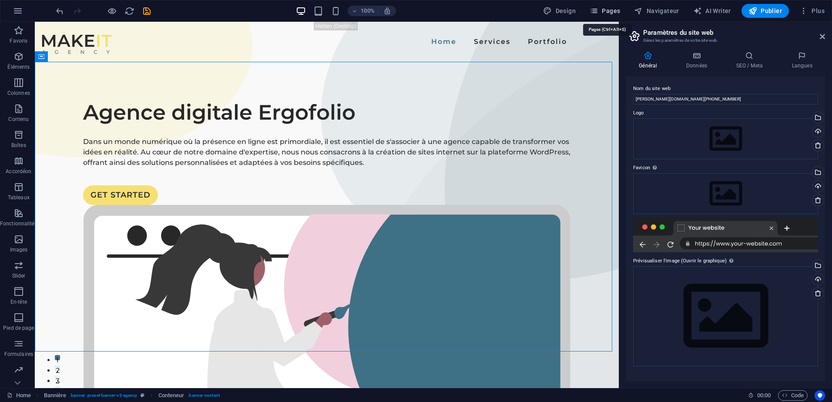
click at [603, 7] on span "Pages" at bounding box center [605, 11] width 30 height 9
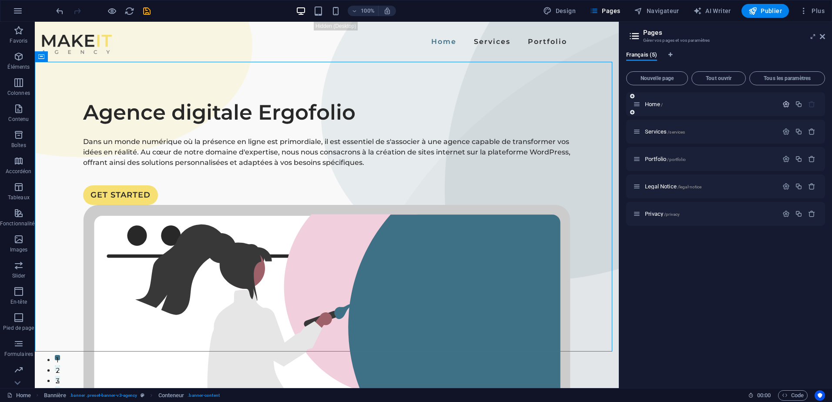
click at [789, 103] on icon "button" at bounding box center [786, 104] width 7 height 7
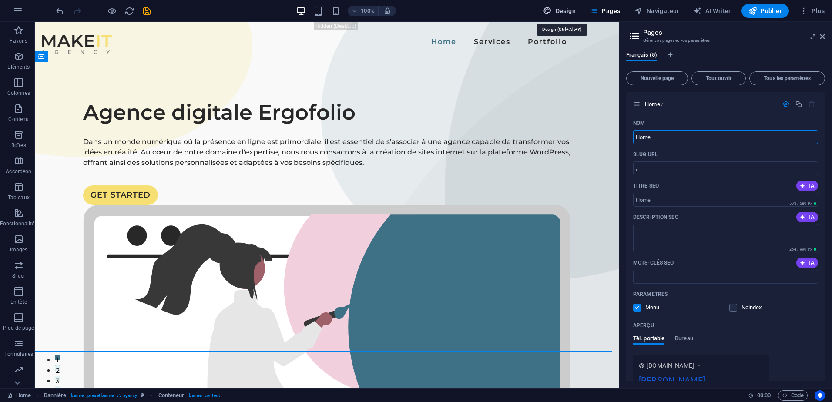
click at [563, 14] on span "Design" at bounding box center [559, 11] width 33 height 9
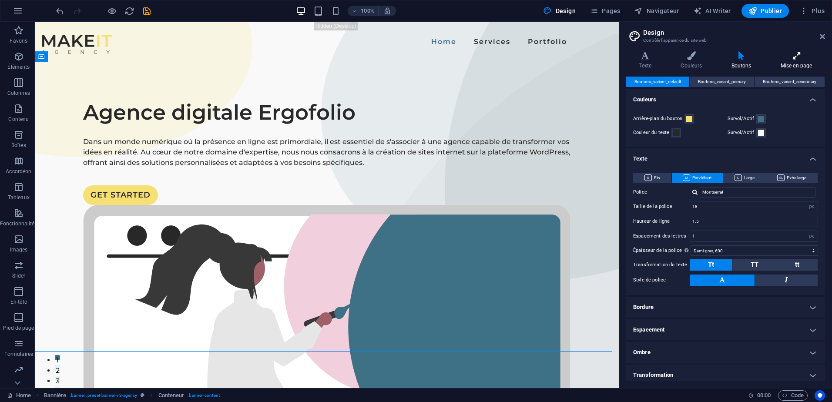
click at [791, 57] on icon at bounding box center [796, 55] width 57 height 9
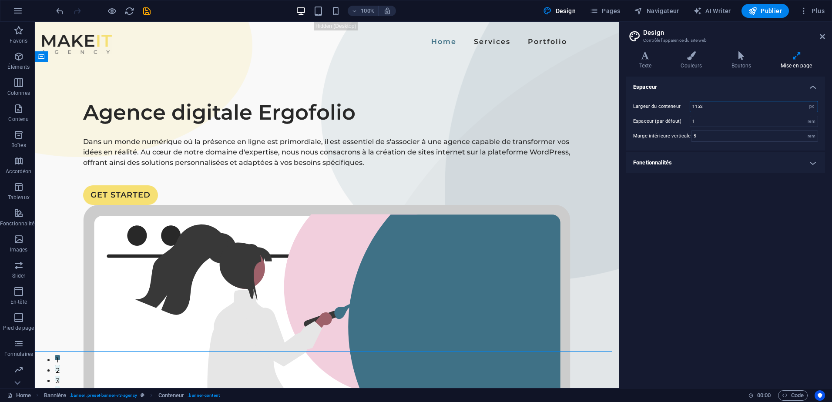
drag, startPoint x: 760, startPoint y: 107, endPoint x: 683, endPoint y: 105, distance: 77.5
click at [683, 105] on div "Largeur du conteneur 1152 rem px" at bounding box center [725, 106] width 185 height 11
click at [684, 251] on div "Espaceur Largeur du conteneur 1500 rem px Espaceur (par défaut) 1 rem Marge int…" at bounding box center [725, 229] width 199 height 305
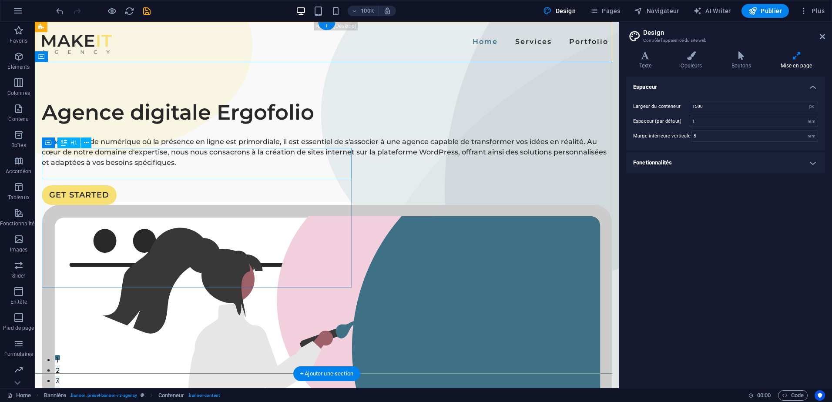
click at [241, 128] on div "Agence digitale Ergofolio" at bounding box center [327, 112] width 570 height 31
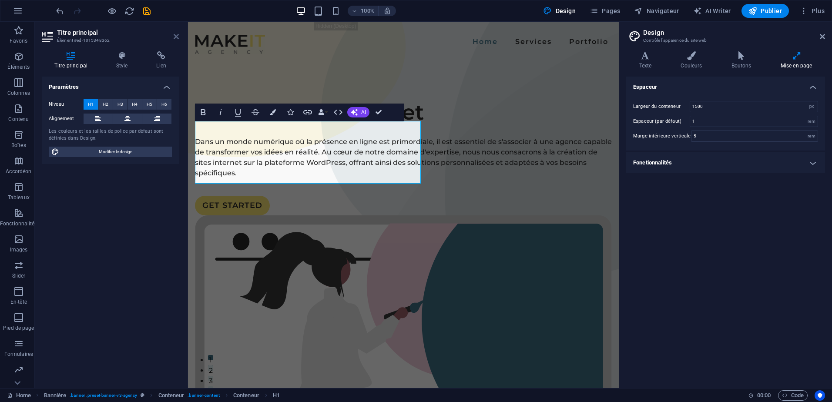
click at [174, 35] on icon at bounding box center [176, 36] width 5 height 7
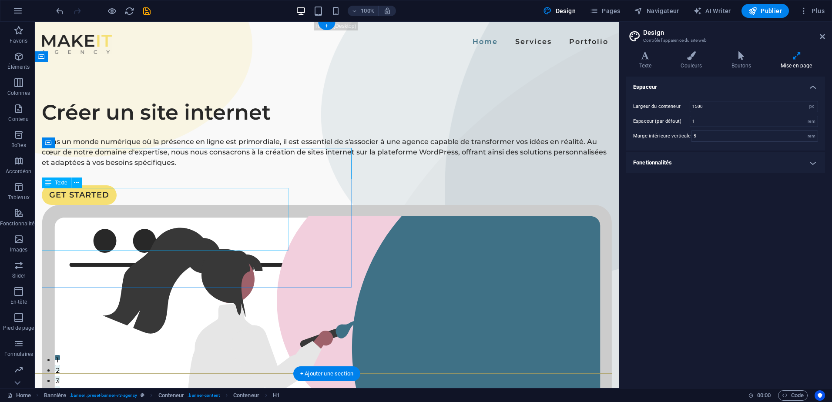
click at [238, 168] on div "Dans un monde numérique où la présence en ligne est primordiale, il est essenti…" at bounding box center [327, 152] width 570 height 31
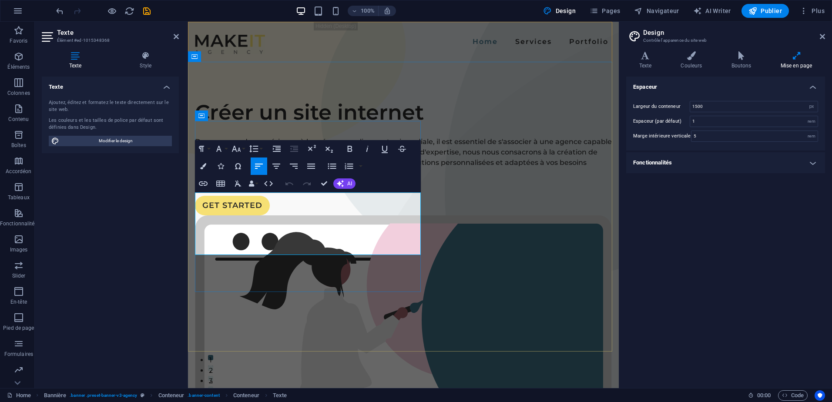
click at [196, 179] on p "Dans un monde numérique où la présence en ligne est primordiale, il est essenti…" at bounding box center [403, 158] width 417 height 42
click at [273, 94] on div "Créer un site internet Dans un monde numérique où la présence en ligne est prim…" at bounding box center [403, 354] width 431 height 585
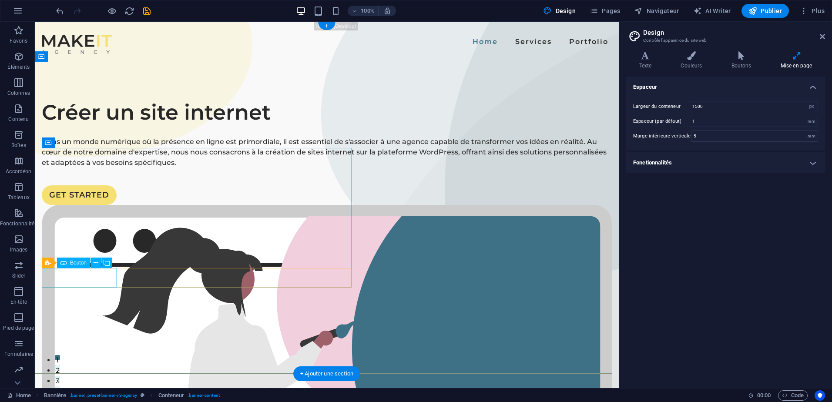
click at [111, 205] on div "GET STARTED" at bounding box center [327, 195] width 570 height 20
click at [100, 205] on div "GET STARTED" at bounding box center [327, 195] width 570 height 20
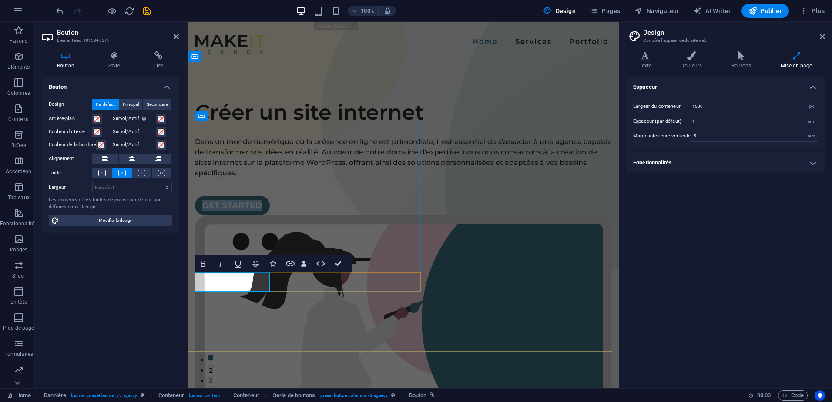
click at [238, 216] on link "GET STARTED" at bounding box center [232, 206] width 75 height 20
drag, startPoint x: 266, startPoint y: 282, endPoint x: 205, endPoint y: 279, distance: 61.0
click at [205, 216] on link "GET STARTED" at bounding box center [232, 206] width 75 height 20
click at [302, 310] on div "Créer un site internet Dans un monde numérique où la présence en ligne est prim…" at bounding box center [403, 354] width 431 height 585
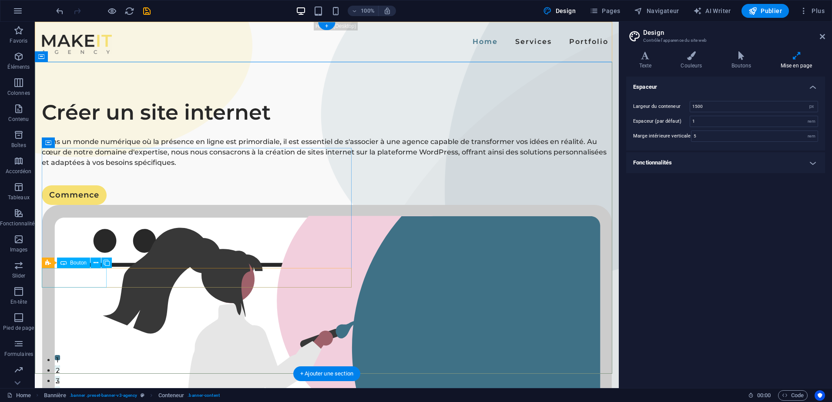
click at [89, 205] on div "Commence" at bounding box center [327, 195] width 570 height 20
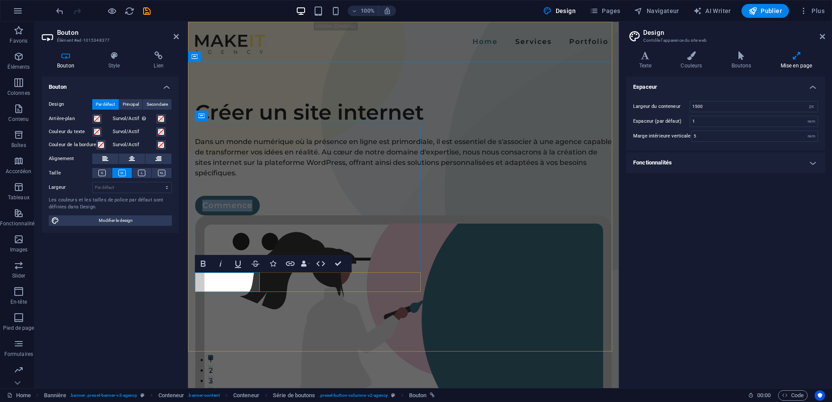
click at [248, 216] on link "Commence" at bounding box center [227, 206] width 65 height 20
click at [256, 216] on link "Commence" at bounding box center [227, 206] width 65 height 20
click at [313, 294] on div "Créer un site internet Dans un monde numérique où la présence en ligne est prim…" at bounding box center [403, 354] width 431 height 585
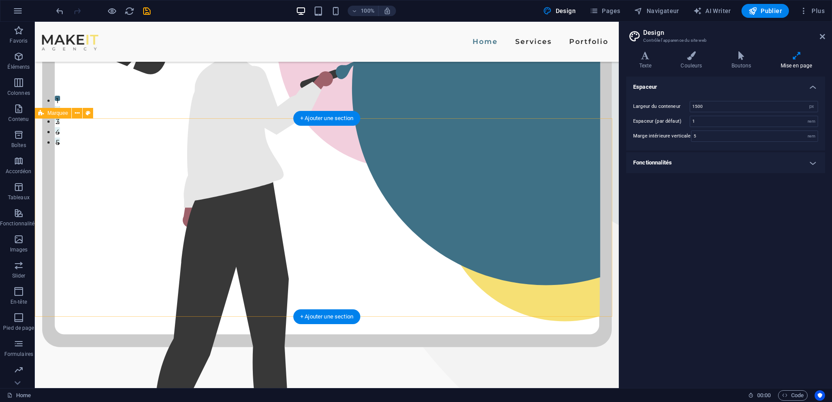
scroll to position [218, 0]
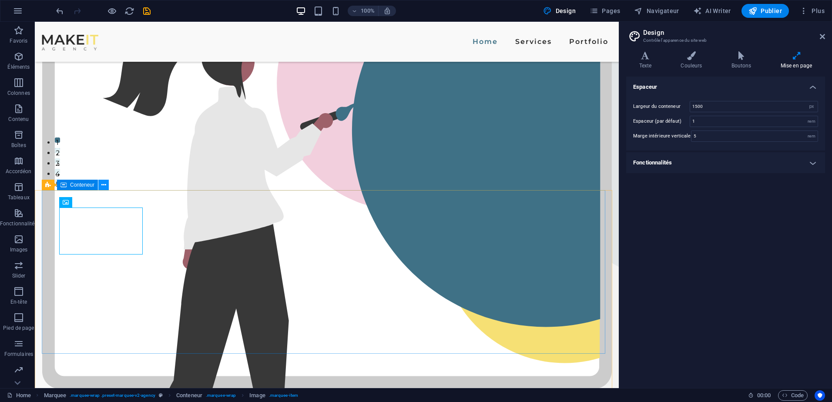
click at [105, 184] on icon at bounding box center [103, 185] width 5 height 9
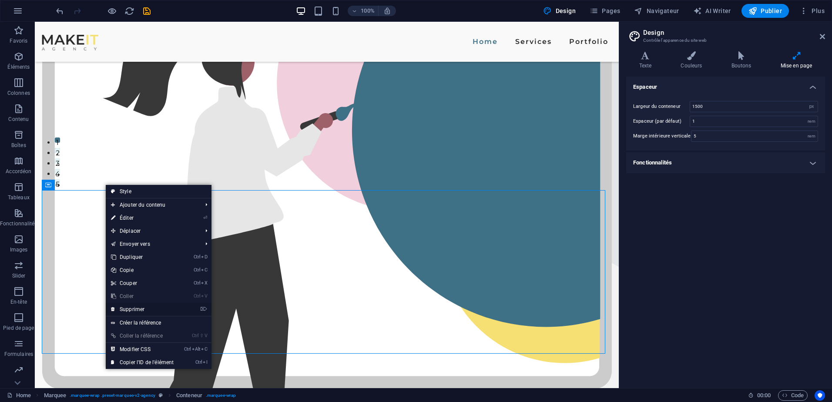
click at [118, 307] on link "⌦ Supprimer" at bounding box center [142, 309] width 73 height 13
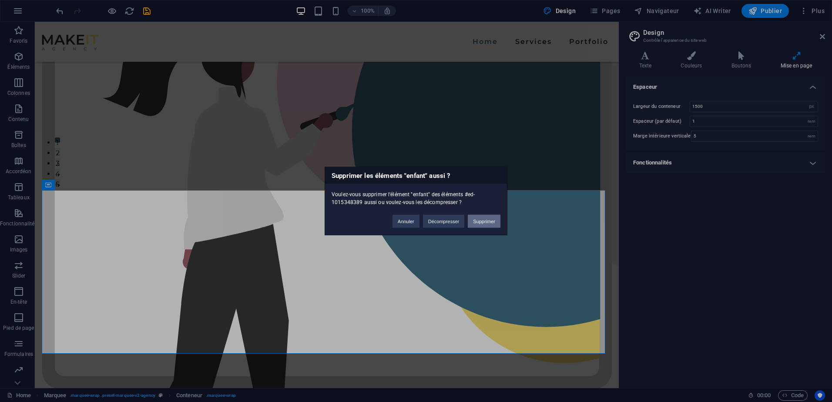
click at [498, 220] on button "Supprimer" at bounding box center [484, 221] width 33 height 13
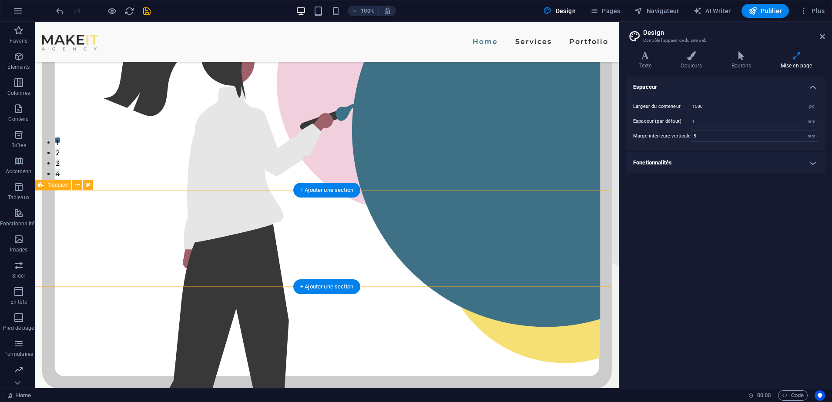
click at [77, 183] on icon at bounding box center [77, 185] width 5 height 9
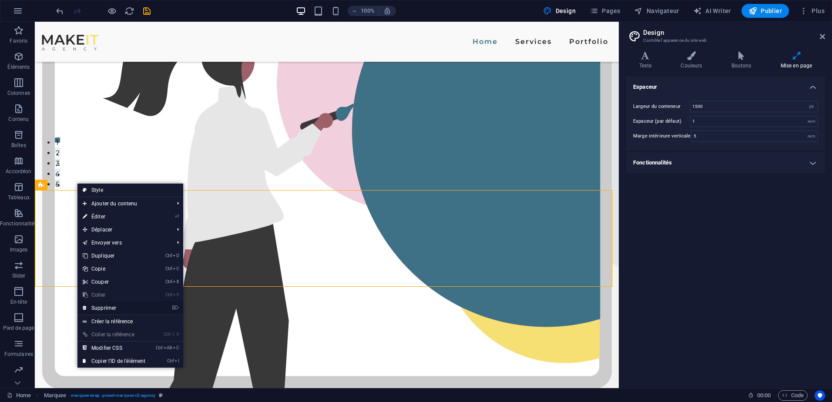
click at [94, 306] on link "⌦ Supprimer" at bounding box center [113, 308] width 73 height 13
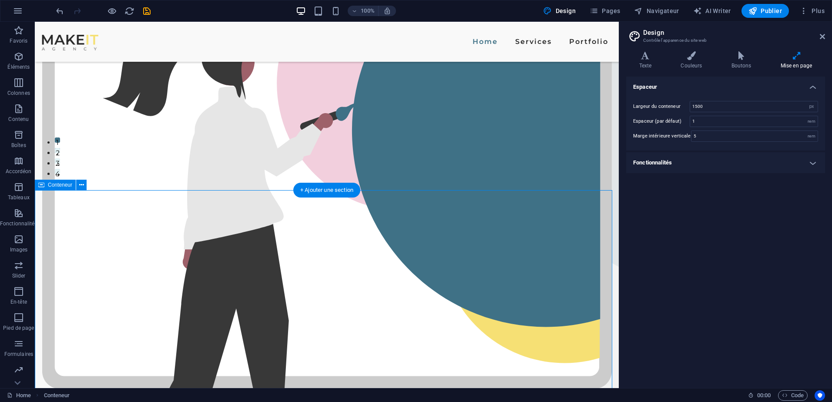
click at [823, 39] on icon at bounding box center [822, 36] width 5 height 7
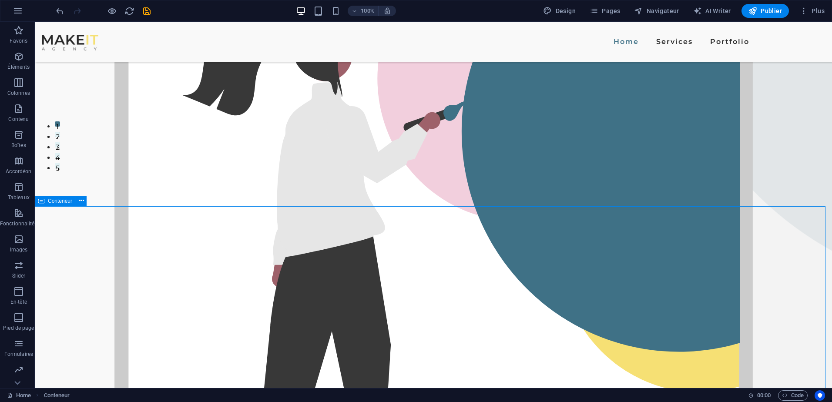
click at [63, 201] on span "Conteneur" at bounding box center [60, 201] width 24 height 5
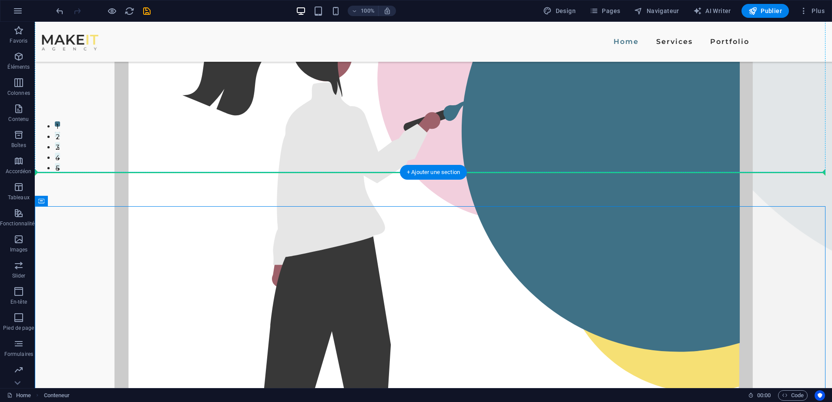
drag, startPoint x: 98, startPoint y: 223, endPoint x: 109, endPoint y: 147, distance: 77.0
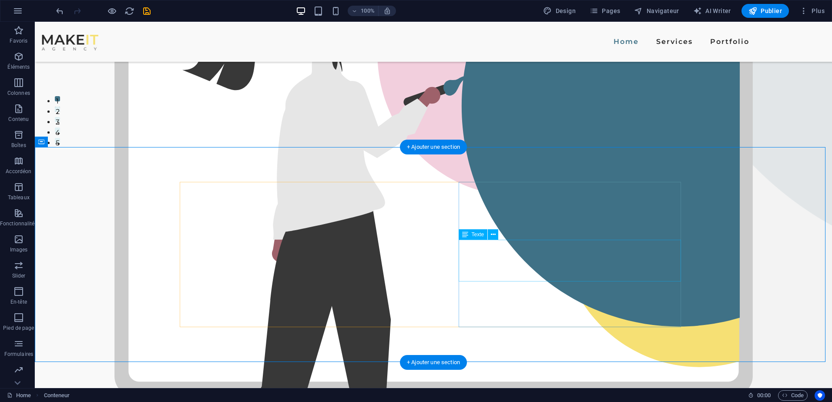
scroll to position [379, 0]
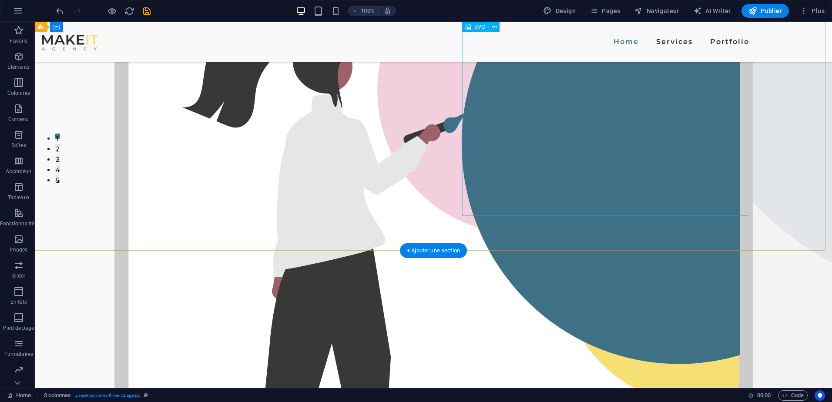
scroll to position [234, 0]
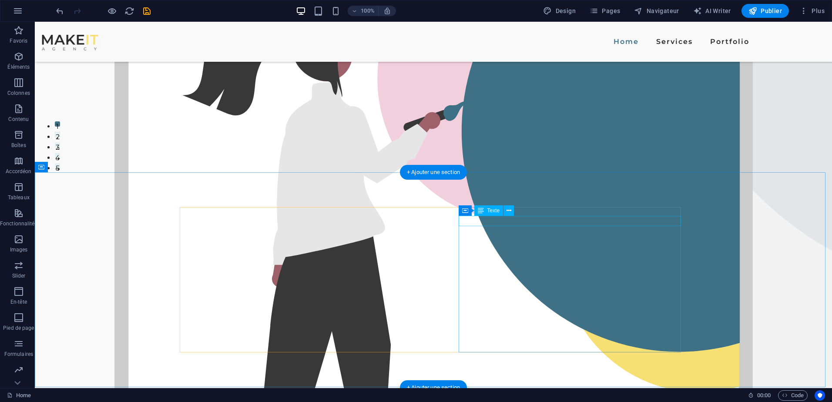
click at [495, 209] on span "Texte" at bounding box center [494, 210] width 13 height 5
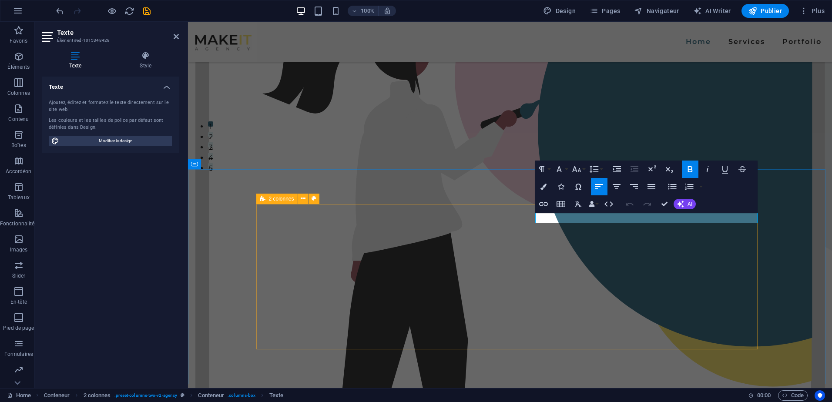
scroll to position [230, 0]
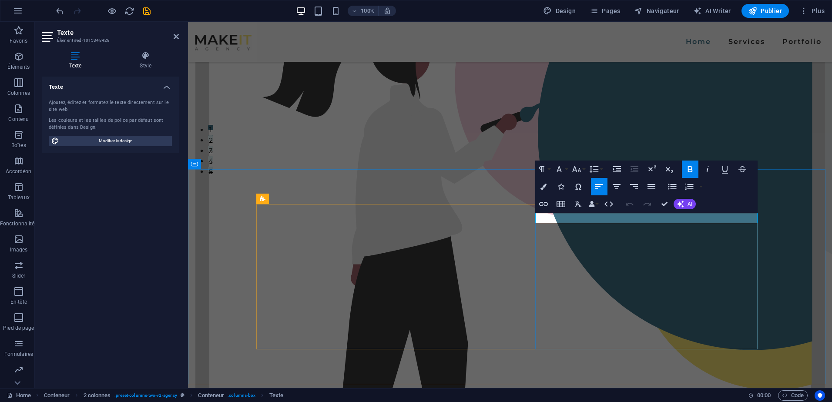
drag, startPoint x: 573, startPoint y: 218, endPoint x: 509, endPoint y: 222, distance: 63.7
click at [472, 165] on div "Créer un site internet Dans un monde numérique où la présence en ligne est prim…" at bounding box center [510, 199] width 644 height 816
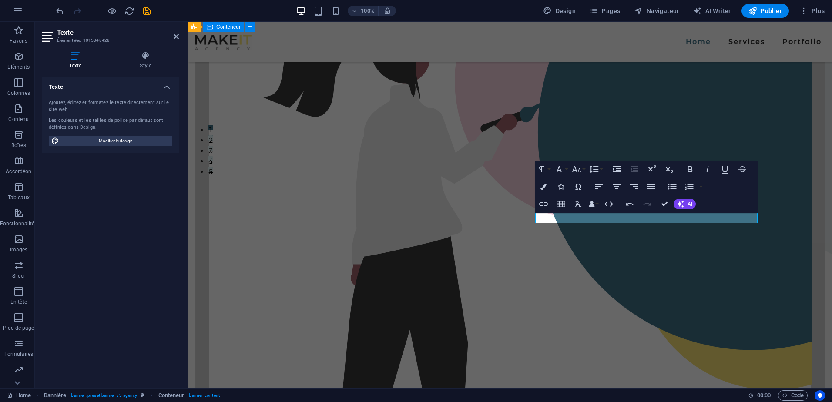
scroll to position [234, 0]
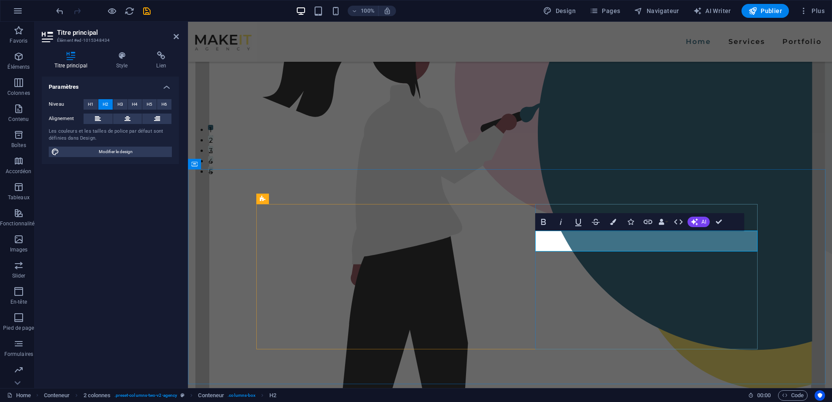
drag, startPoint x: 700, startPoint y: 244, endPoint x: 541, endPoint y: 238, distance: 158.6
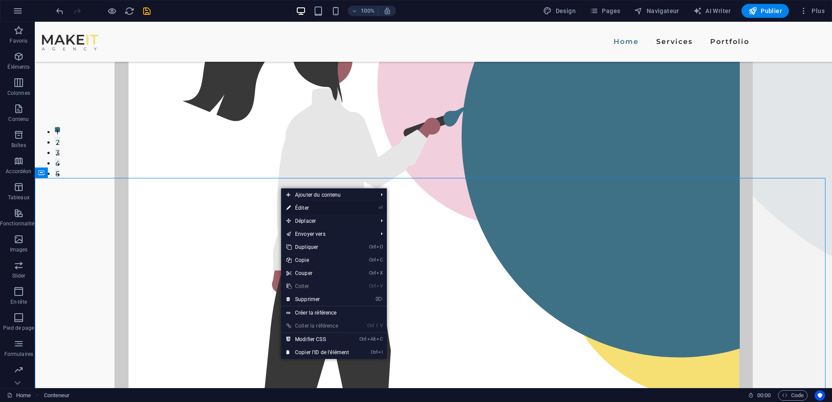
click at [299, 211] on link "⏎ Éditer" at bounding box center [317, 208] width 73 height 13
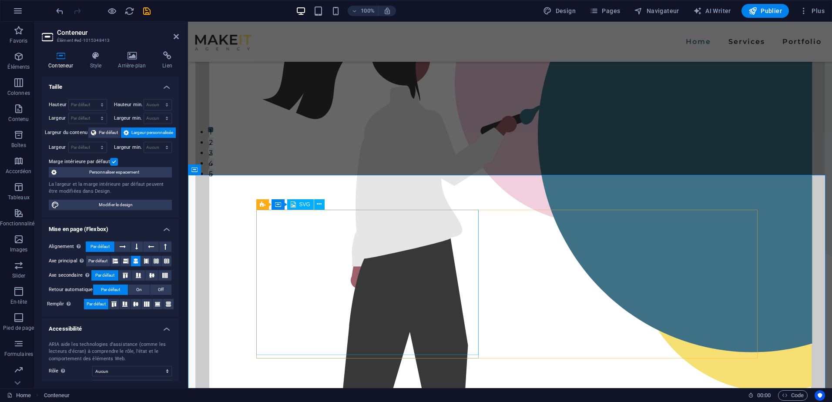
scroll to position [225, 0]
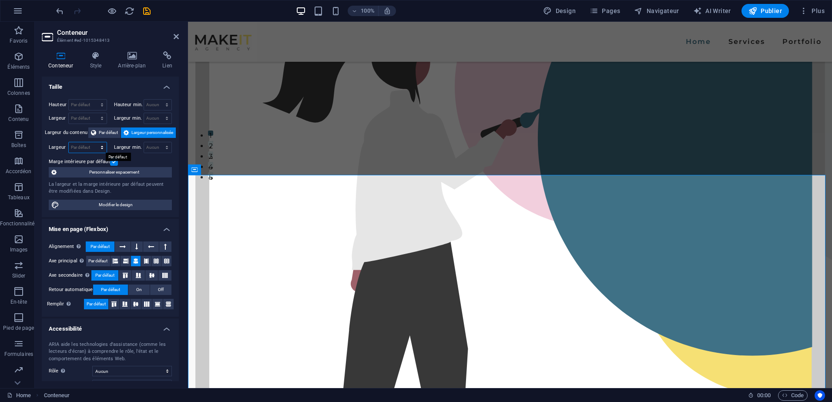
click at [82, 143] on select "Par défaut px rem % em vh vw" at bounding box center [88, 147] width 38 height 10
click at [93, 142] on select "Par défaut px rem % em vh vw" at bounding box center [88, 147] width 38 height 10
click at [110, 161] on label at bounding box center [114, 162] width 8 height 8
click at [0, 0] on input "Marge intérieure par défaut" at bounding box center [0, 0] width 0 height 0
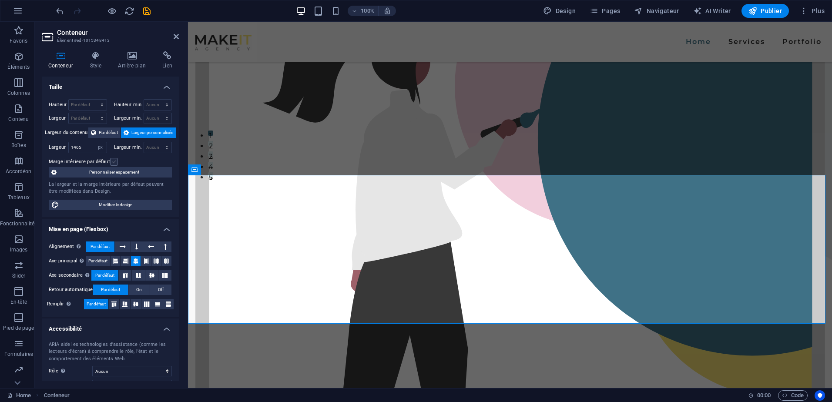
click at [110, 161] on label at bounding box center [114, 162] width 8 height 8
click at [0, 0] on input "Marge intérieure par défaut" at bounding box center [0, 0] width 0 height 0
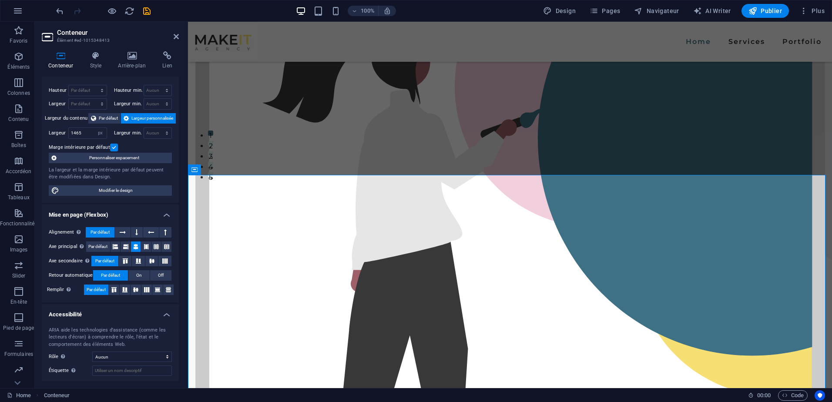
scroll to position [0, 0]
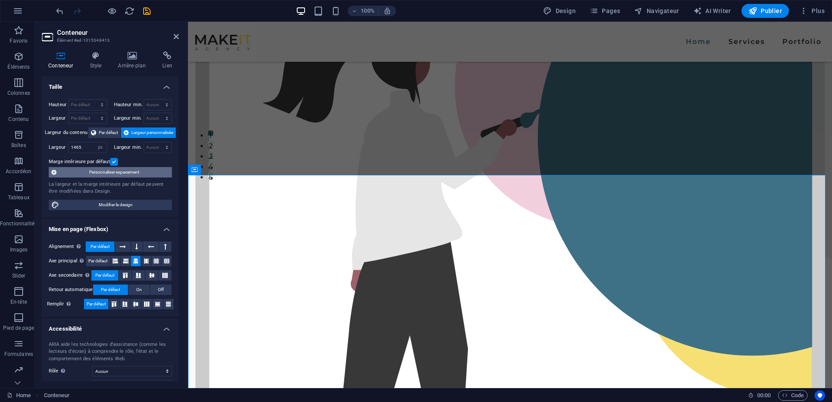
click at [75, 171] on span "Personnaliser espacement" at bounding box center [114, 172] width 110 height 10
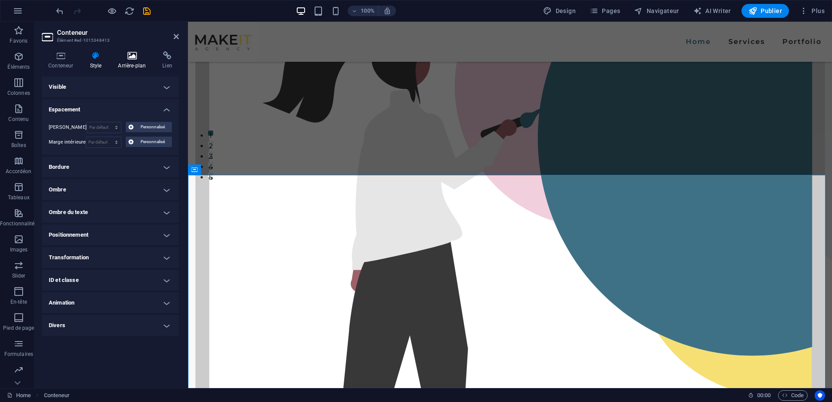
click at [134, 55] on icon at bounding box center [131, 55] width 41 height 9
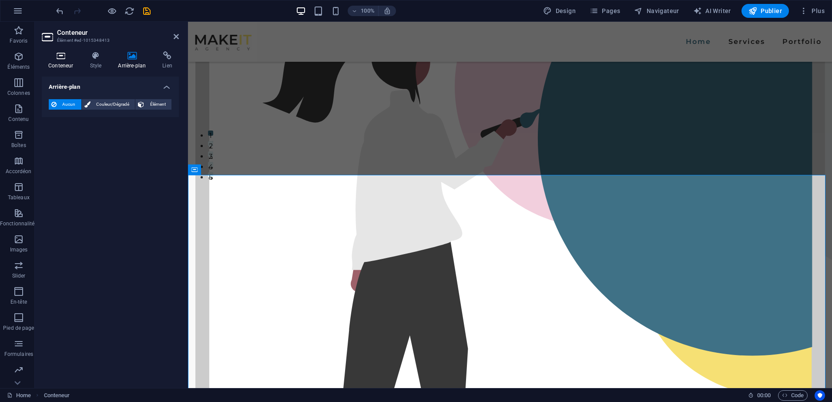
click at [68, 61] on h4 "Conteneur" at bounding box center [62, 60] width 41 height 18
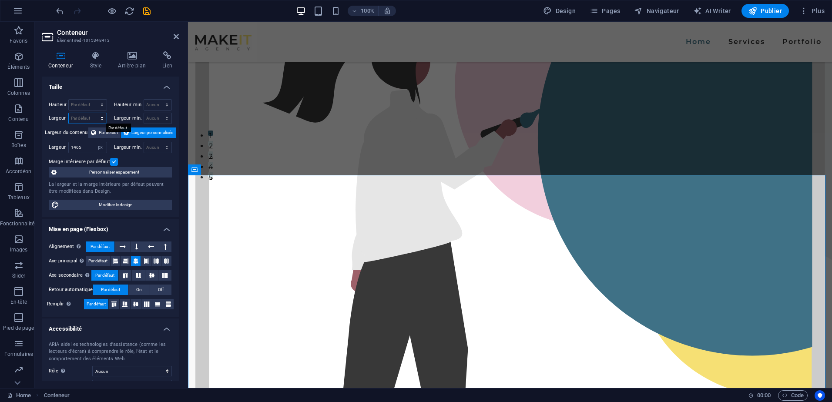
click at [81, 118] on select "Par défaut px rem % em vh vw" at bounding box center [88, 118] width 38 height 10
click at [93, 113] on select "Par défaut px rem % em vh vw" at bounding box center [88, 118] width 38 height 10
drag, startPoint x: 86, startPoint y: 145, endPoint x: 58, endPoint y: 145, distance: 27.9
click at [58, 145] on div "Largeur 1465 Par défaut px rem % em vh vw" at bounding box center [78, 147] width 58 height 11
click at [54, 143] on div "Largeur 1500 Par défaut px rem % em vh vw" at bounding box center [78, 147] width 58 height 11
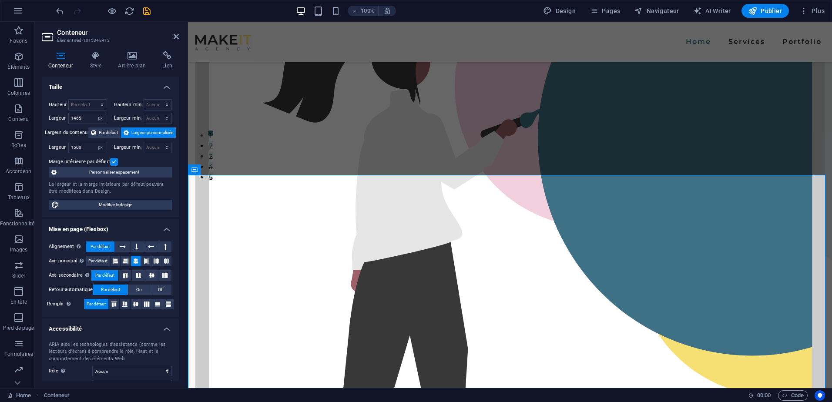
click at [54, 139] on div "Hauteur Par défaut px rem % vh vw Hauteur min. Aucun px rem % vh vw Largeur 146…" at bounding box center [110, 154] width 137 height 125
click at [317, 206] on icon at bounding box center [319, 204] width 5 height 9
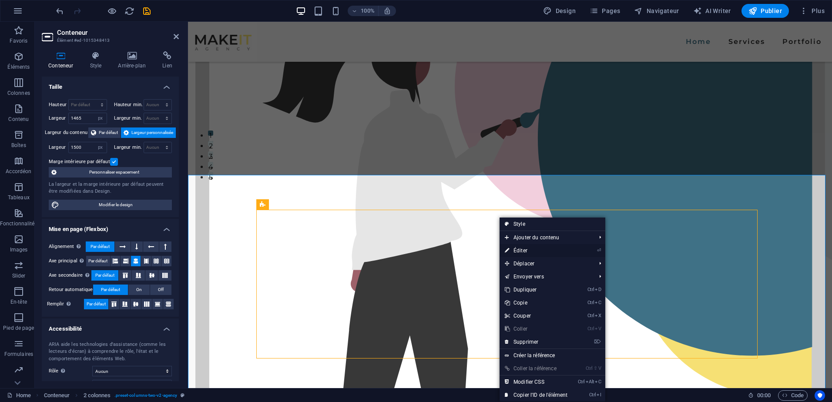
click at [521, 249] on link "⏎ Éditer" at bounding box center [536, 250] width 73 height 13
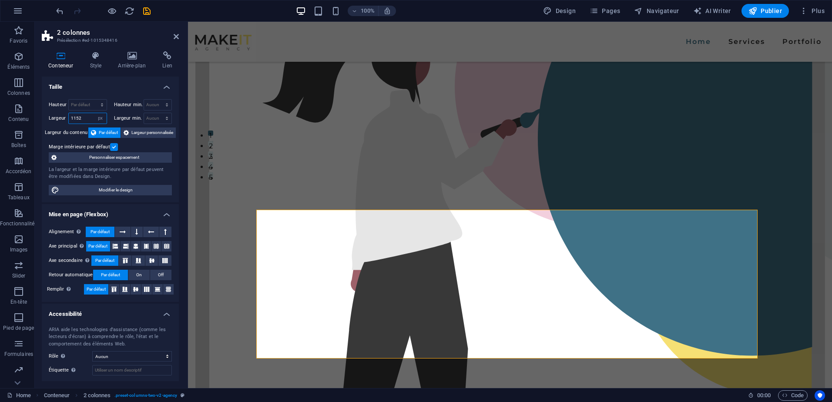
drag, startPoint x: 84, startPoint y: 116, endPoint x: 62, endPoint y: 114, distance: 21.8
click at [62, 114] on div "Largeur 1152 Par défaut px rem % em vh vw" at bounding box center [78, 118] width 58 height 11
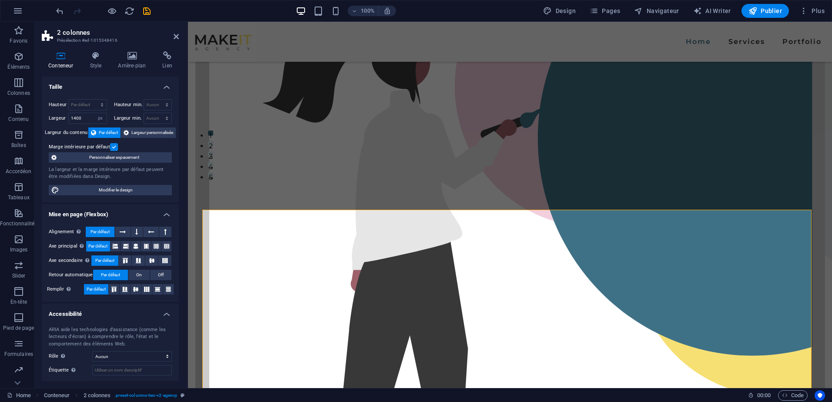
click at [82, 84] on h4 "Taille" at bounding box center [110, 85] width 137 height 16
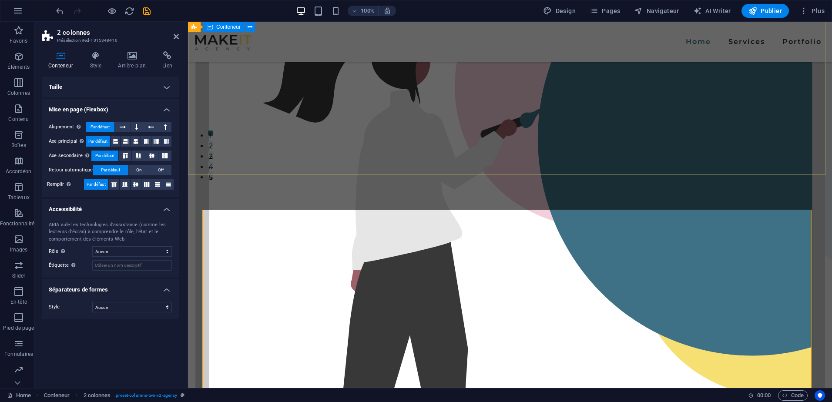
click at [512, 155] on div "Créer un site internet Dans un monde numérique où la présence en ligne est prim…" at bounding box center [510, 205] width 644 height 816
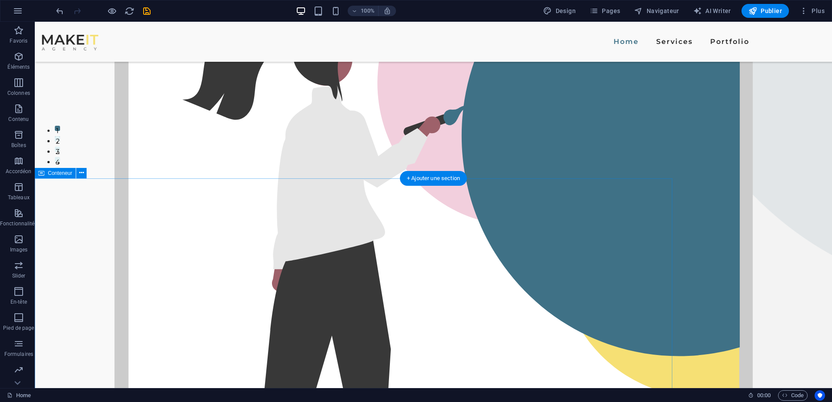
scroll to position [301, 0]
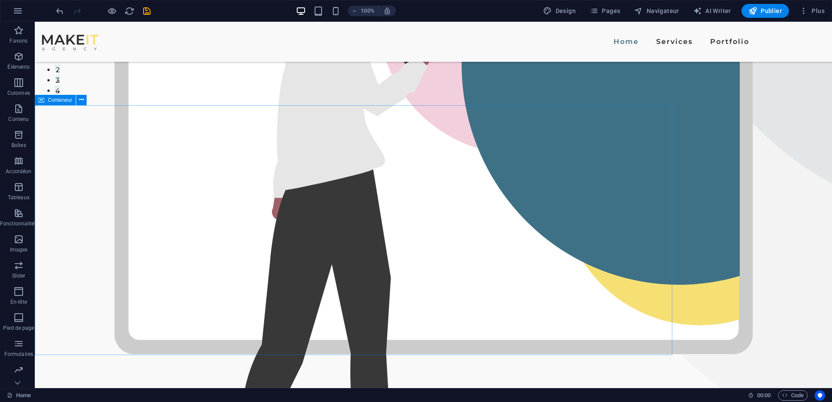
click at [61, 104] on div "Conteneur" at bounding box center [55, 100] width 41 height 10
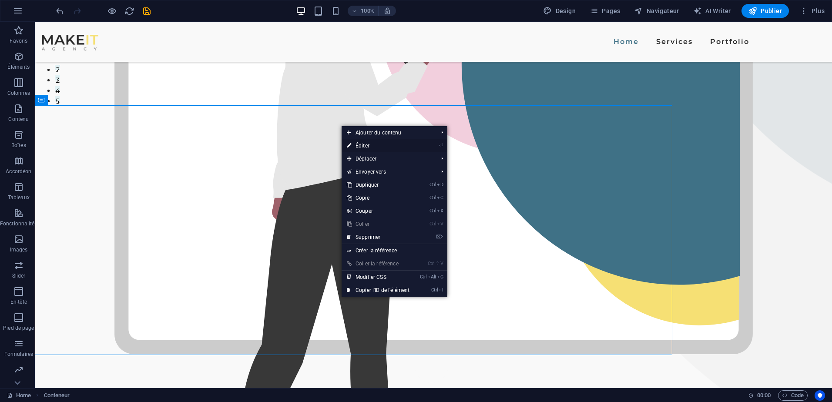
drag, startPoint x: 353, startPoint y: 130, endPoint x: 363, endPoint y: 145, distance: 18.8
click at [363, 145] on ul "Ajouter du contenu Ctrl 1 Titre principal Ctrl 2 Texte Ctrl 3 Image Ctrl 4 Cont…" at bounding box center [395, 211] width 106 height 171
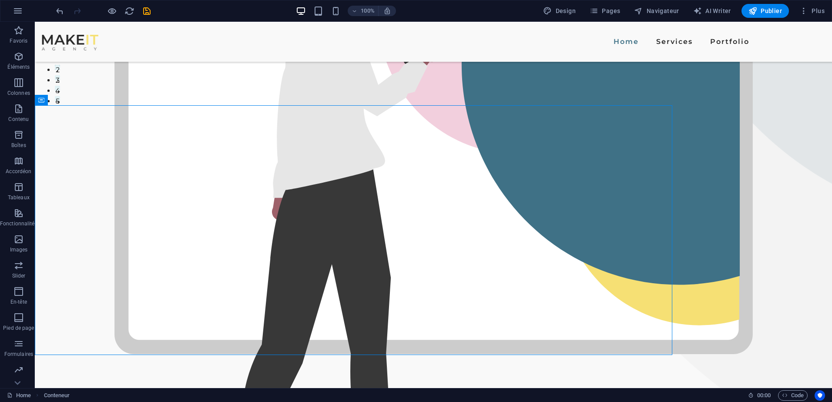
drag, startPoint x: 398, startPoint y: 167, endPoint x: 363, endPoint y: 145, distance: 41.1
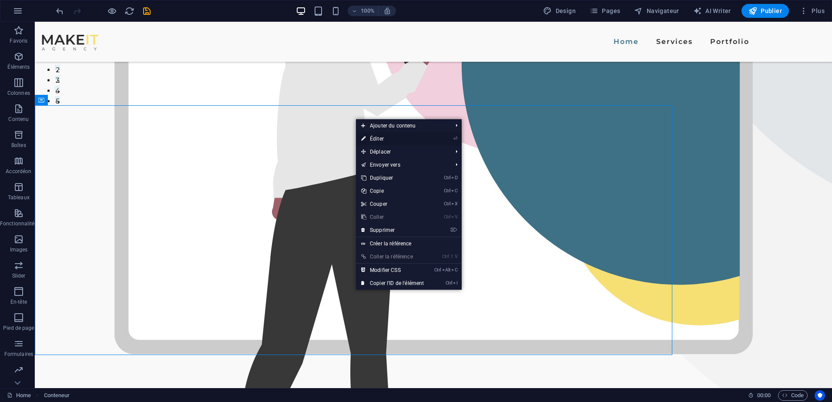
click at [369, 140] on link "⏎ Éditer" at bounding box center [392, 138] width 73 height 13
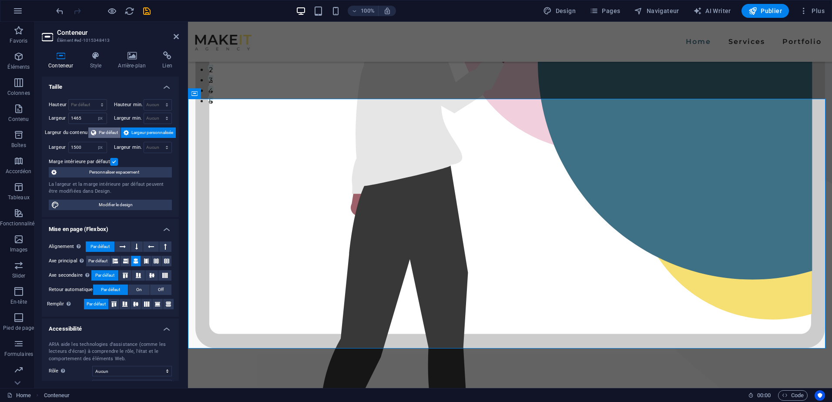
click at [104, 132] on span "Par défaut" at bounding box center [108, 133] width 19 height 10
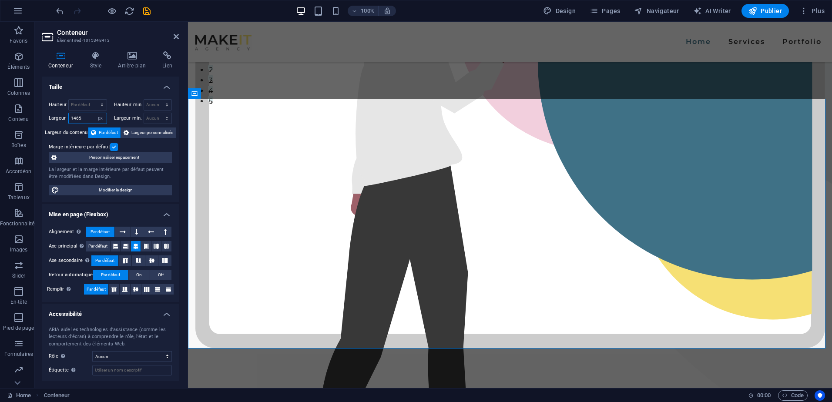
drag, startPoint x: 87, startPoint y: 120, endPoint x: 67, endPoint y: 119, distance: 19.6
click at [67, 119] on div "Largeur 1465 Par défaut px rem % em vh vw" at bounding box center [78, 118] width 58 height 11
click at [67, 119] on label "Largeur" at bounding box center [59, 118] width 20 height 5
click at [64, 125] on div "Hauteur Par défaut px rem % vh vw Hauteur min. Aucun px rem % vh vw Largeur Par…" at bounding box center [110, 147] width 137 height 110
click at [101, 64] on h4 "Style" at bounding box center [97, 60] width 28 height 18
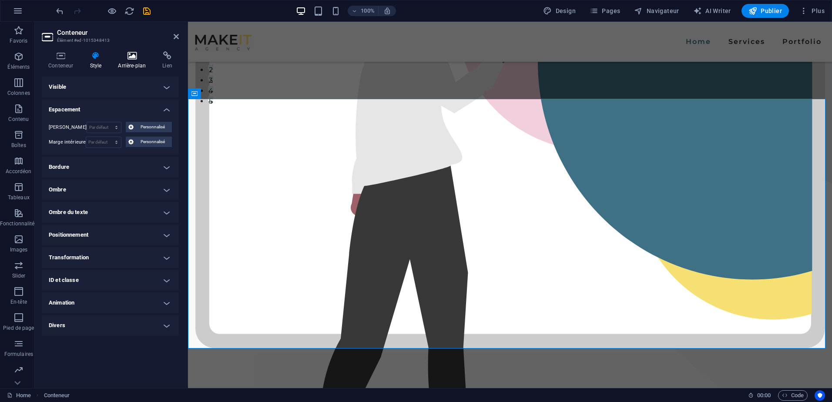
click at [134, 59] on icon at bounding box center [131, 55] width 41 height 9
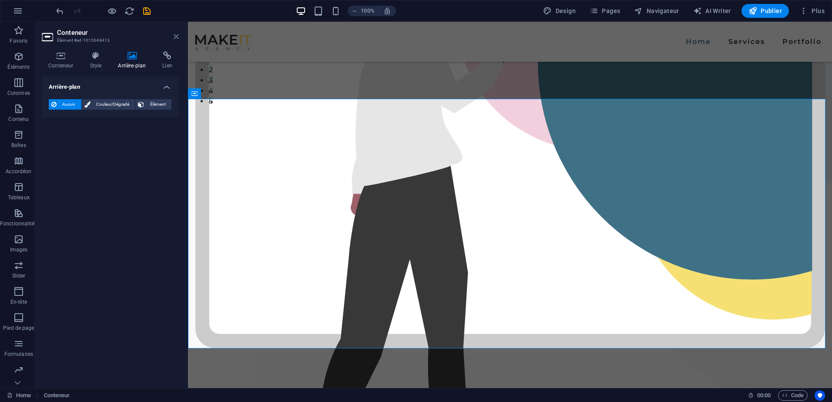
click at [176, 39] on icon at bounding box center [176, 36] width 5 height 7
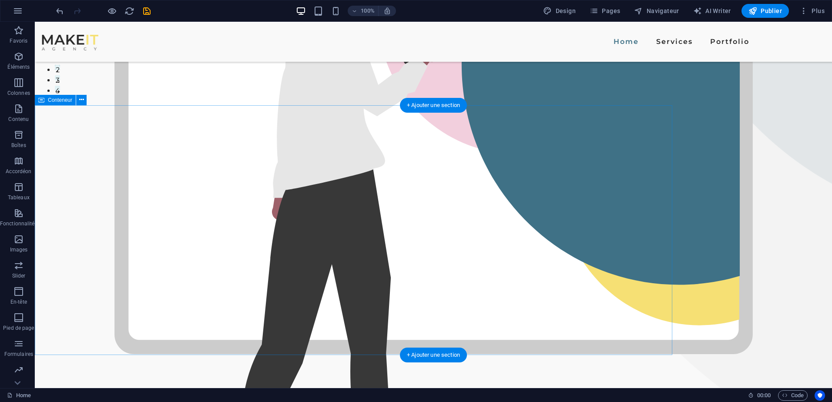
click at [80, 98] on icon at bounding box center [81, 99] width 5 height 9
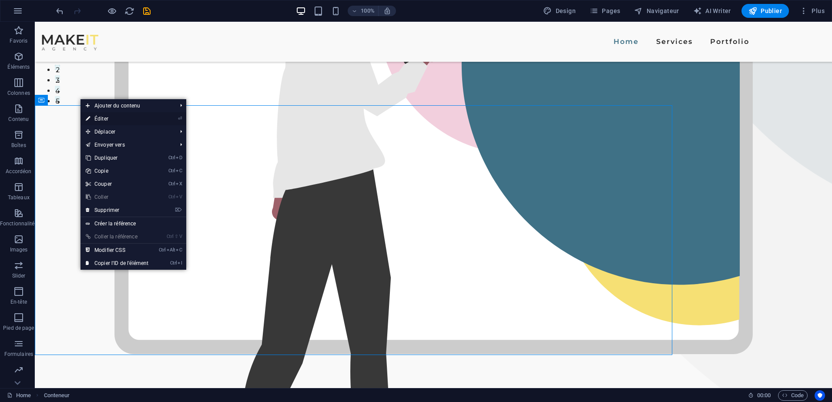
click at [104, 119] on link "⏎ Éditer" at bounding box center [117, 118] width 73 height 13
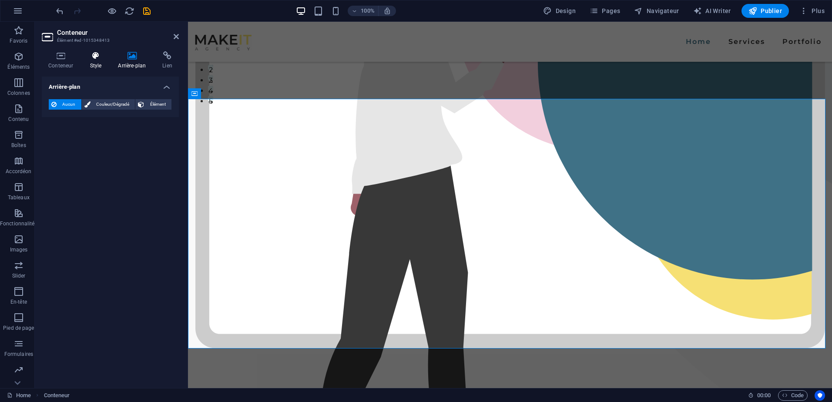
click at [102, 66] on h4 "Style" at bounding box center [97, 60] width 28 height 18
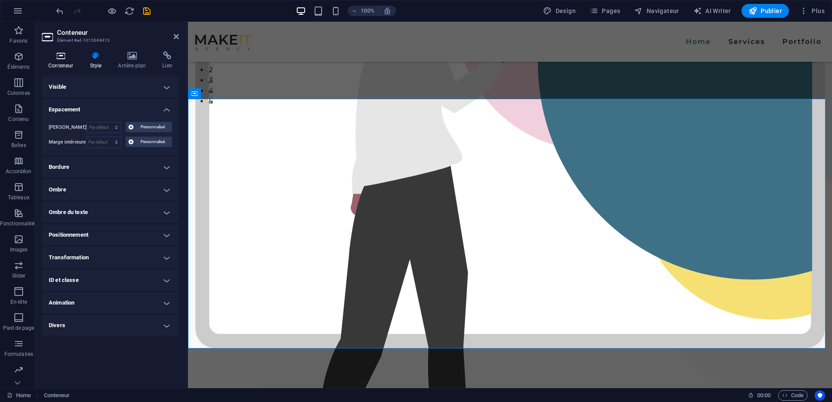
click at [64, 65] on h4 "Conteneur" at bounding box center [62, 60] width 41 height 18
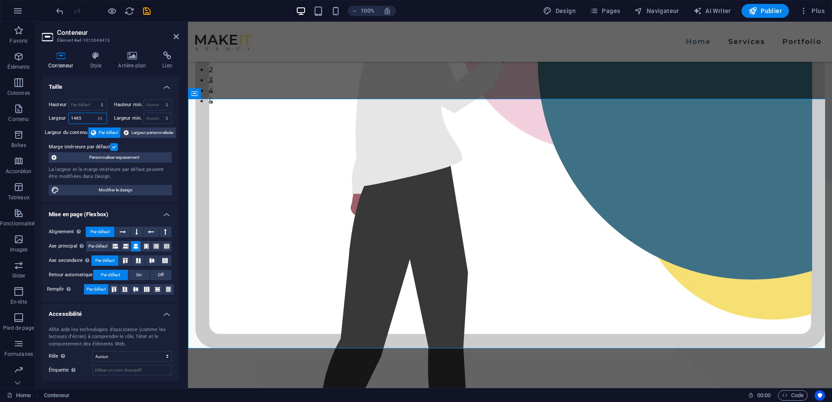
click at [89, 119] on input "1465" at bounding box center [88, 118] width 38 height 10
click at [101, 120] on select "Par défaut px rem % em vh vw" at bounding box center [100, 118] width 12 height 10
click at [94, 113] on select "Par défaut px rem % em vh vw" at bounding box center [100, 118] width 12 height 10
click at [72, 139] on div "Hauteur Par défaut px rem % vh vw Hauteur min. Aucun px rem % vh vw Largeur 100…" at bounding box center [110, 147] width 137 height 110
click at [172, 34] on h2 "Conteneur" at bounding box center [118, 33] width 122 height 8
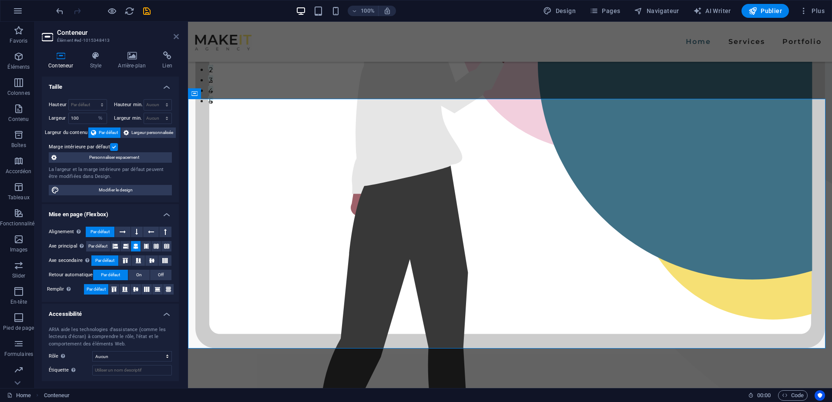
click at [177, 34] on icon at bounding box center [176, 36] width 5 height 7
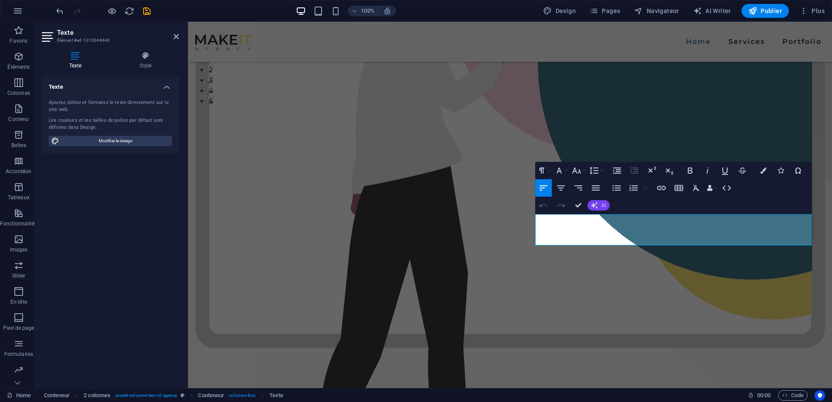
click at [600, 206] on button "AI" at bounding box center [599, 205] width 22 height 10
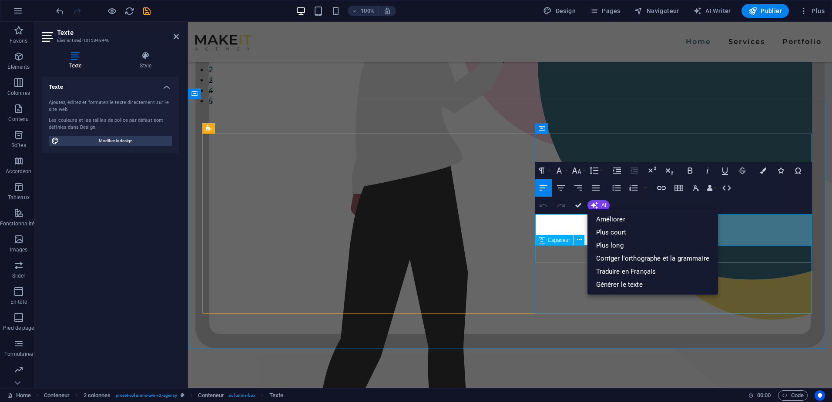
click at [565, 235] on div "Espaceur" at bounding box center [555, 240] width 39 height 10
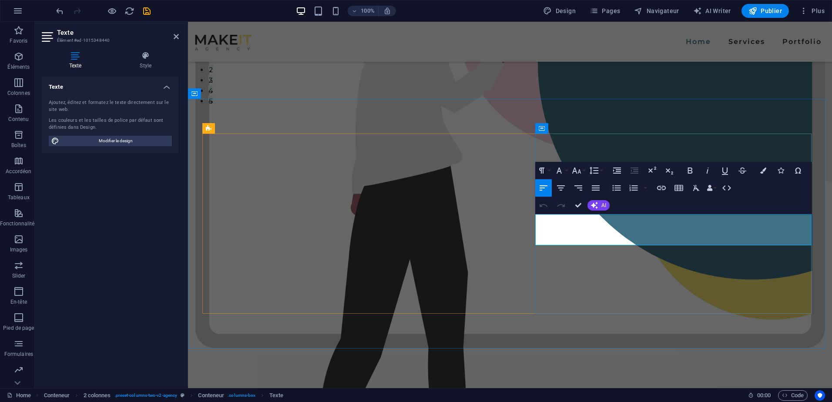
drag, startPoint x: 538, startPoint y: 218, endPoint x: 796, endPoint y: 244, distance: 259.9
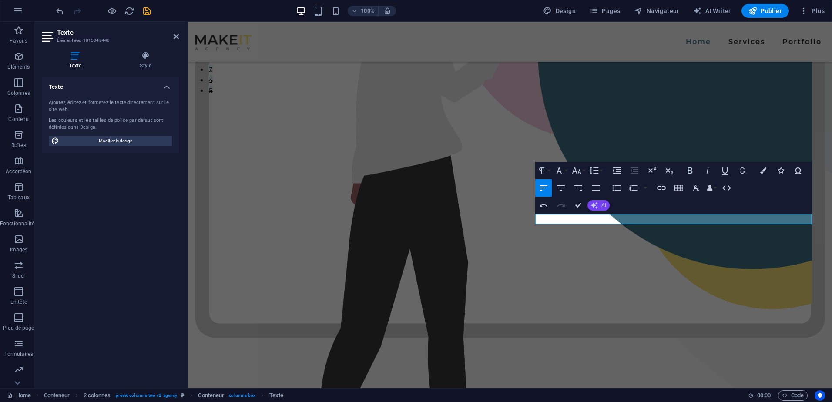
click at [594, 202] on icon "button" at bounding box center [594, 205] width 7 height 7
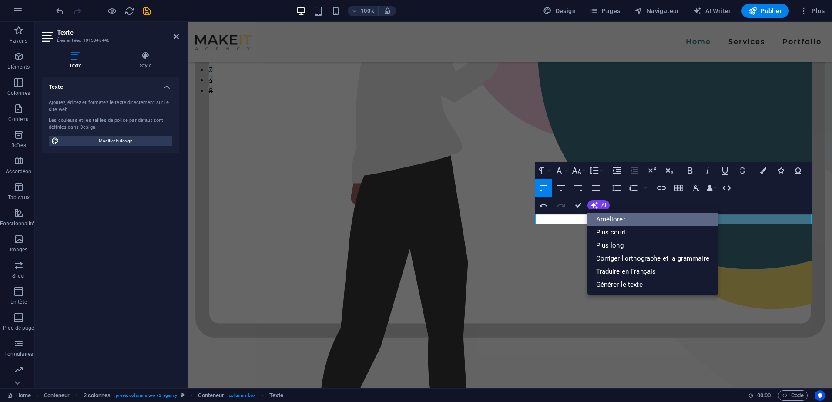
click at [616, 220] on link "Améliorer" at bounding box center [653, 219] width 131 height 13
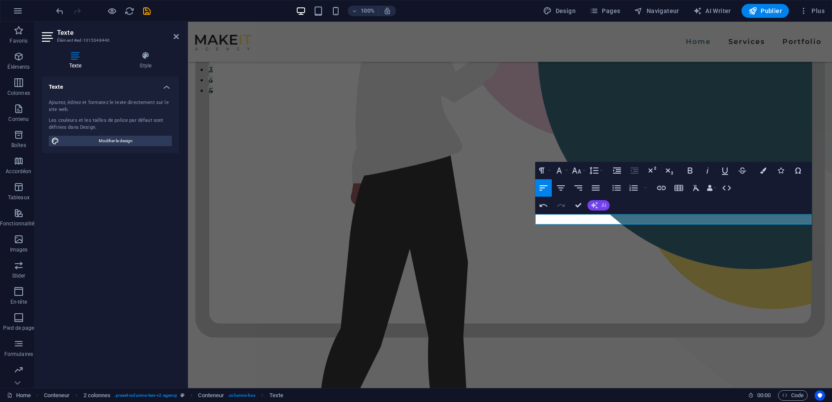
click at [597, 202] on icon "button" at bounding box center [594, 205] width 7 height 7
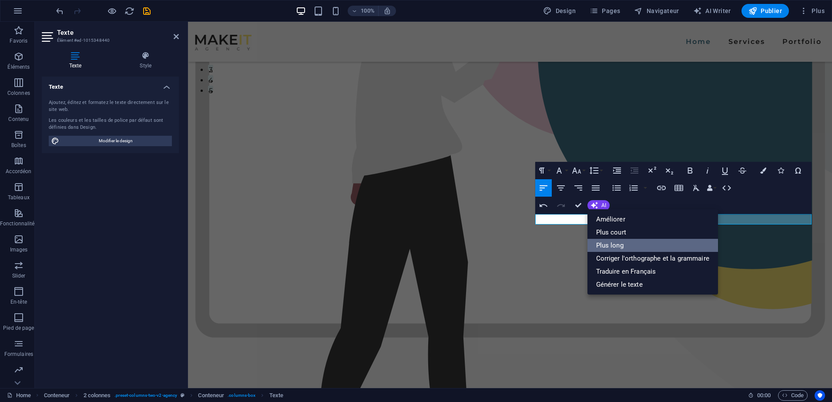
click at [625, 244] on link "Plus long" at bounding box center [653, 245] width 131 height 13
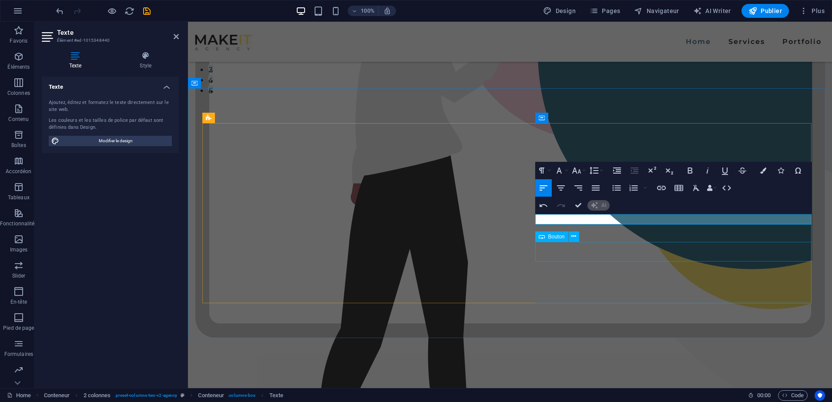
scroll to position [301, 0]
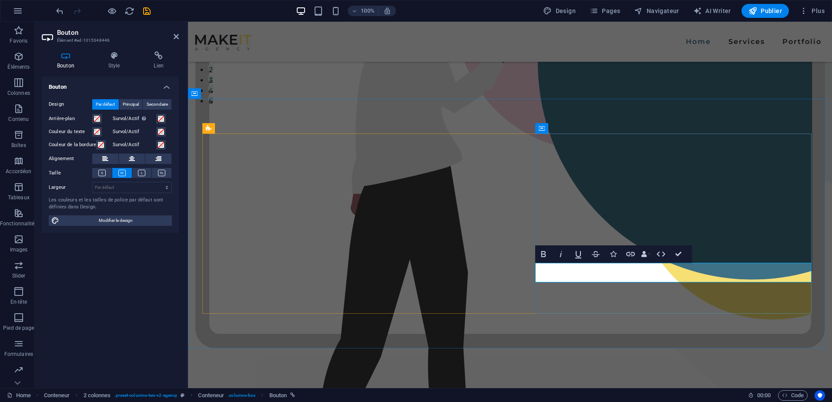
drag, startPoint x: 544, startPoint y: 270, endPoint x: 603, endPoint y: 278, distance: 60.2
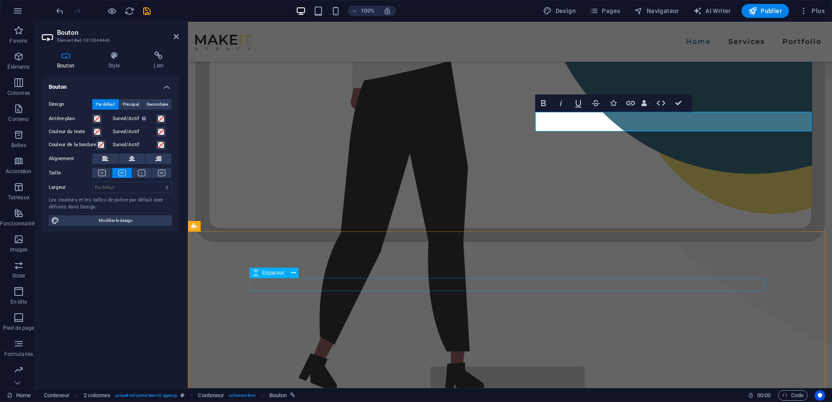
scroll to position [318, 0]
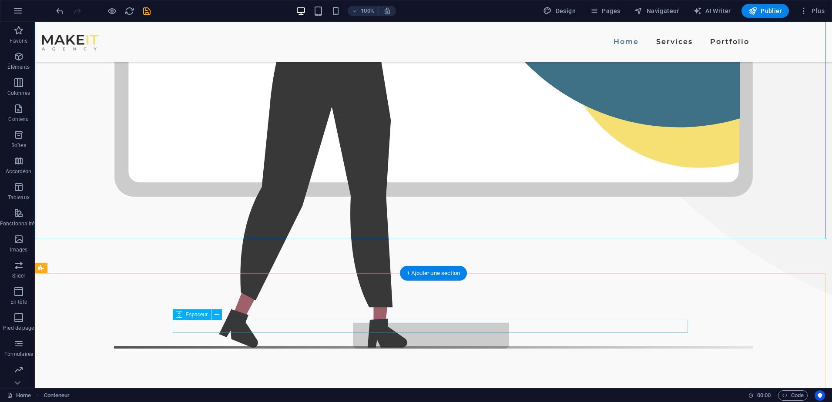
scroll to position [470, 0]
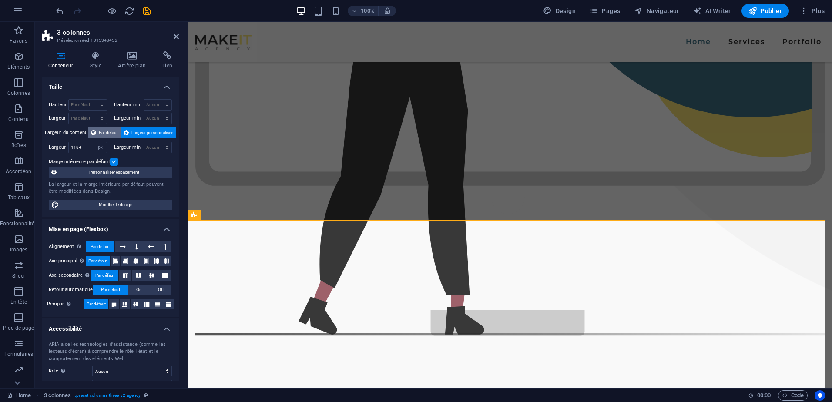
click at [109, 130] on span "Par défaut" at bounding box center [108, 133] width 19 height 10
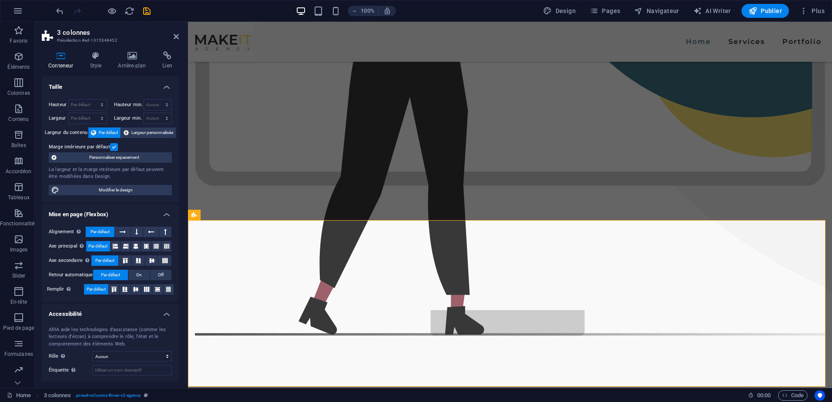
click at [109, 129] on span "Par défaut" at bounding box center [108, 133] width 19 height 10
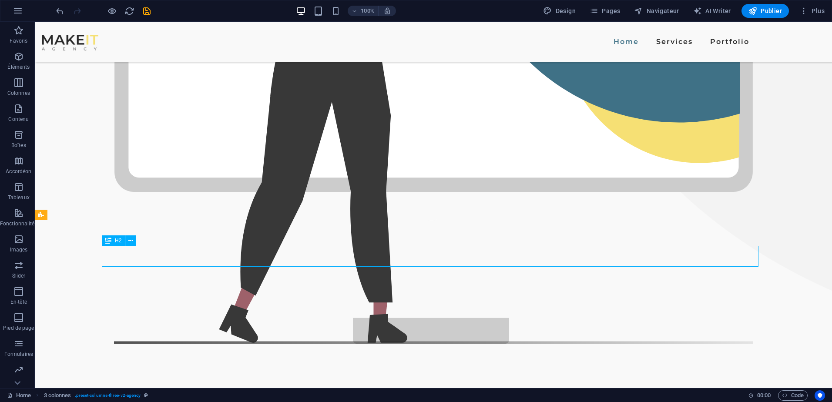
scroll to position [470, 0]
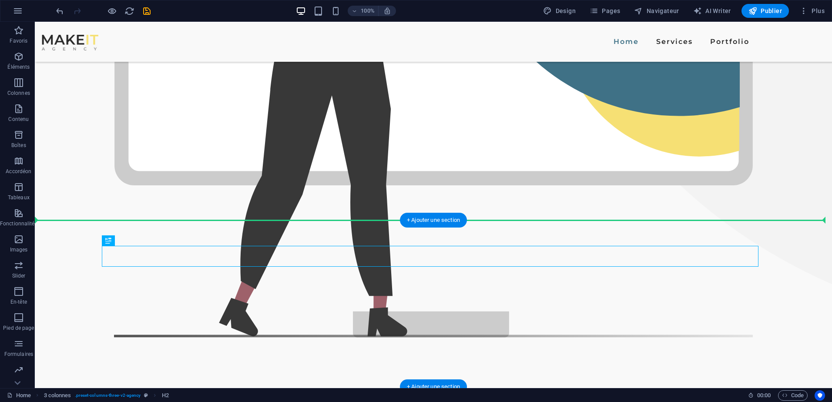
drag, startPoint x: 375, startPoint y: 258, endPoint x: 529, endPoint y: 227, distance: 157.2
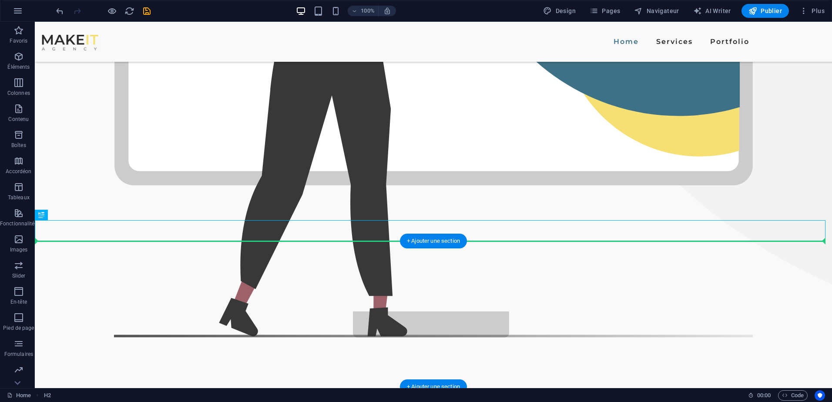
drag, startPoint x: 480, startPoint y: 228, endPoint x: 488, endPoint y: 268, distance: 40.9
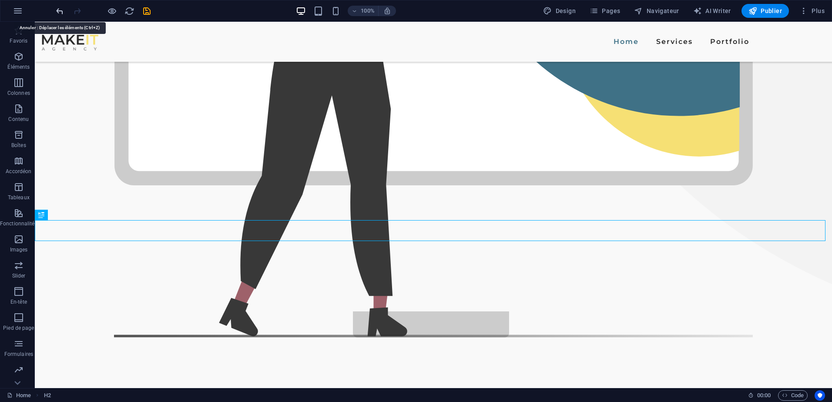
click at [55, 10] on icon "undo" at bounding box center [60, 11] width 10 height 10
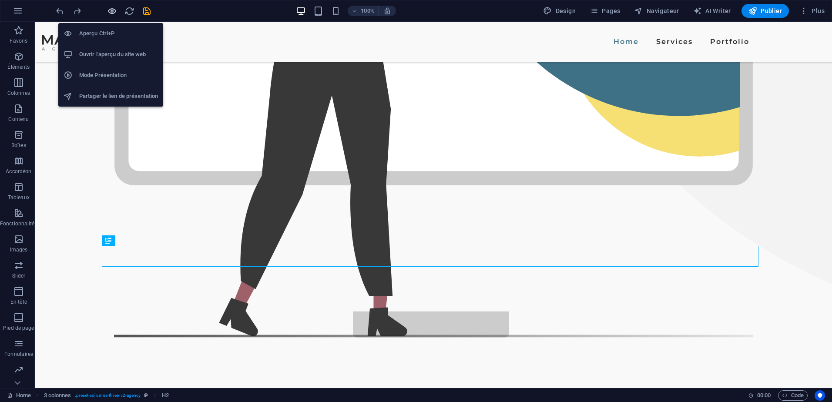
click at [112, 7] on icon "button" at bounding box center [112, 11] width 10 height 10
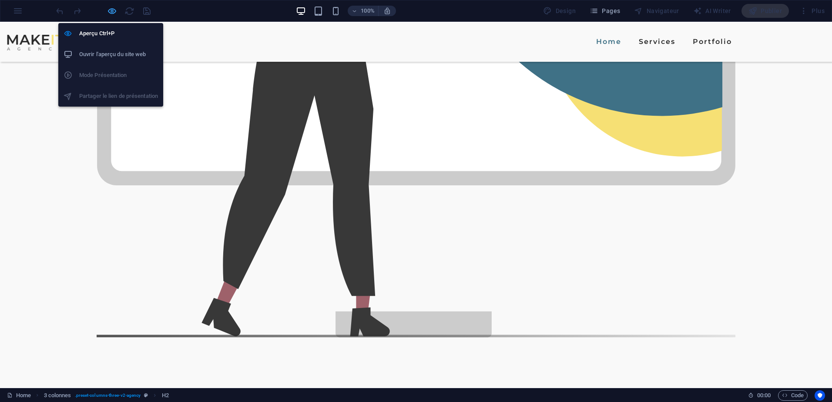
click at [107, 12] on icon "button" at bounding box center [112, 11] width 10 height 10
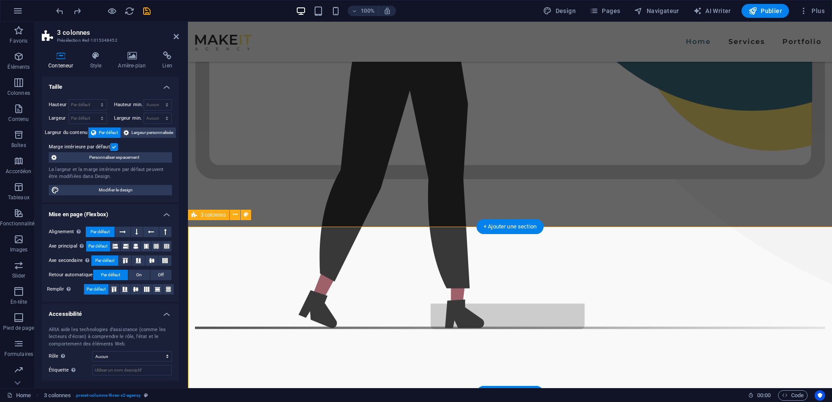
scroll to position [463, 0]
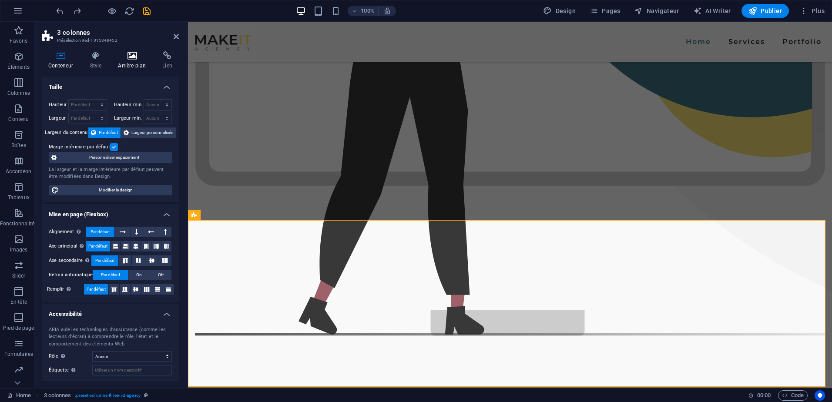
click at [146, 53] on icon at bounding box center [131, 55] width 41 height 9
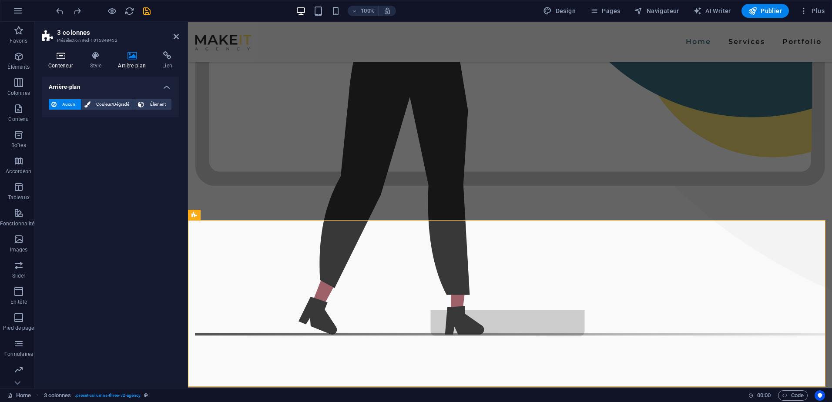
click at [65, 59] on icon at bounding box center [61, 55] width 38 height 9
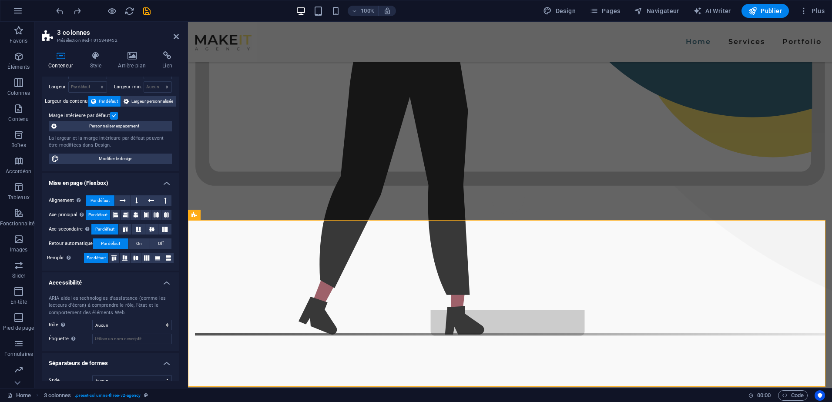
scroll to position [43, 0]
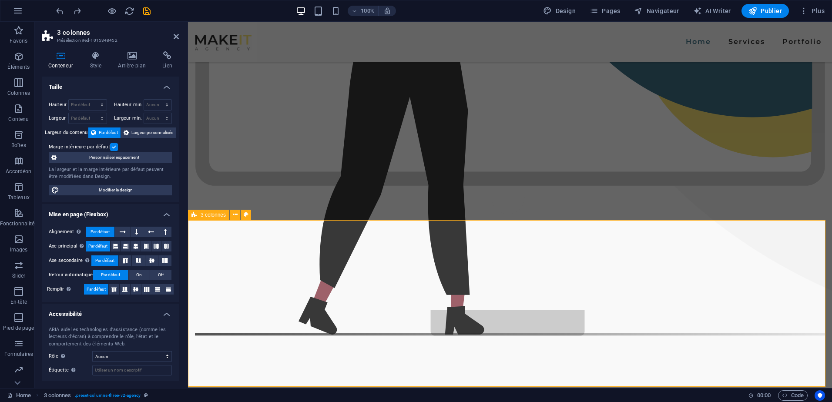
click at [27, 56] on span "Éléments" at bounding box center [18, 61] width 37 height 21
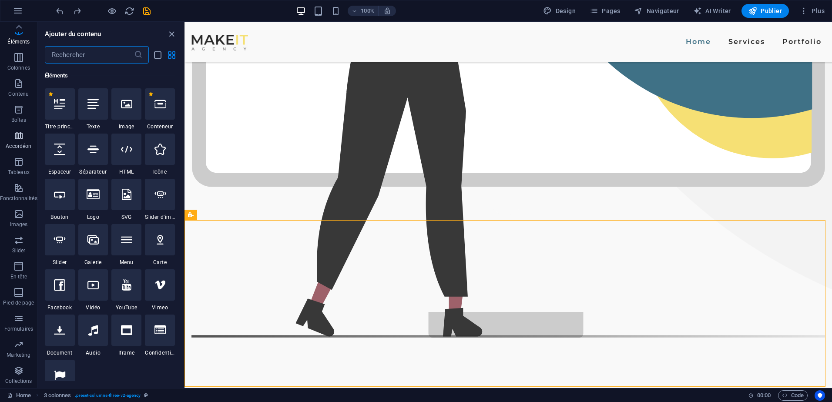
scroll to position [0, 0]
click at [147, 12] on icon "save" at bounding box center [147, 11] width 10 height 10
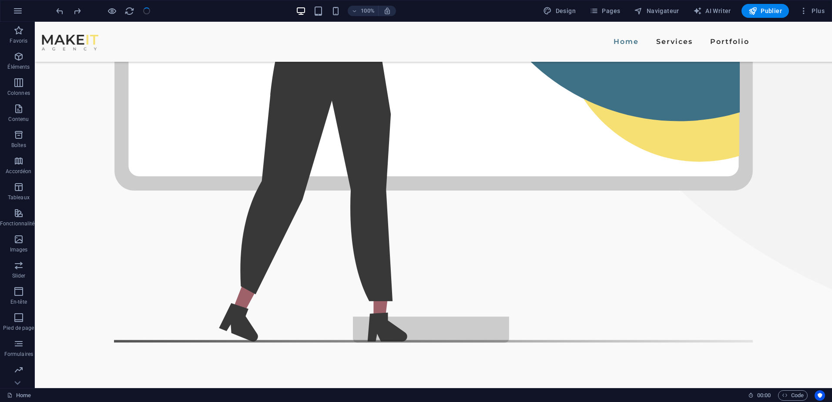
scroll to position [470, 0]
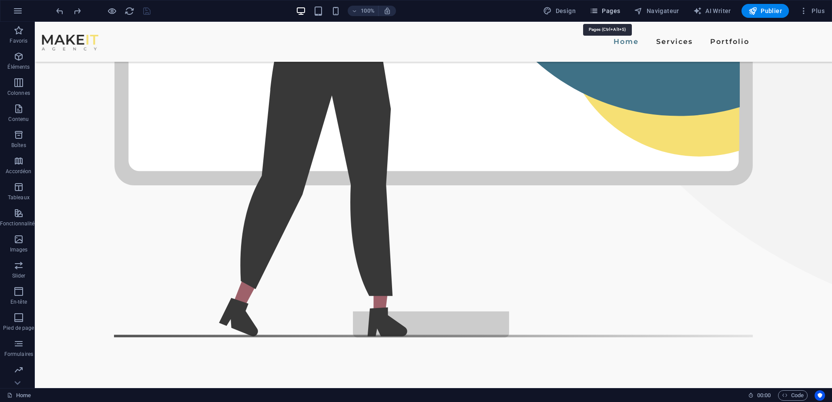
click at [604, 12] on span "Pages" at bounding box center [605, 11] width 30 height 9
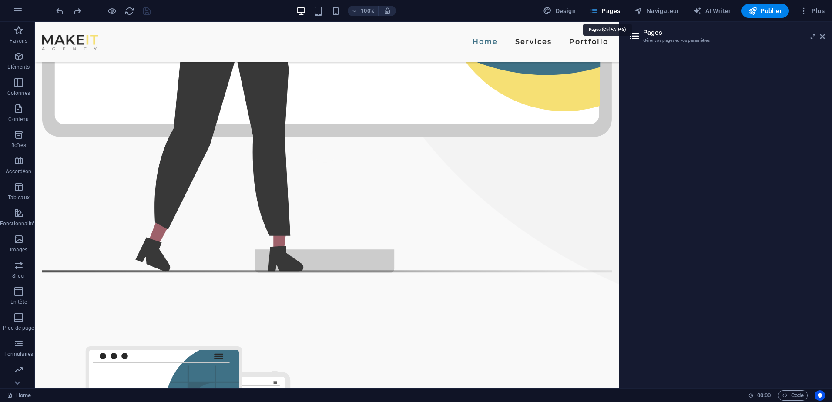
scroll to position [438, 0]
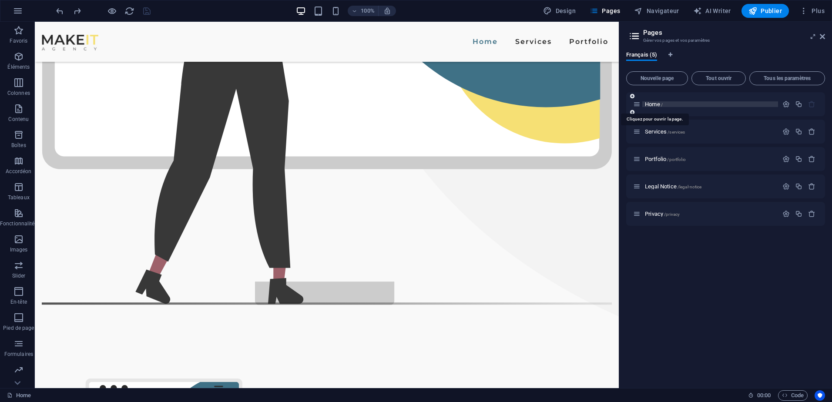
click at [659, 107] on span "Home /" at bounding box center [654, 104] width 18 height 7
click at [662, 102] on span "/" at bounding box center [662, 104] width 2 height 5
click at [819, 35] on h2 "Pages" at bounding box center [734, 33] width 182 height 8
click at [825, 38] on icon at bounding box center [822, 36] width 5 height 7
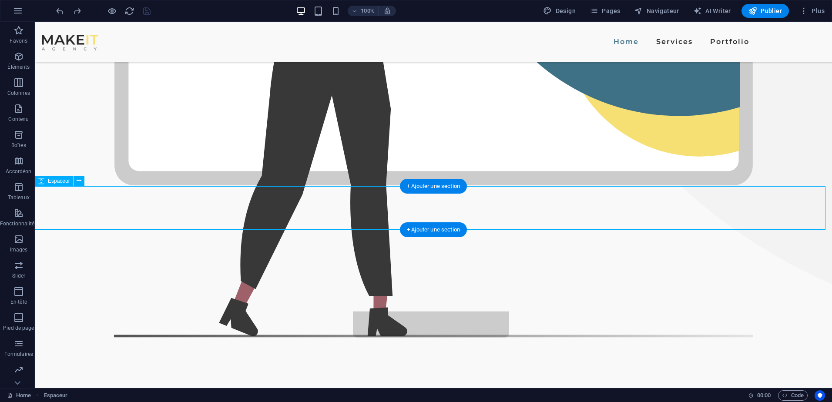
drag, startPoint x: 251, startPoint y: 207, endPoint x: 262, endPoint y: 203, distance: 11.4
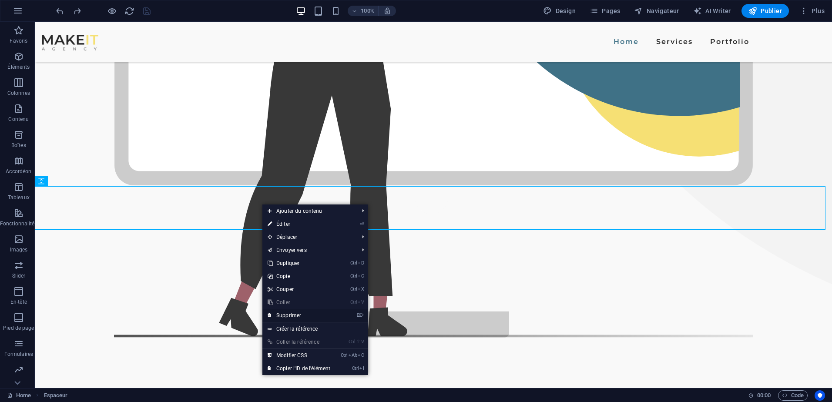
click at [286, 317] on link "⌦ Supprimer" at bounding box center [299, 315] width 73 height 13
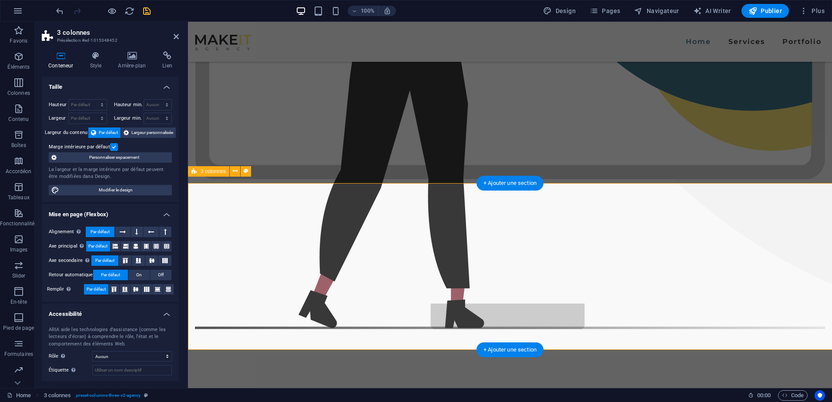
scroll to position [463, 0]
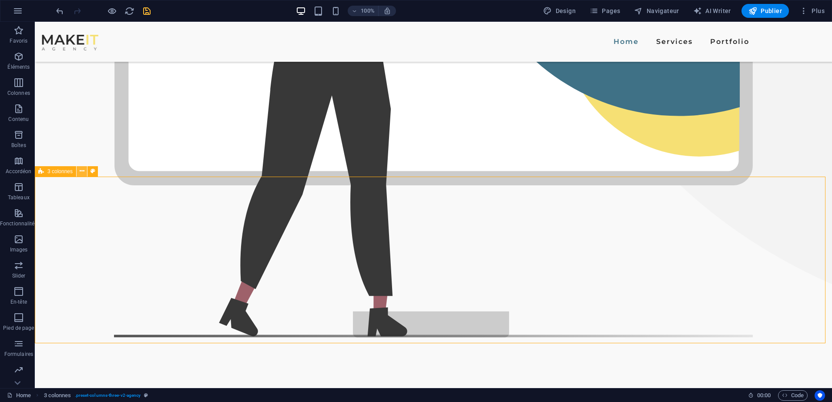
click at [84, 172] on button at bounding box center [82, 171] width 10 height 10
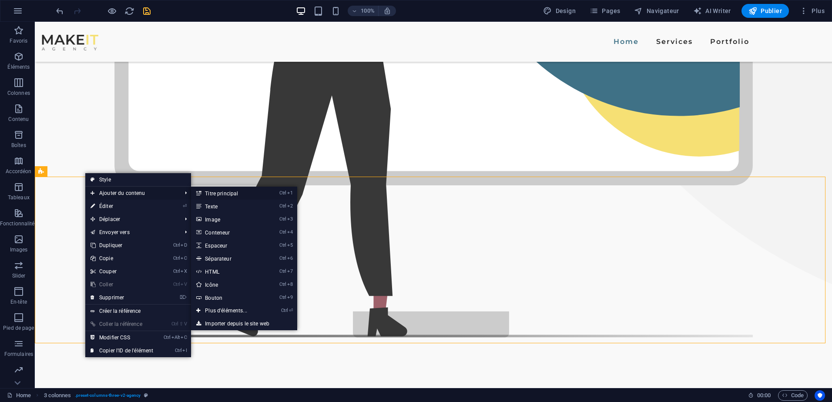
click at [213, 190] on link "Ctrl 1 Titre principal" at bounding box center [228, 193] width 74 height 13
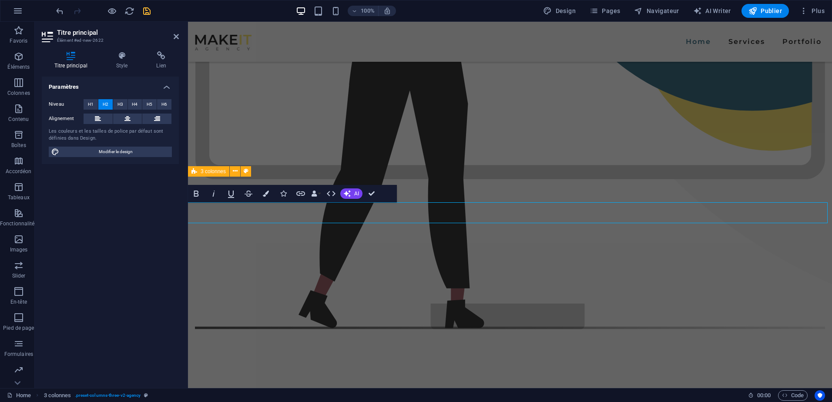
scroll to position [463, 0]
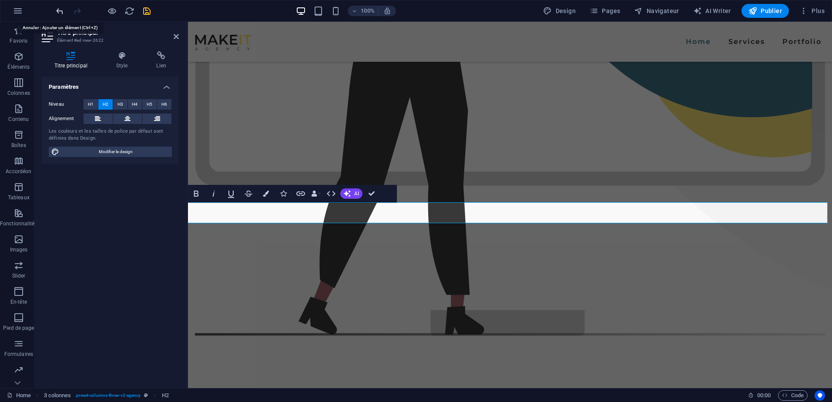
click at [58, 12] on icon "undo" at bounding box center [60, 11] width 10 height 10
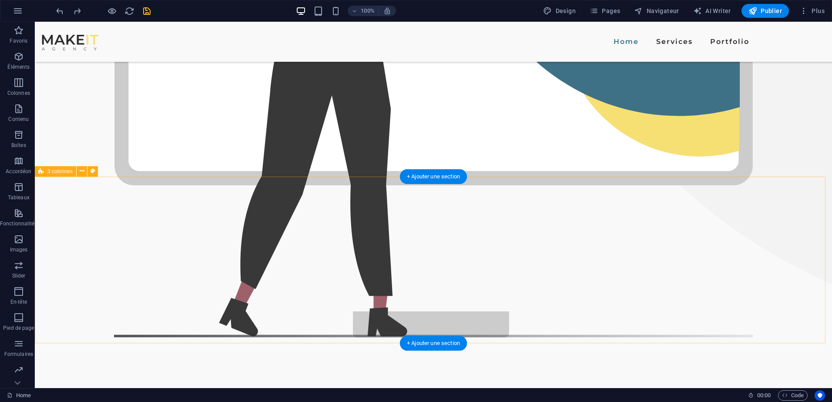
click at [40, 172] on icon at bounding box center [41, 171] width 6 height 10
drag, startPoint x: 75, startPoint y: 194, endPoint x: 57, endPoint y: 195, distance: 17.5
click at [85, 172] on button at bounding box center [82, 171] width 10 height 10
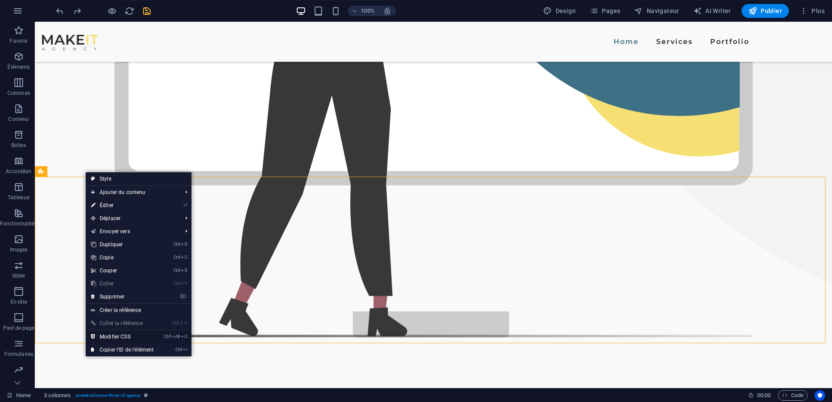
click at [127, 334] on link "Ctrl Alt C Modifier CSS" at bounding box center [122, 336] width 73 height 13
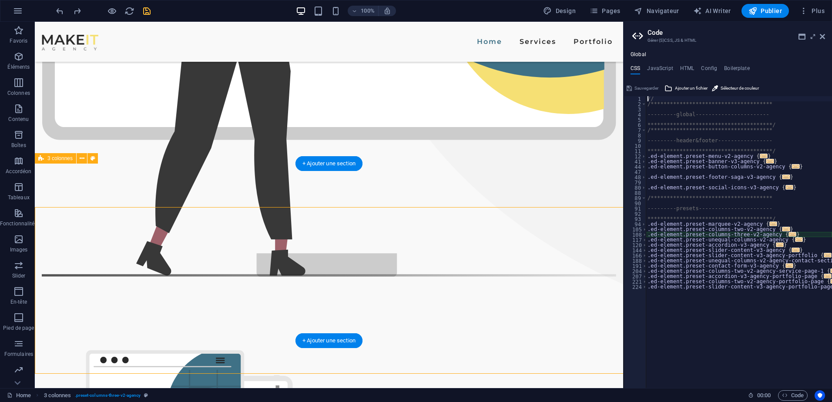
scroll to position [439, 0]
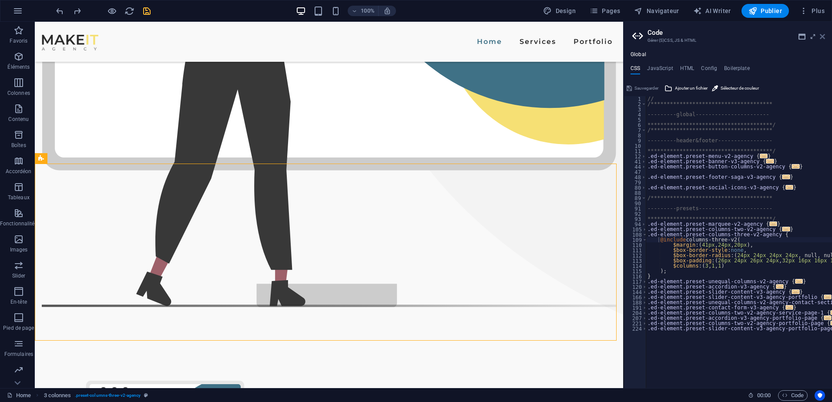
click at [822, 37] on icon at bounding box center [822, 36] width 5 height 7
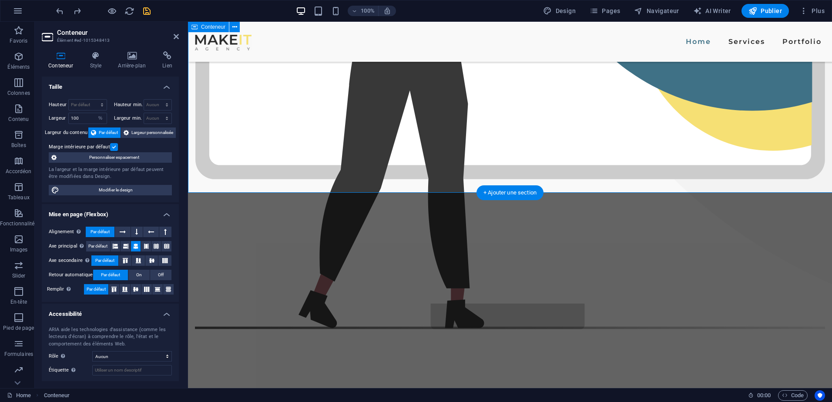
scroll to position [463, 0]
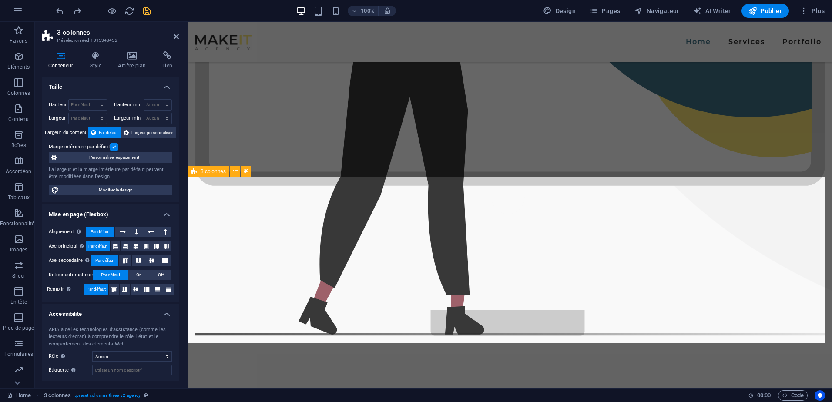
click at [83, 115] on select "Par défaut px rem % em vh vw" at bounding box center [88, 118] width 38 height 10
click at [93, 113] on select "Par défaut px rem % em vh vw" at bounding box center [88, 118] width 38 height 10
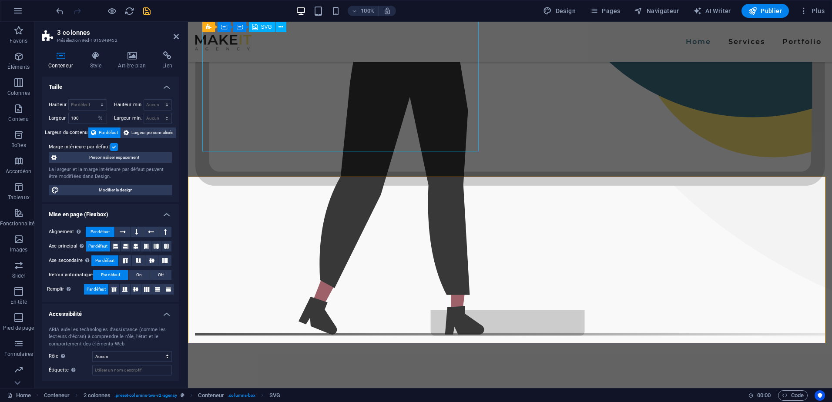
scroll to position [470, 0]
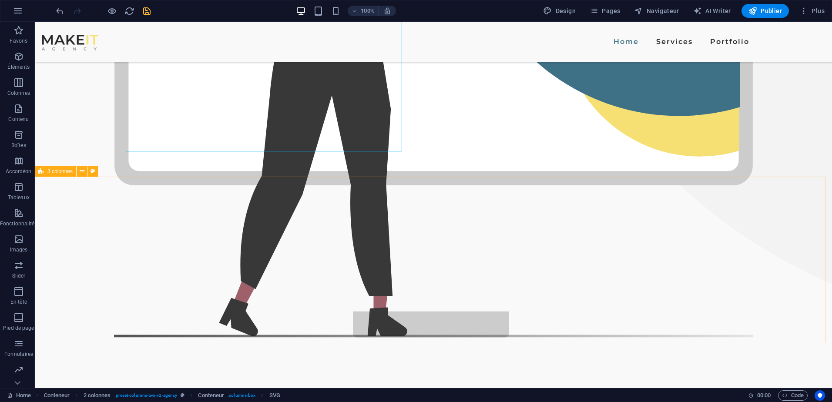
click at [63, 172] on span "3 colonnes" at bounding box center [59, 171] width 25 height 5
click at [80, 172] on icon at bounding box center [82, 171] width 5 height 9
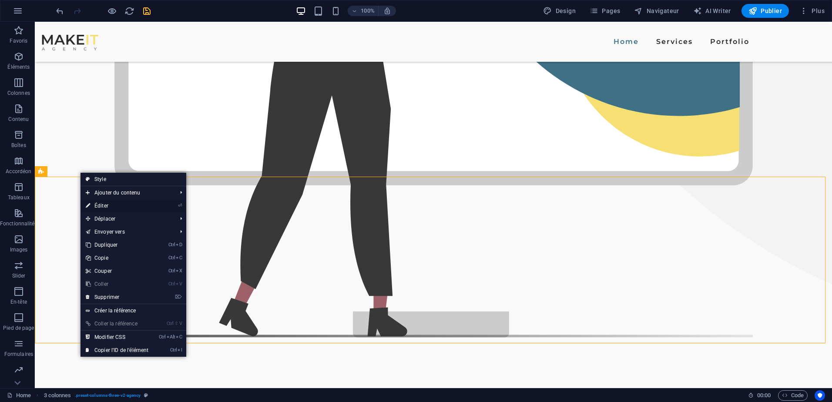
click at [95, 202] on link "⏎ Éditer" at bounding box center [117, 205] width 73 height 13
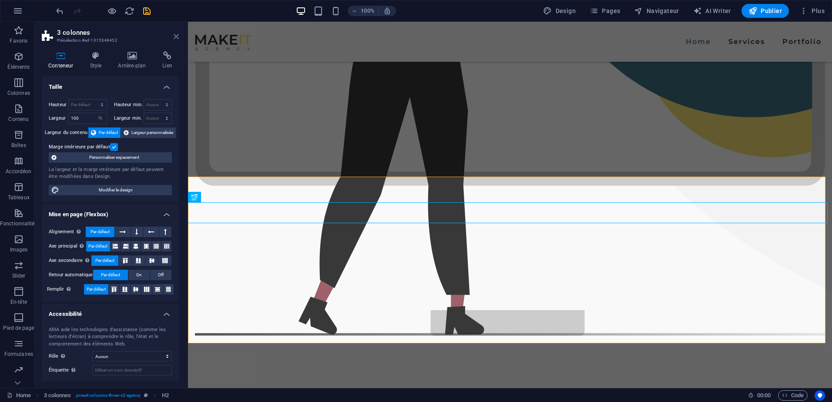
click at [175, 37] on icon at bounding box center [176, 36] width 5 height 7
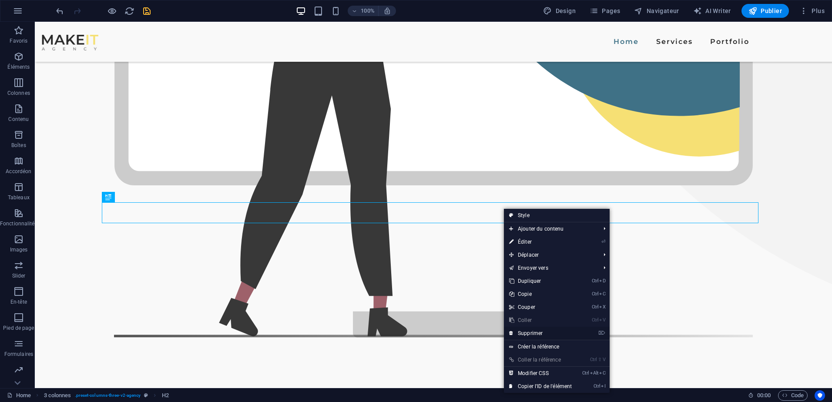
click at [522, 330] on link "⌦ Supprimer" at bounding box center [540, 333] width 73 height 13
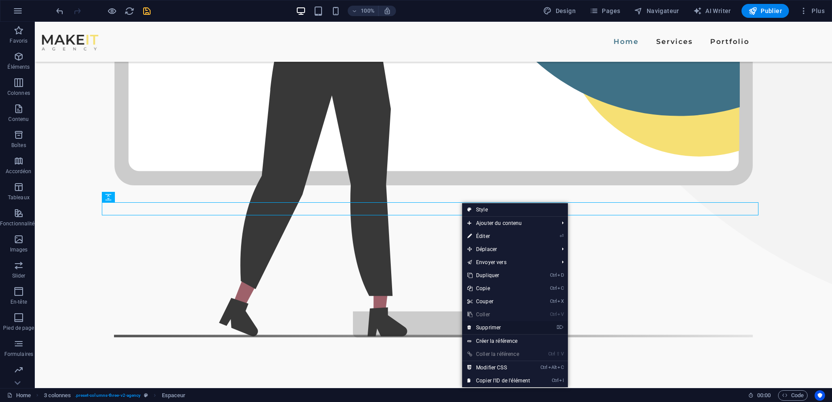
drag, startPoint x: 486, startPoint y: 328, endPoint x: 449, endPoint y: 306, distance: 42.8
click at [486, 328] on link "⌦ Supprimer" at bounding box center [498, 327] width 73 height 13
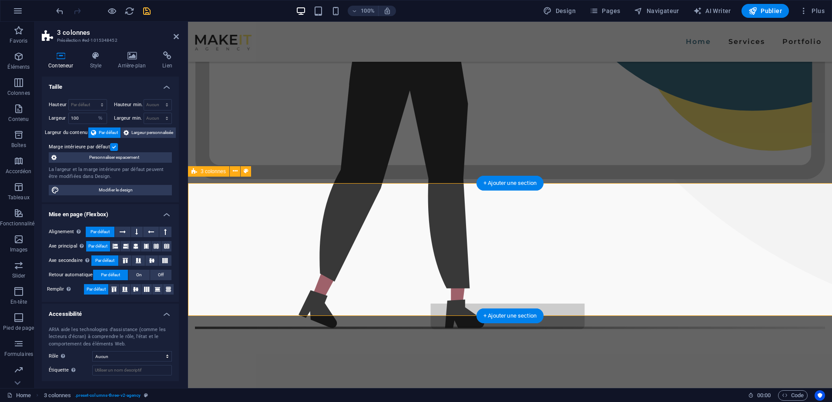
scroll to position [463, 0]
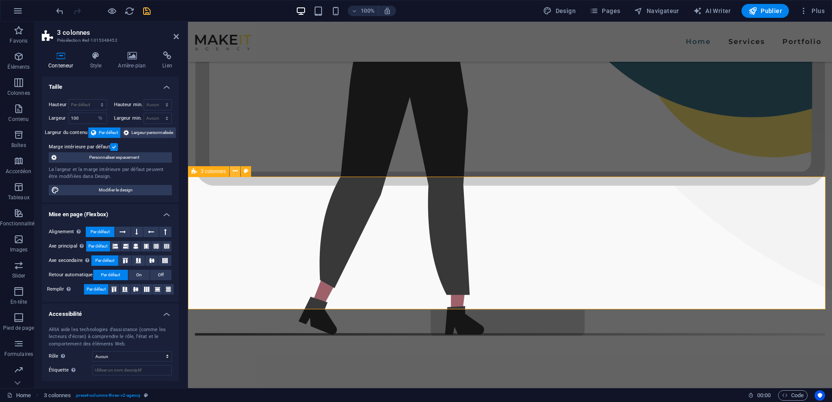
click at [233, 174] on icon at bounding box center [235, 171] width 5 height 9
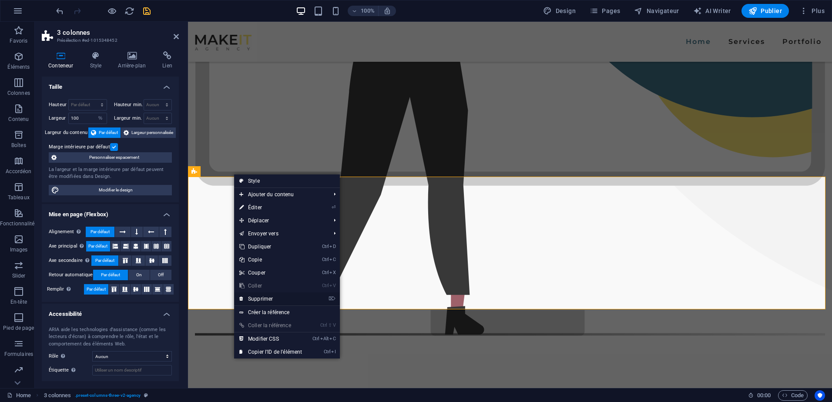
click at [264, 300] on link "⌦ Supprimer" at bounding box center [270, 299] width 73 height 13
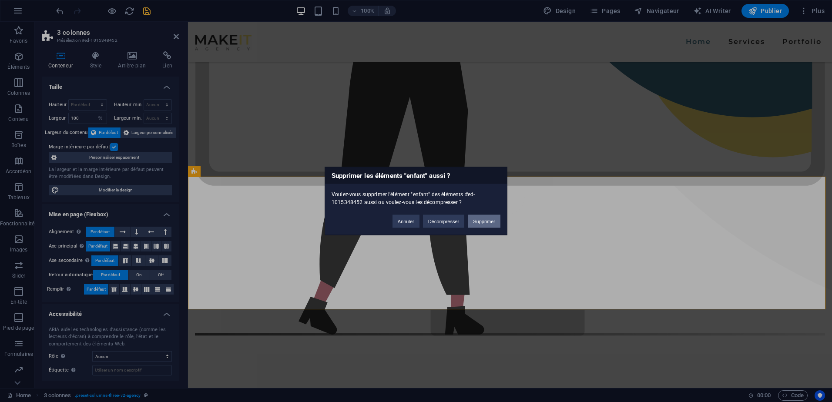
click at [487, 222] on button "Supprimer" at bounding box center [484, 221] width 33 height 13
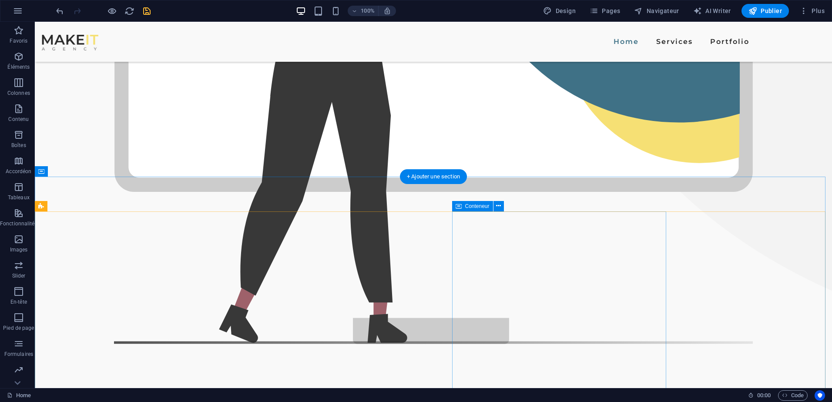
scroll to position [470, 0]
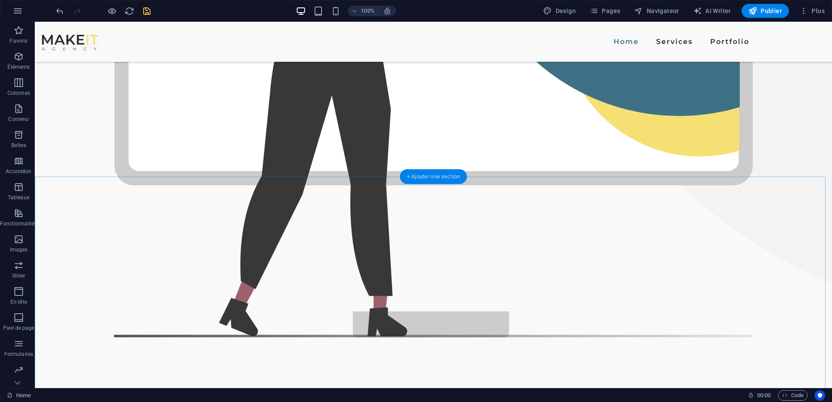
click at [432, 174] on div "+ Ajouter une section" at bounding box center [433, 176] width 67 height 15
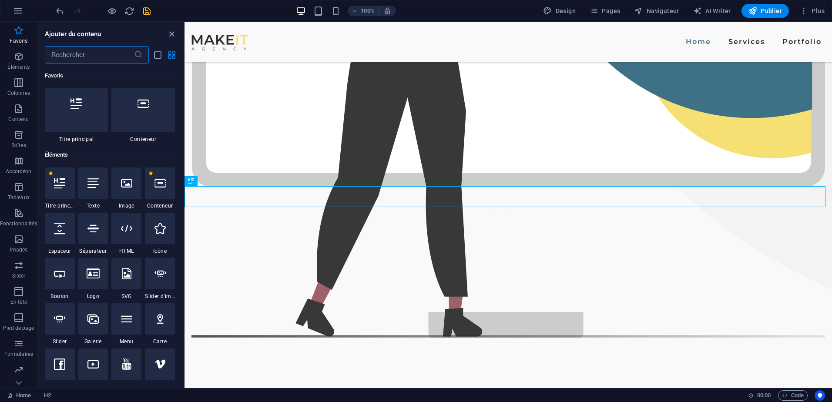
scroll to position [0, 0]
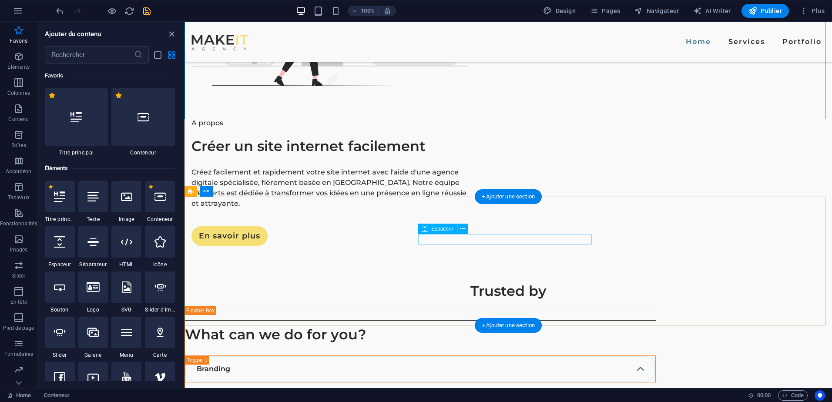
scroll to position [973, 0]
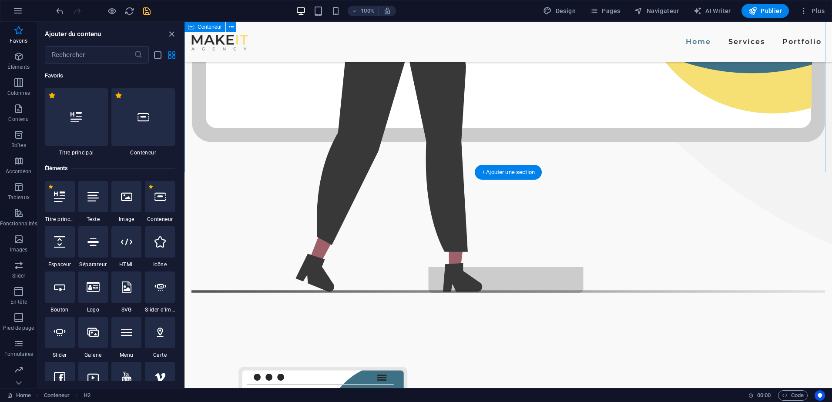
scroll to position [465, 0]
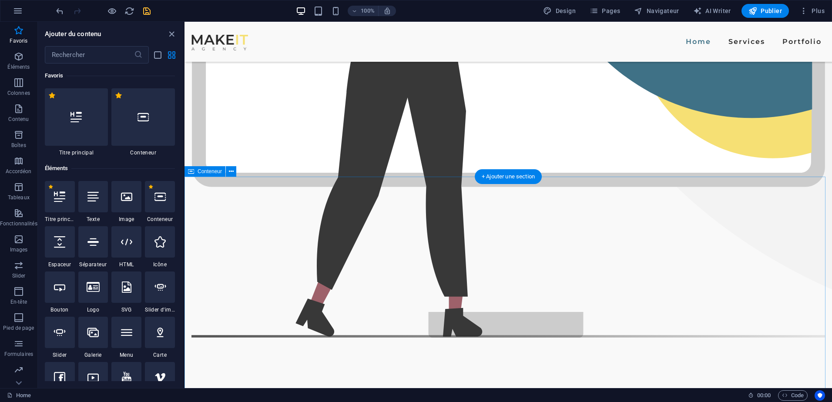
click at [170, 37] on icon "close panel" at bounding box center [172, 34] width 10 height 10
